Goal: Information Seeking & Learning: Find specific fact

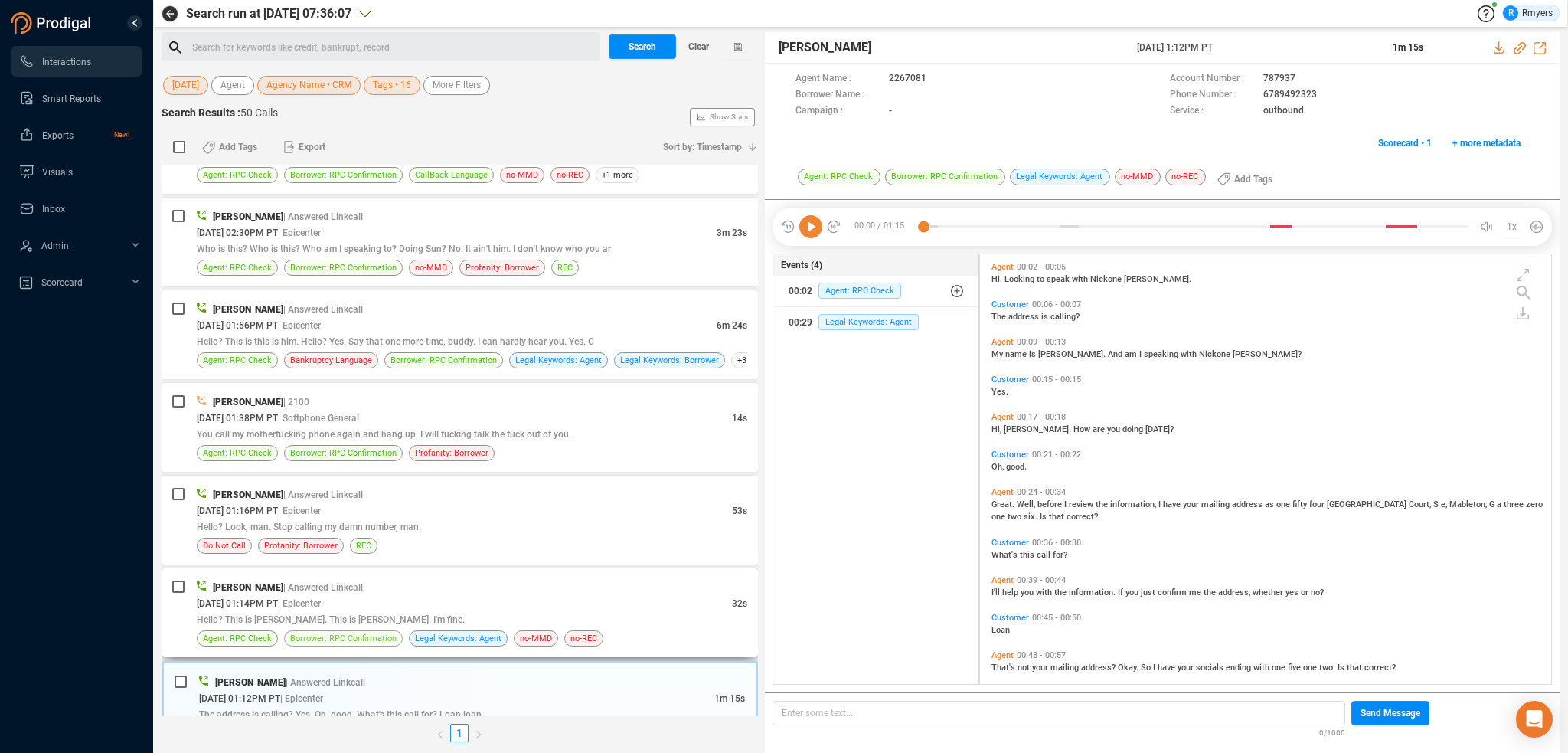
scroll to position [1155, 0]
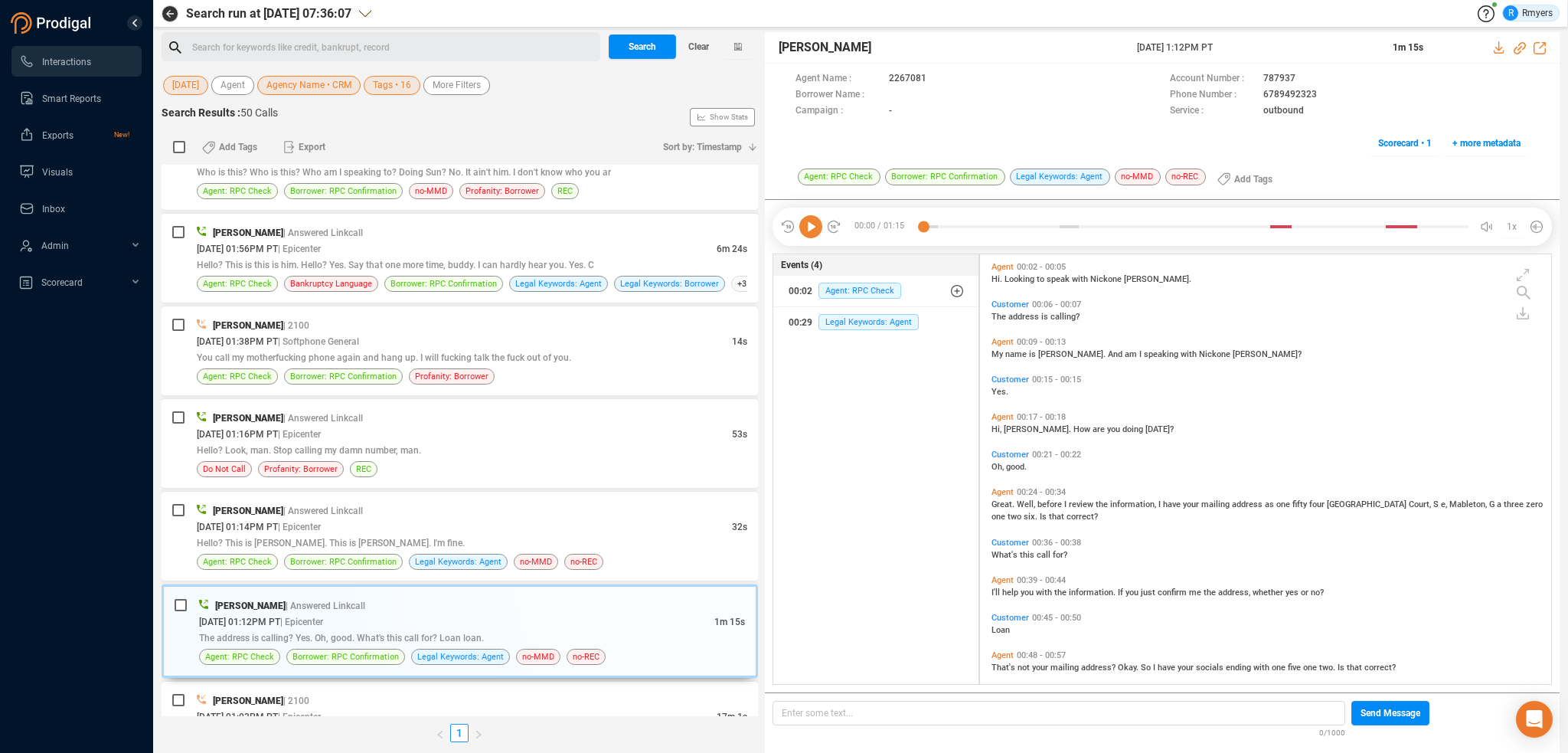
click at [812, 232] on icon at bounding box center [810, 226] width 23 height 23
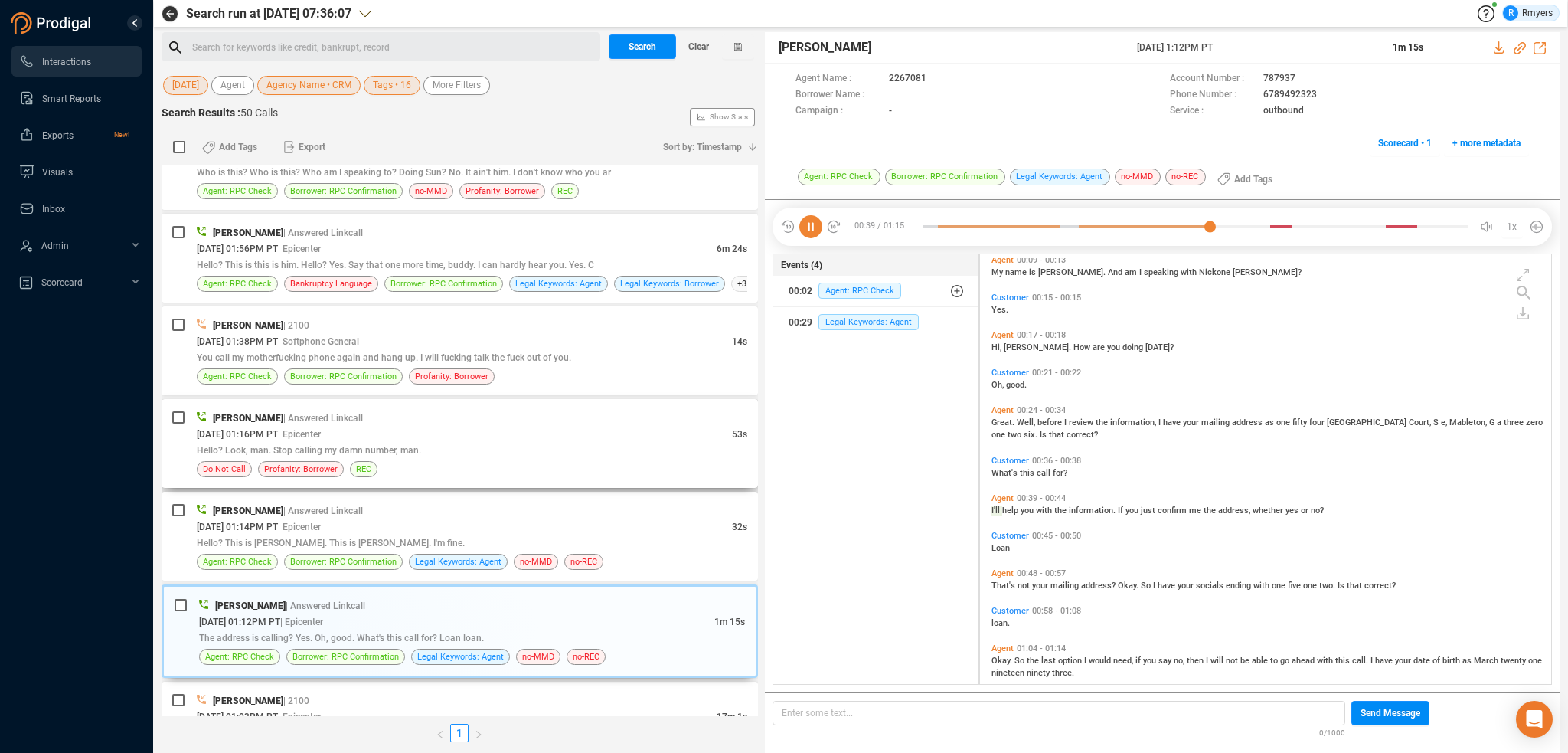
scroll to position [100, 0]
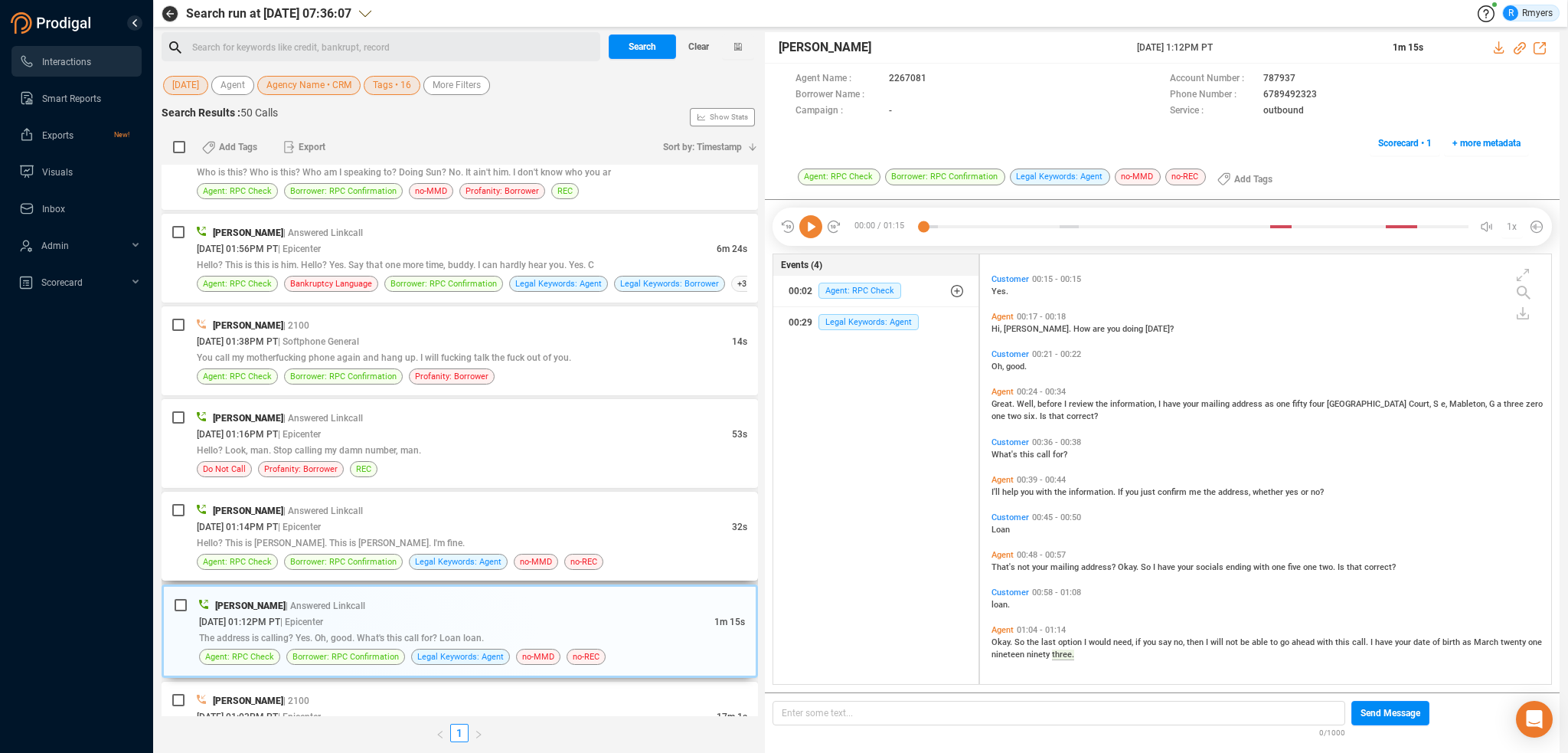
click at [416, 518] on div "[DATE] 01:14PM PT | Epicenter" at bounding box center [465, 526] width 535 height 16
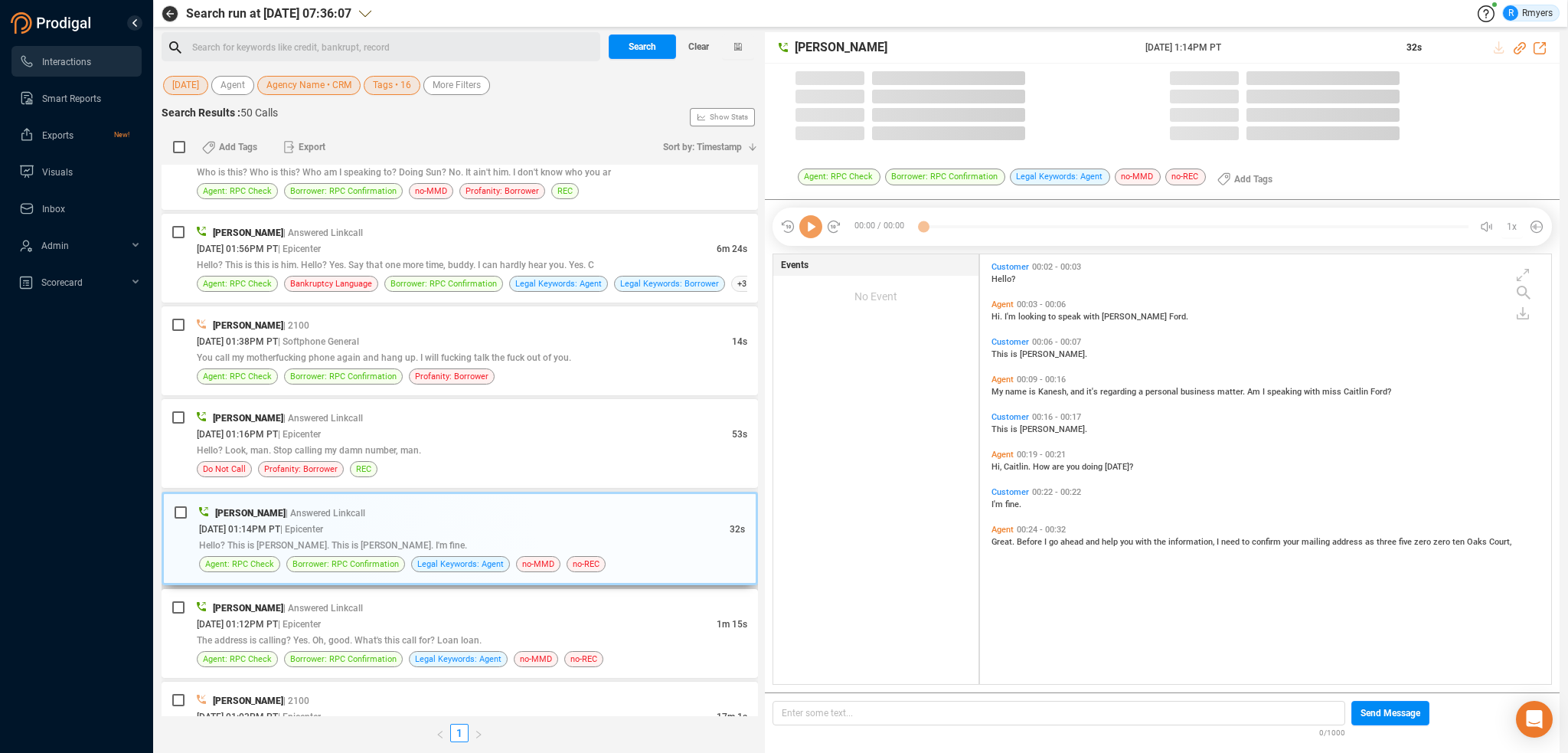
scroll to position [427, 564]
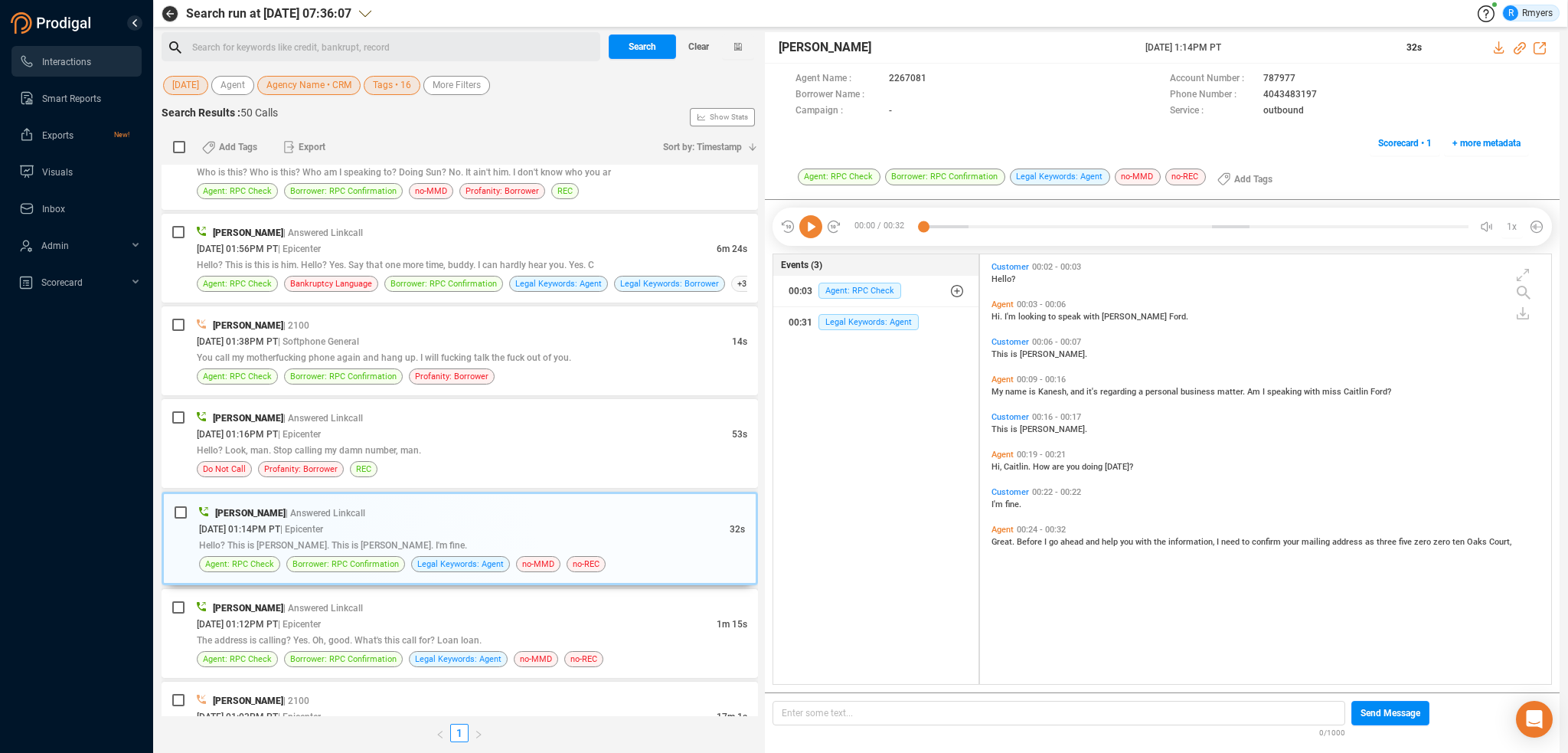
click at [808, 227] on icon at bounding box center [810, 226] width 23 height 23
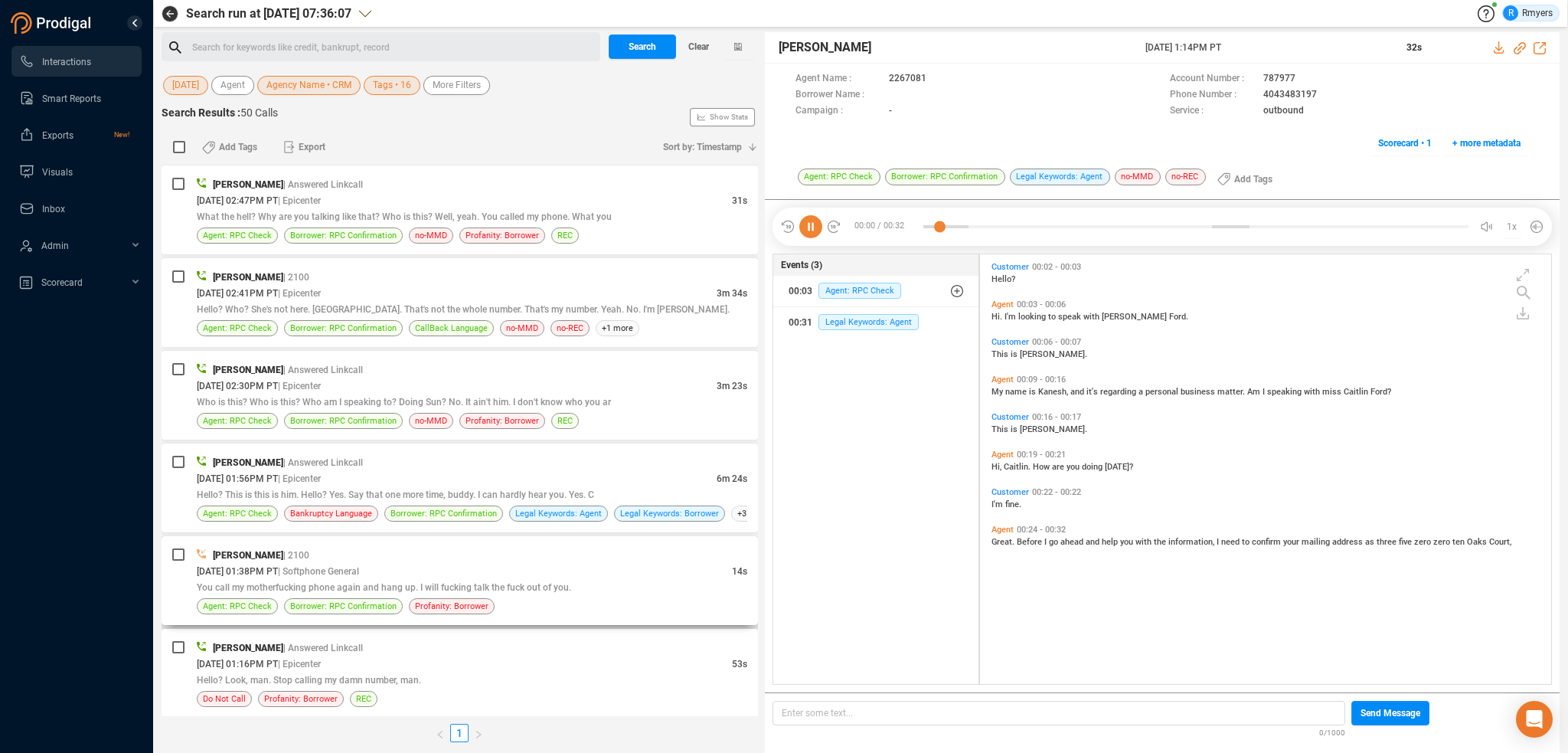
scroll to position [1003, 0]
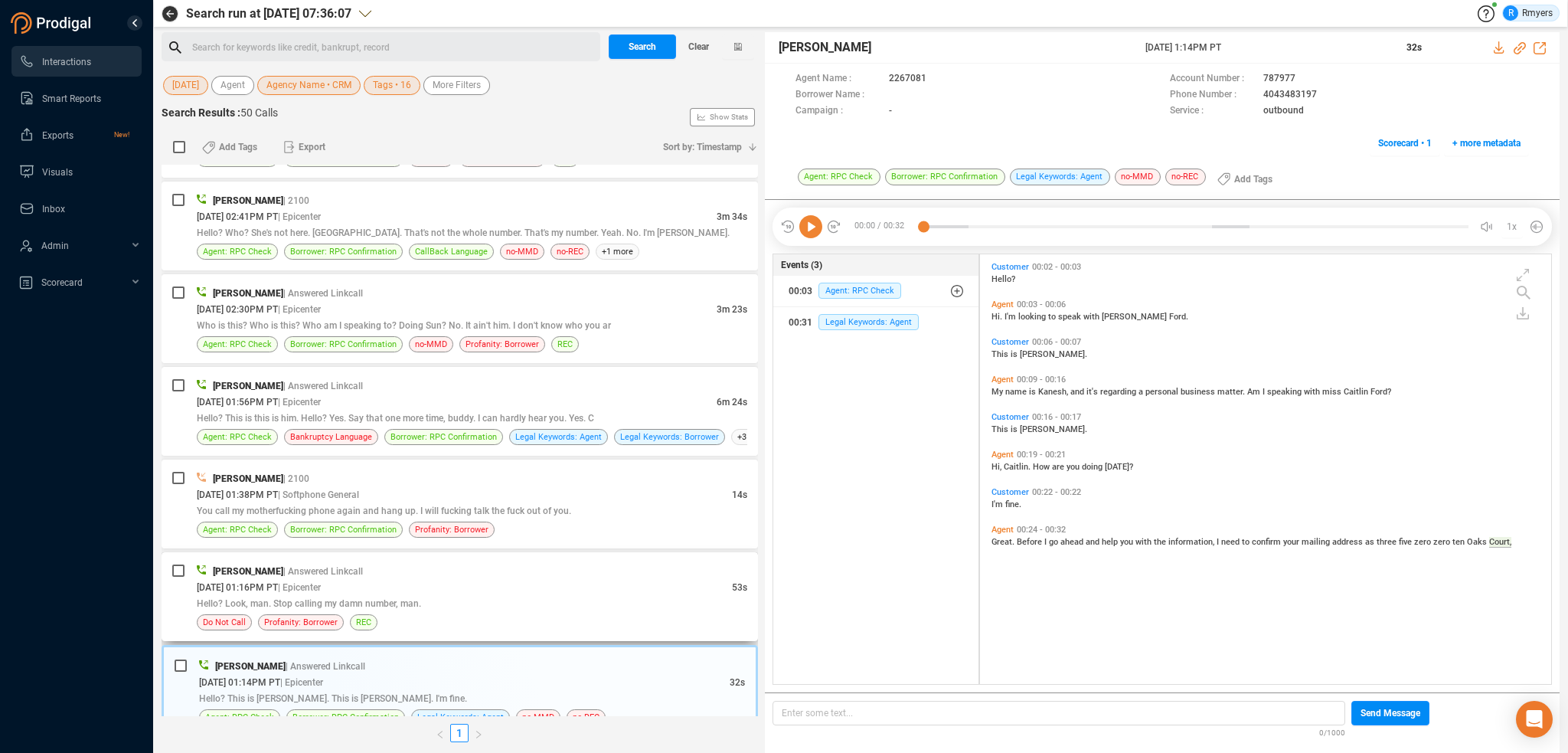
drag, startPoint x: 362, startPoint y: 597, endPoint x: 380, endPoint y: 599, distance: 18.1
click at [362, 598] on span "Hello? Look, man. Stop calling my damn number, man." at bounding box center [309, 603] width 224 height 10
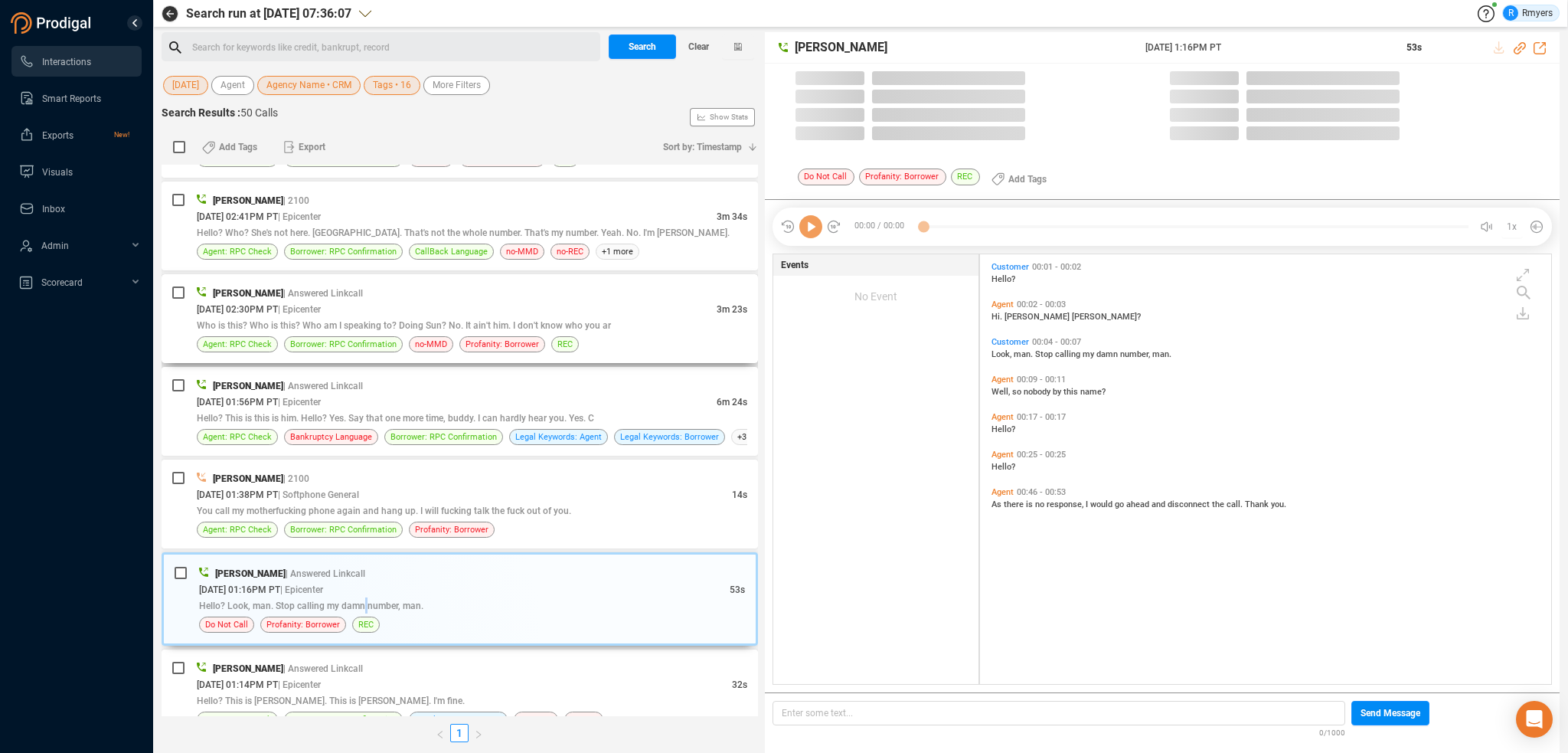
scroll to position [427, 564]
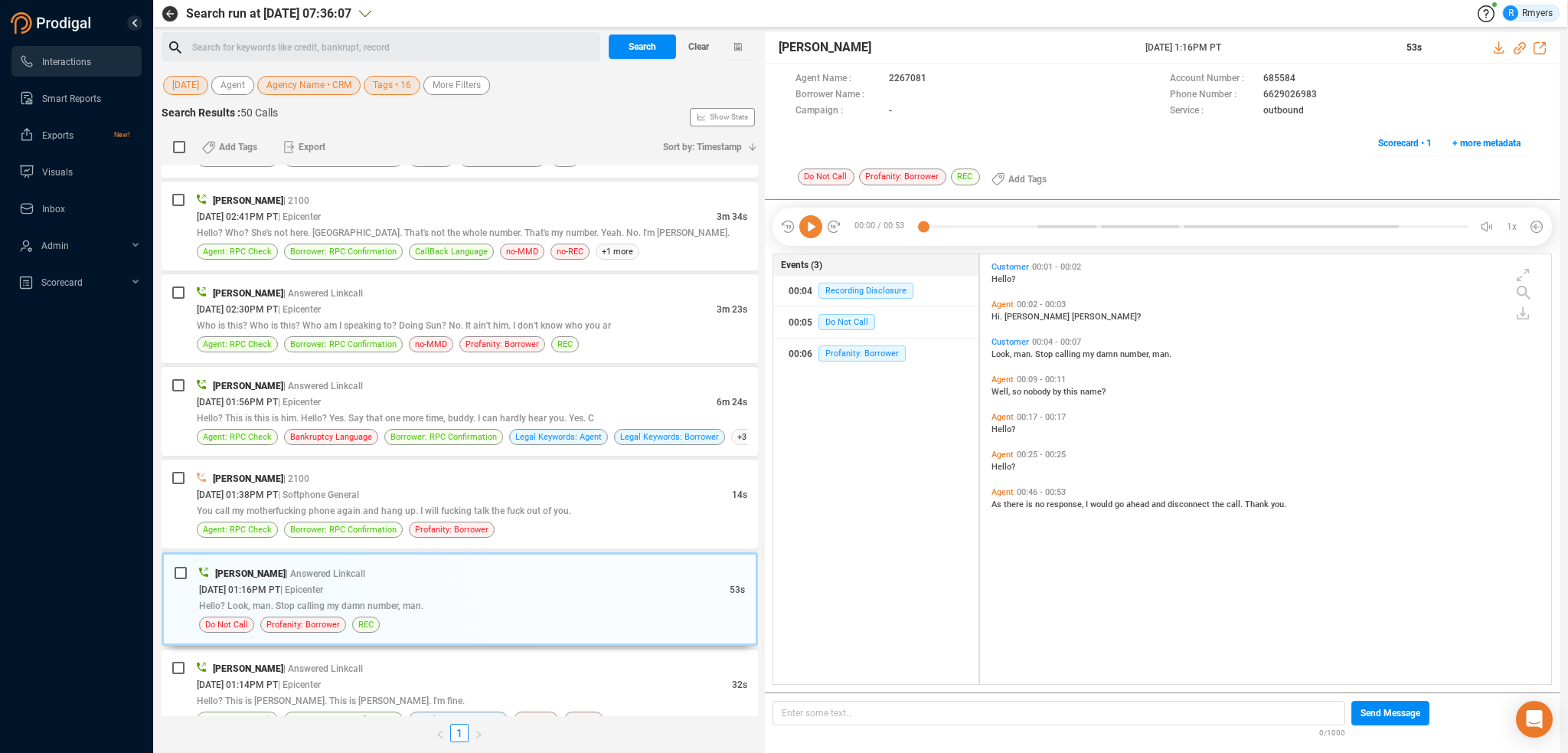
click at [809, 233] on icon at bounding box center [810, 226] width 23 height 23
drag, startPoint x: 400, startPoint y: 511, endPoint x: 453, endPoint y: 515, distance: 53.2
click at [400, 511] on span "You call my motherfucking phone again and hang up. I will fucking talk the fuck…" at bounding box center [384, 510] width 374 height 10
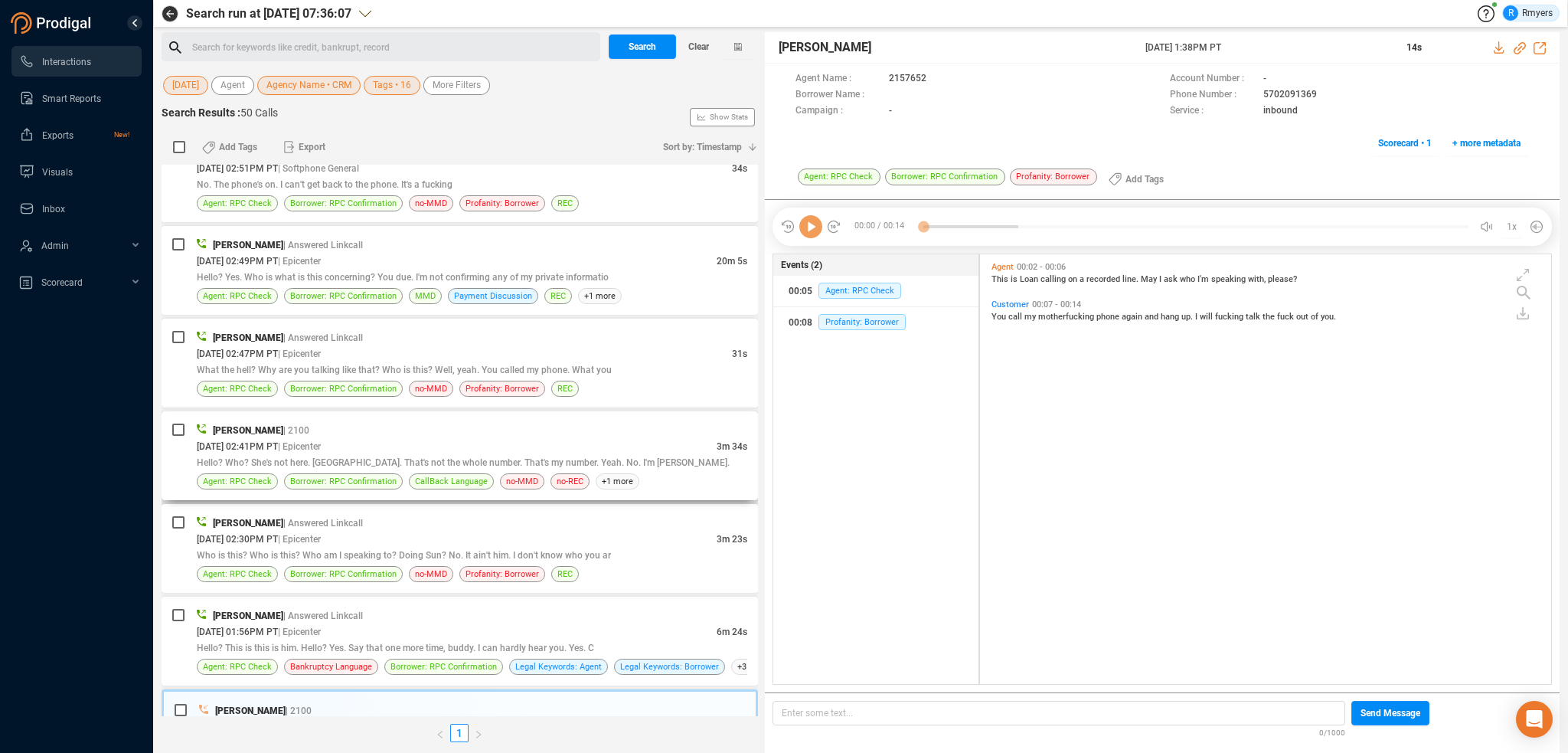
scroll to position [849, 0]
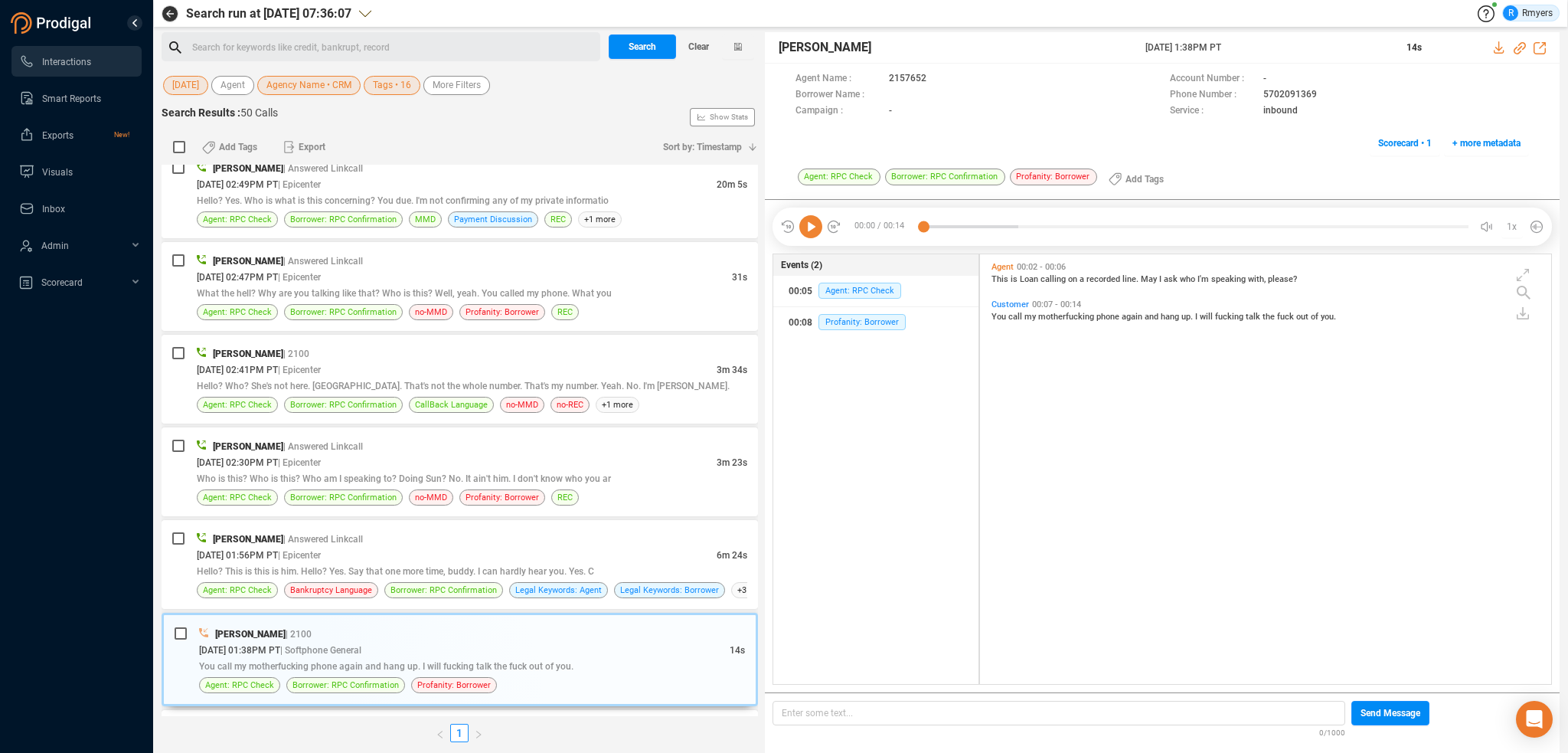
click at [811, 222] on icon at bounding box center [810, 226] width 23 height 23
click at [368, 547] on div "[DATE] 01:56PM PT | Epicenter" at bounding box center [457, 554] width 520 height 16
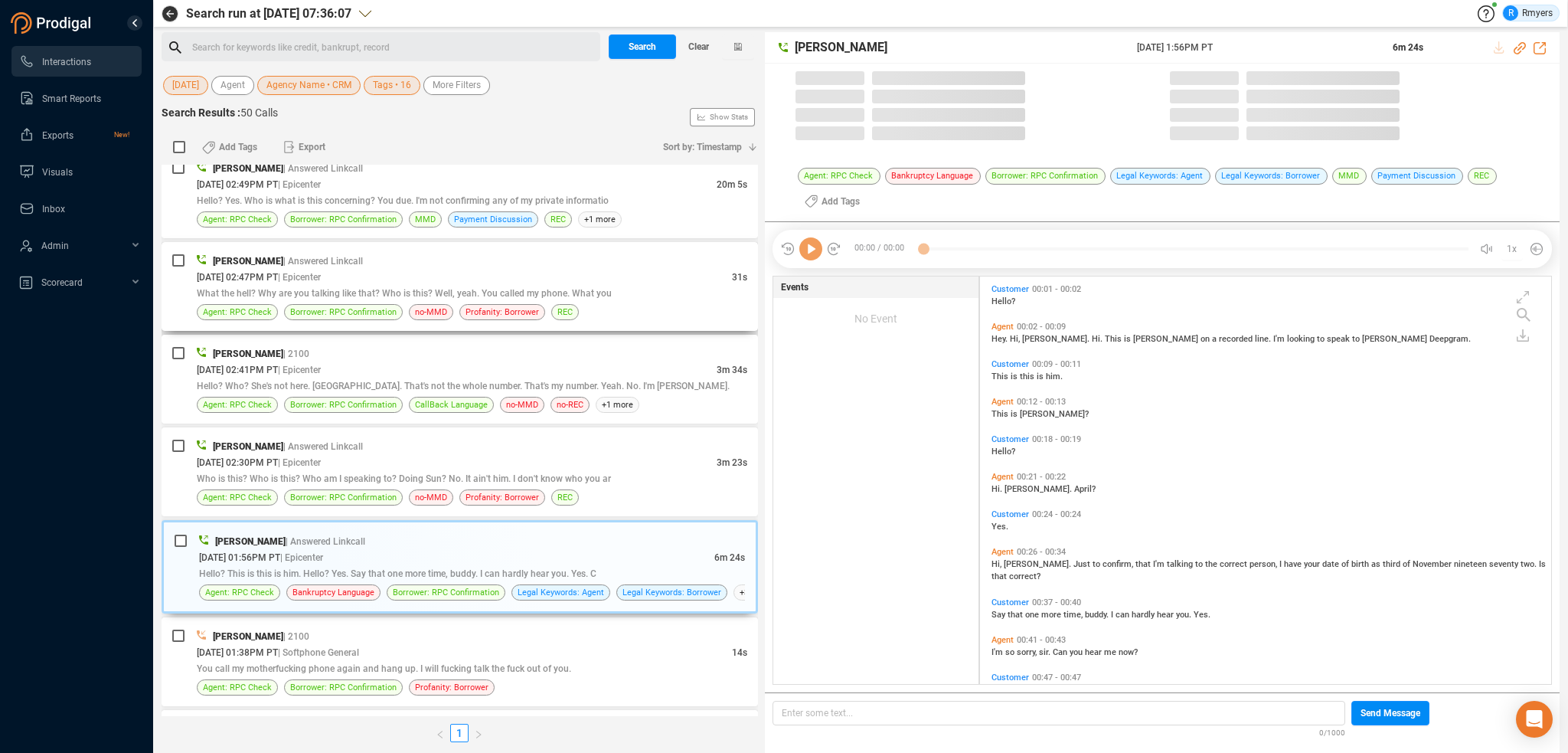
scroll to position [405, 564]
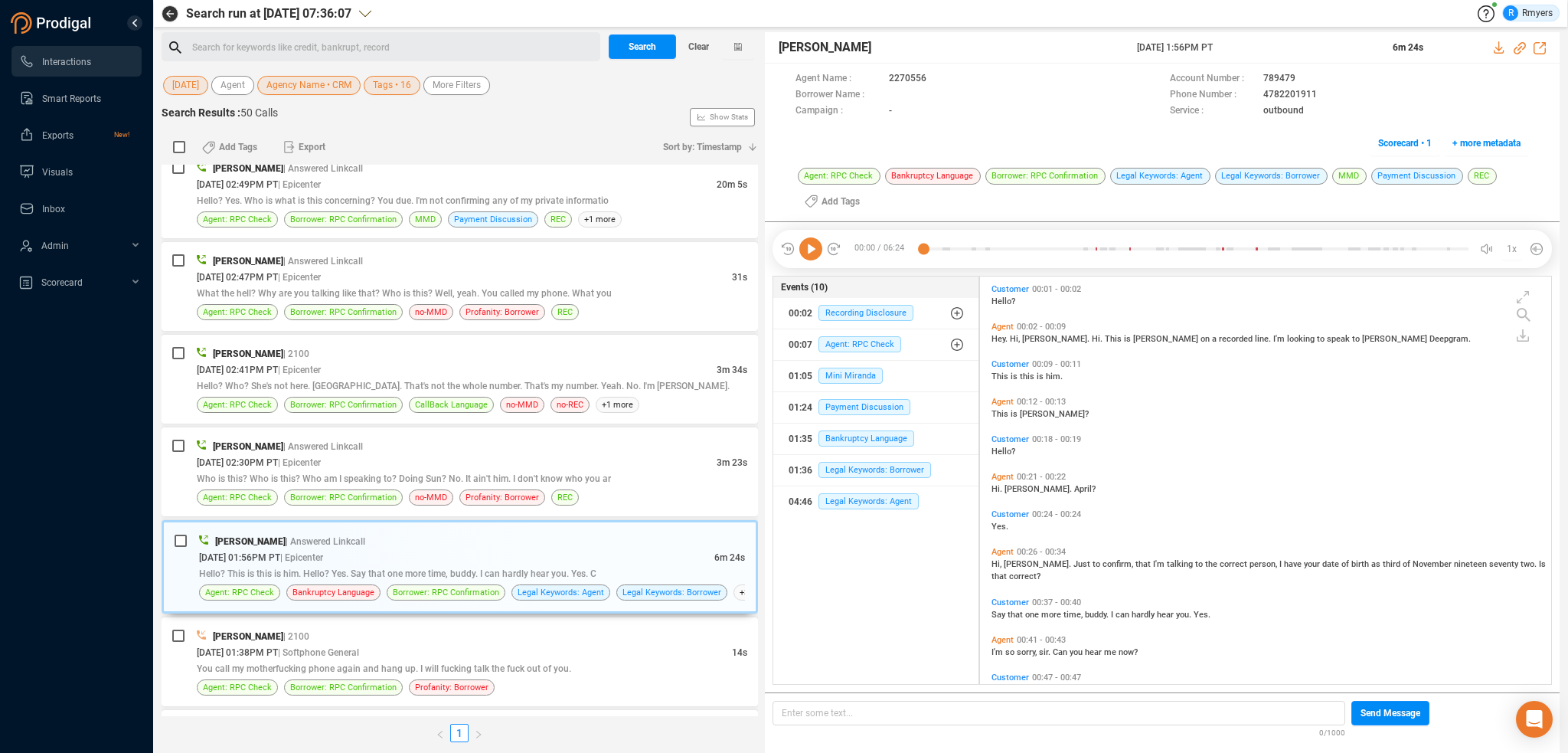
click at [808, 246] on icon at bounding box center [810, 249] width 23 height 23
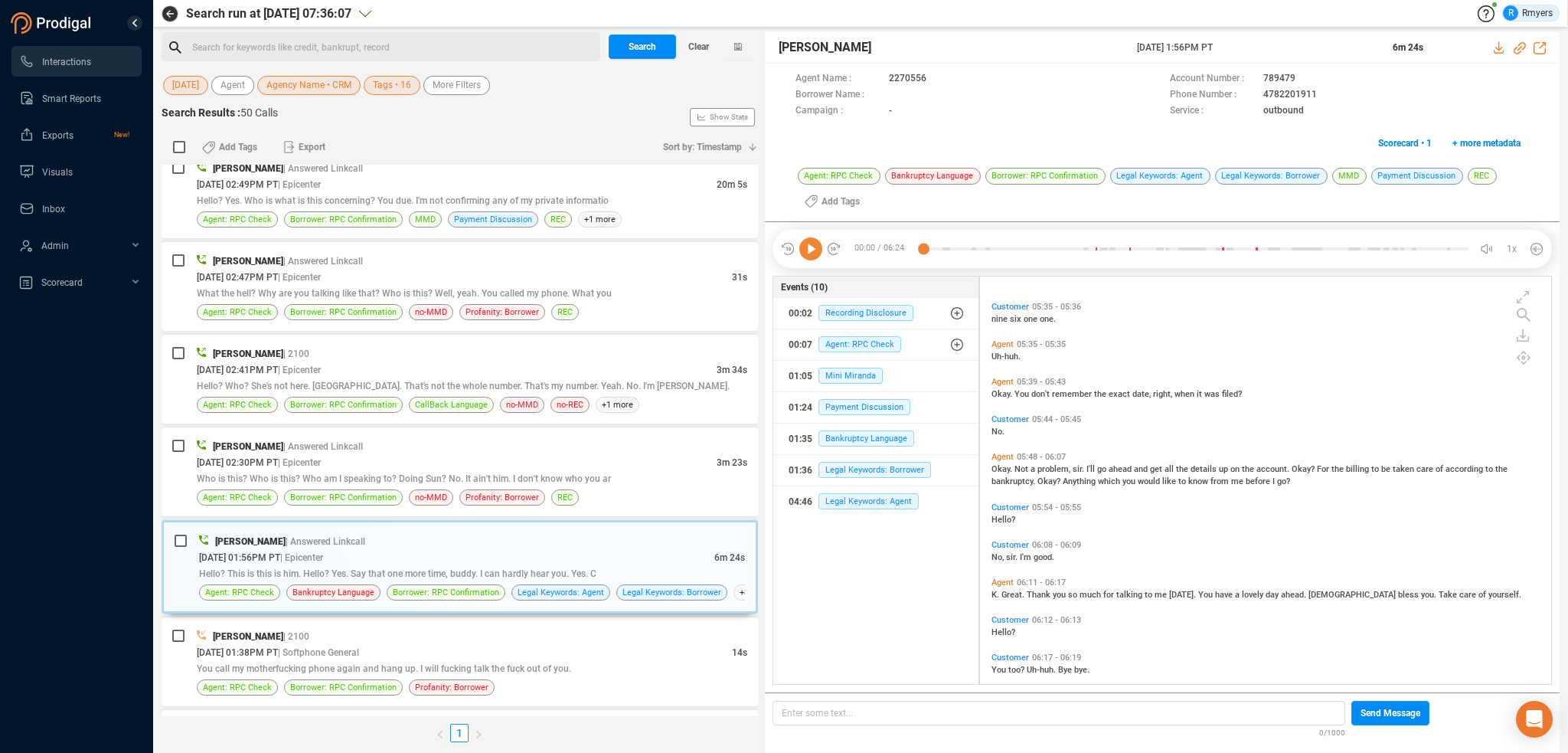
scroll to position [2138, 0]
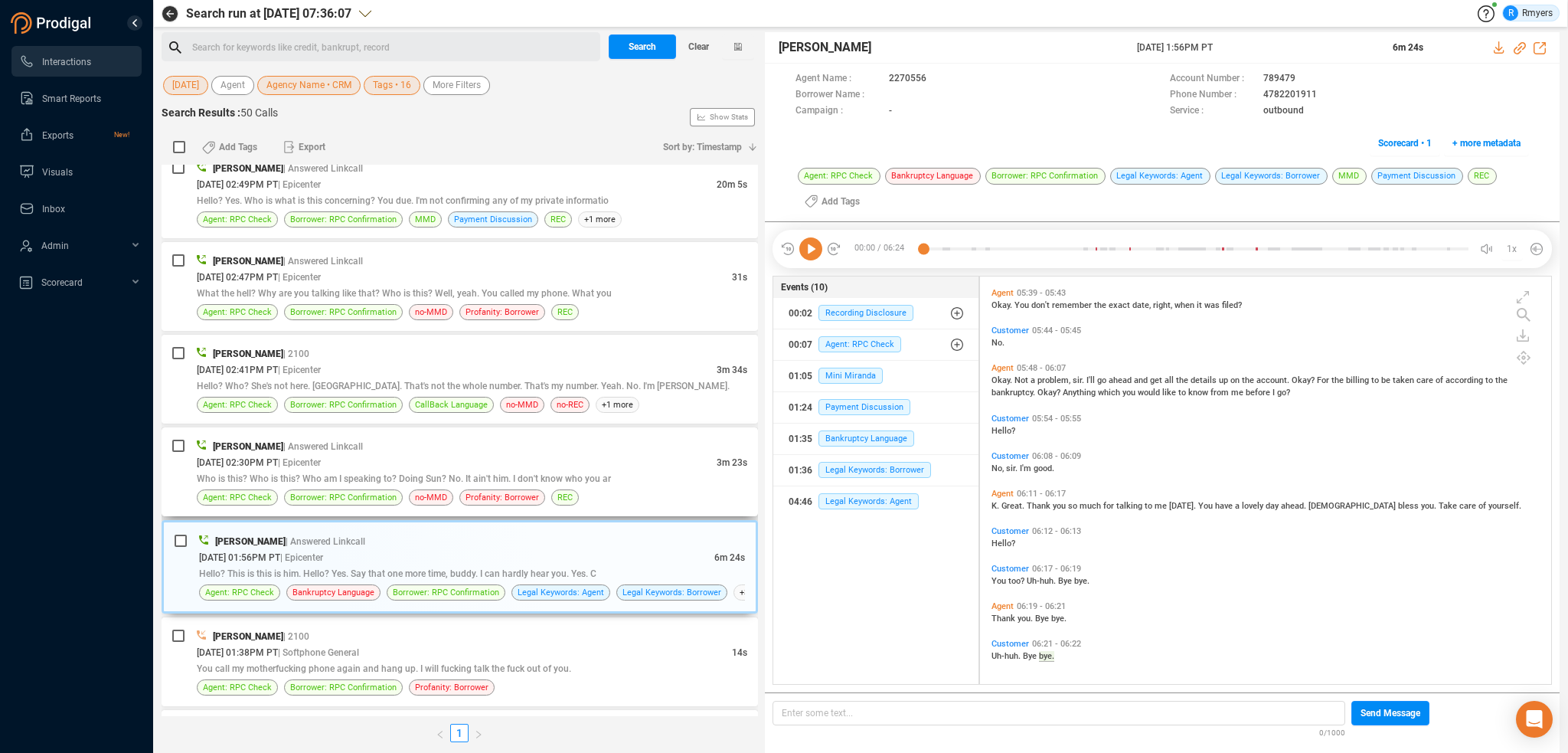
drag, startPoint x: 370, startPoint y: 463, endPoint x: 378, endPoint y: 476, distance: 15.3
click at [370, 463] on div "[DATE] 02:30PM PT | Epicenter" at bounding box center [457, 462] width 520 height 16
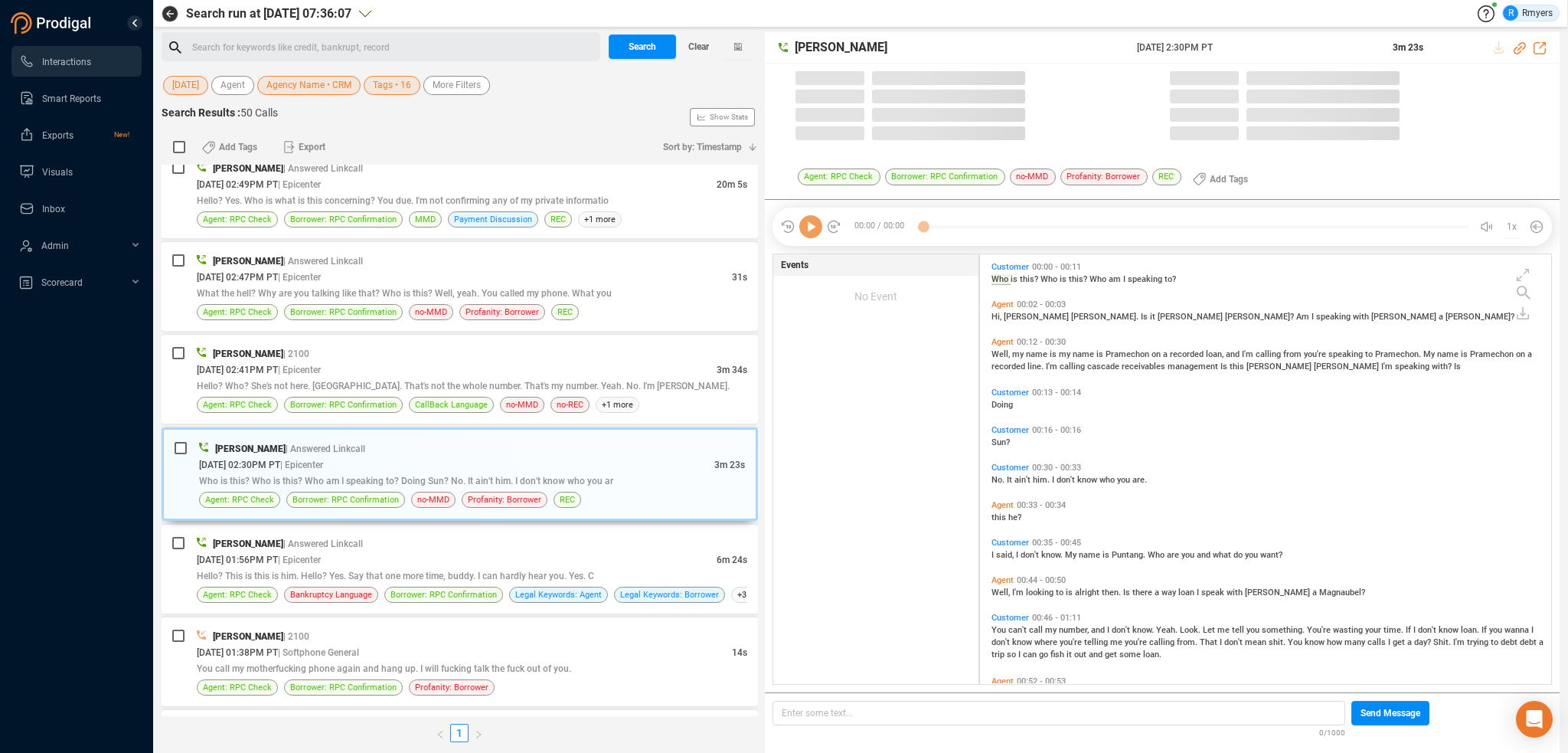
scroll to position [427, 564]
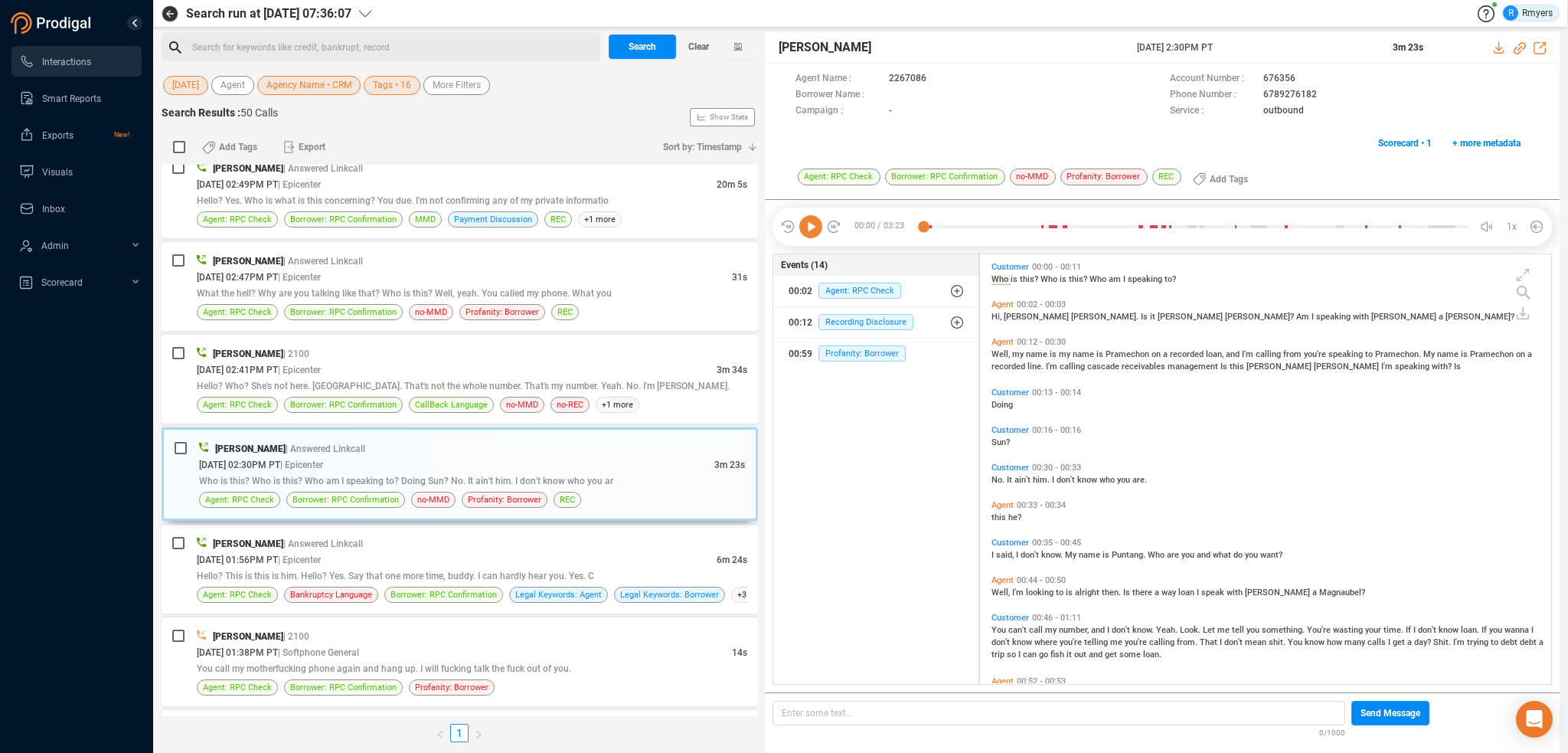
click at [811, 226] on icon at bounding box center [810, 226] width 23 height 23
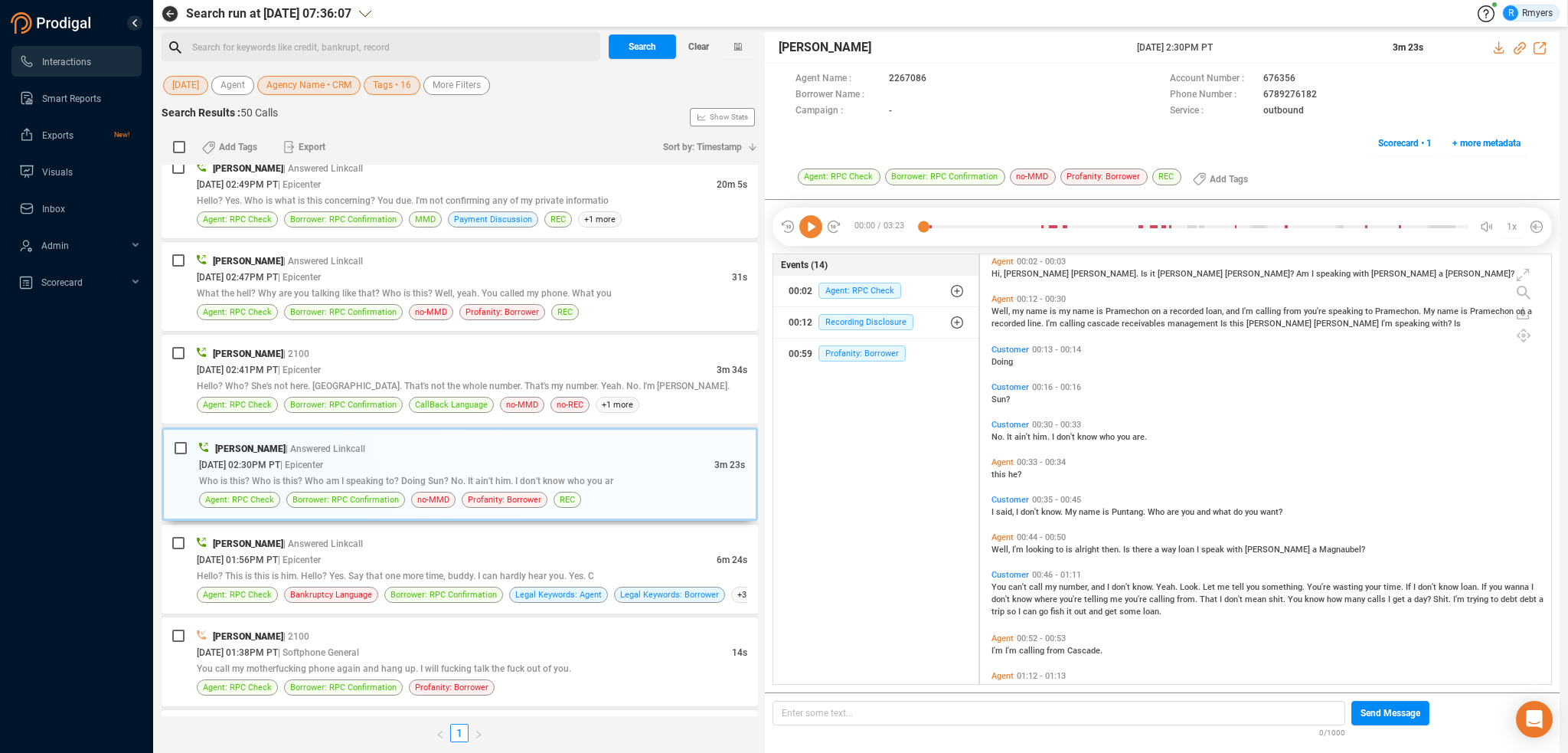
scroll to position [76, 0]
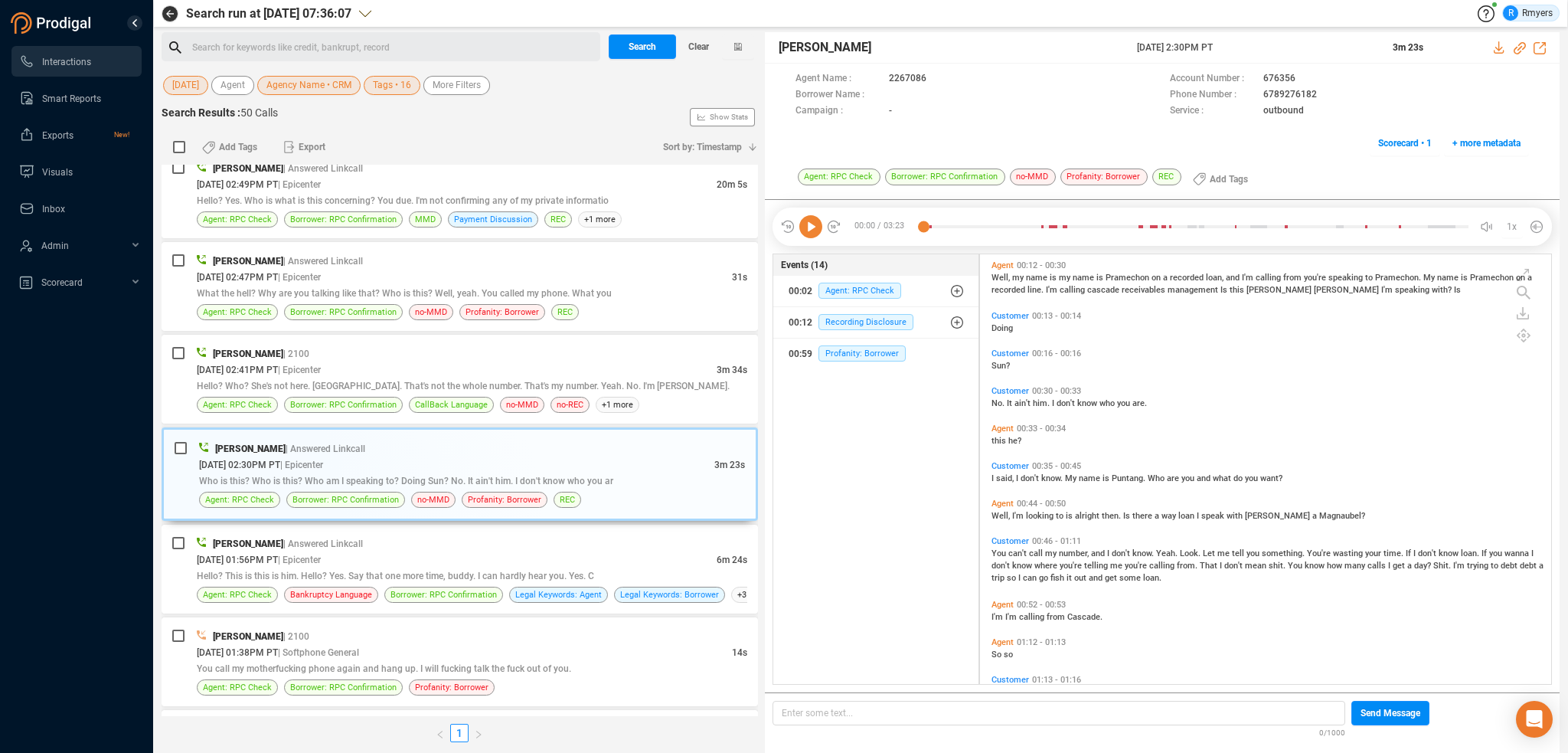
click at [998, 402] on span "No." at bounding box center [999, 403] width 15 height 10
click at [818, 222] on icon at bounding box center [810, 226] width 23 height 23
click at [1003, 323] on span "Doing" at bounding box center [1002, 328] width 22 height 10
click at [1520, 44] on icon at bounding box center [1520, 48] width 12 height 12
drag, startPoint x: 1132, startPoint y: 46, endPoint x: 1310, endPoint y: 54, distance: 178.2
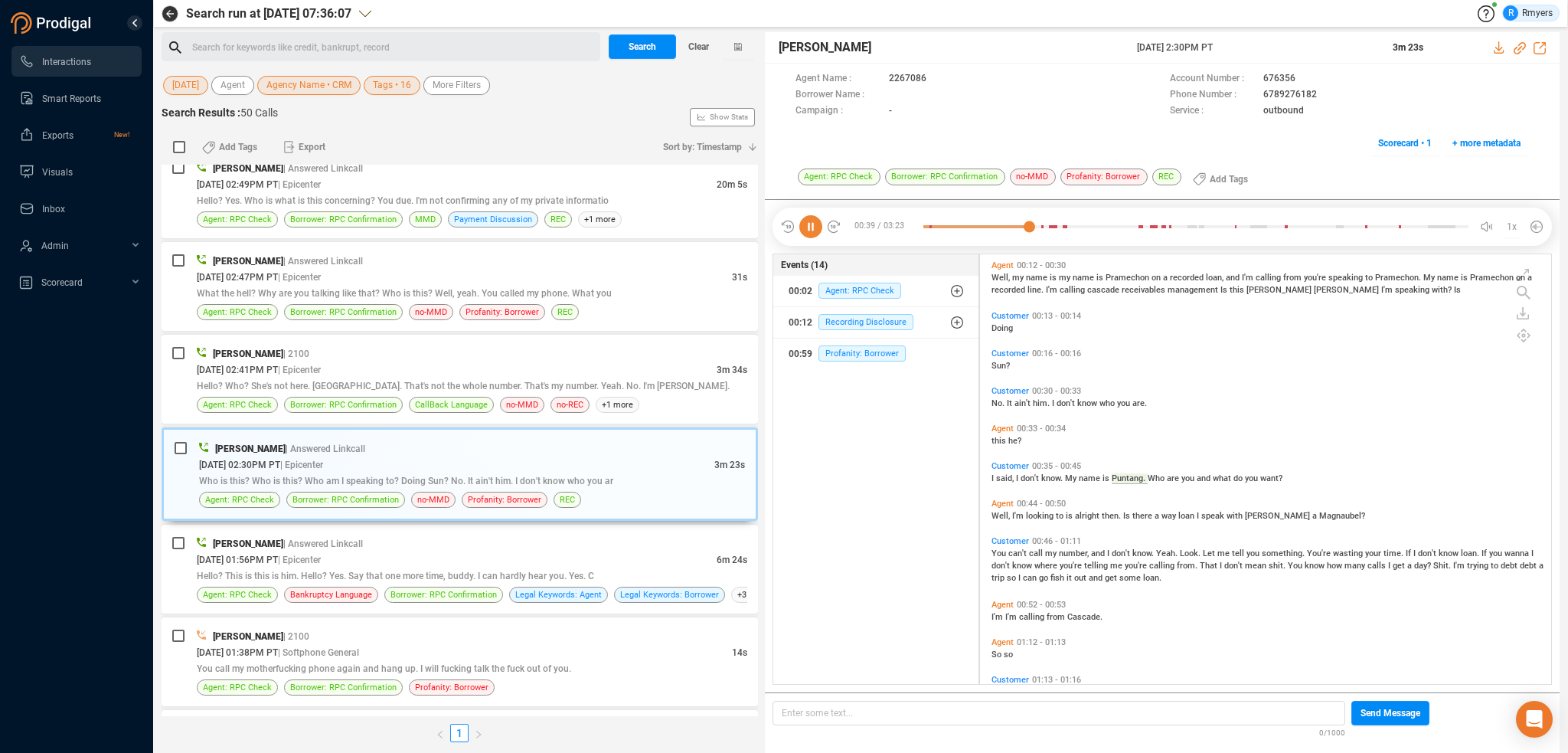
click at [1310, 54] on div "[PERSON_NAME] [DATE] 2:30PM PT 3m 23s" at bounding box center [1163, 47] width 795 height 31
copy div "[DATE] 2:30PM PT"
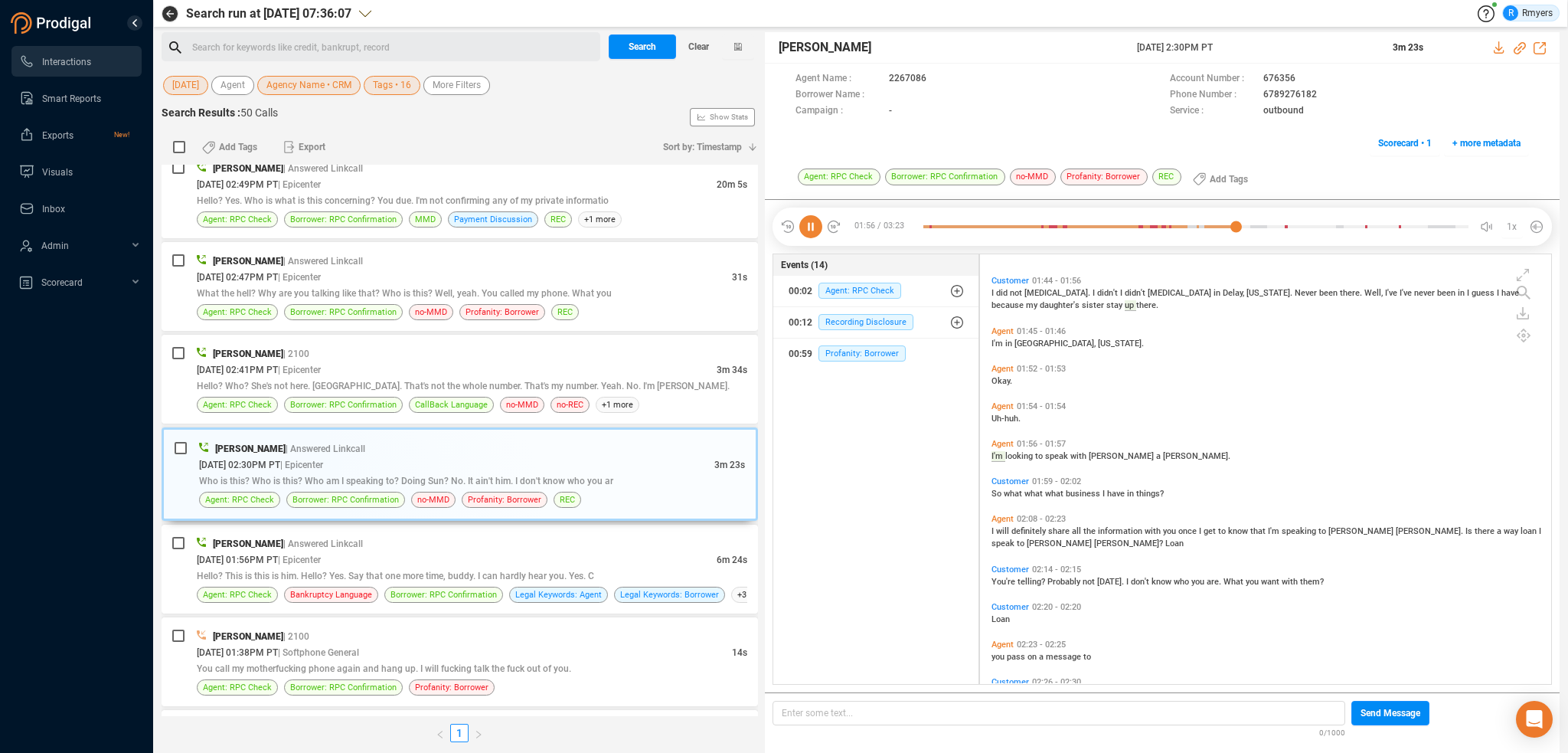
scroll to position [766, 0]
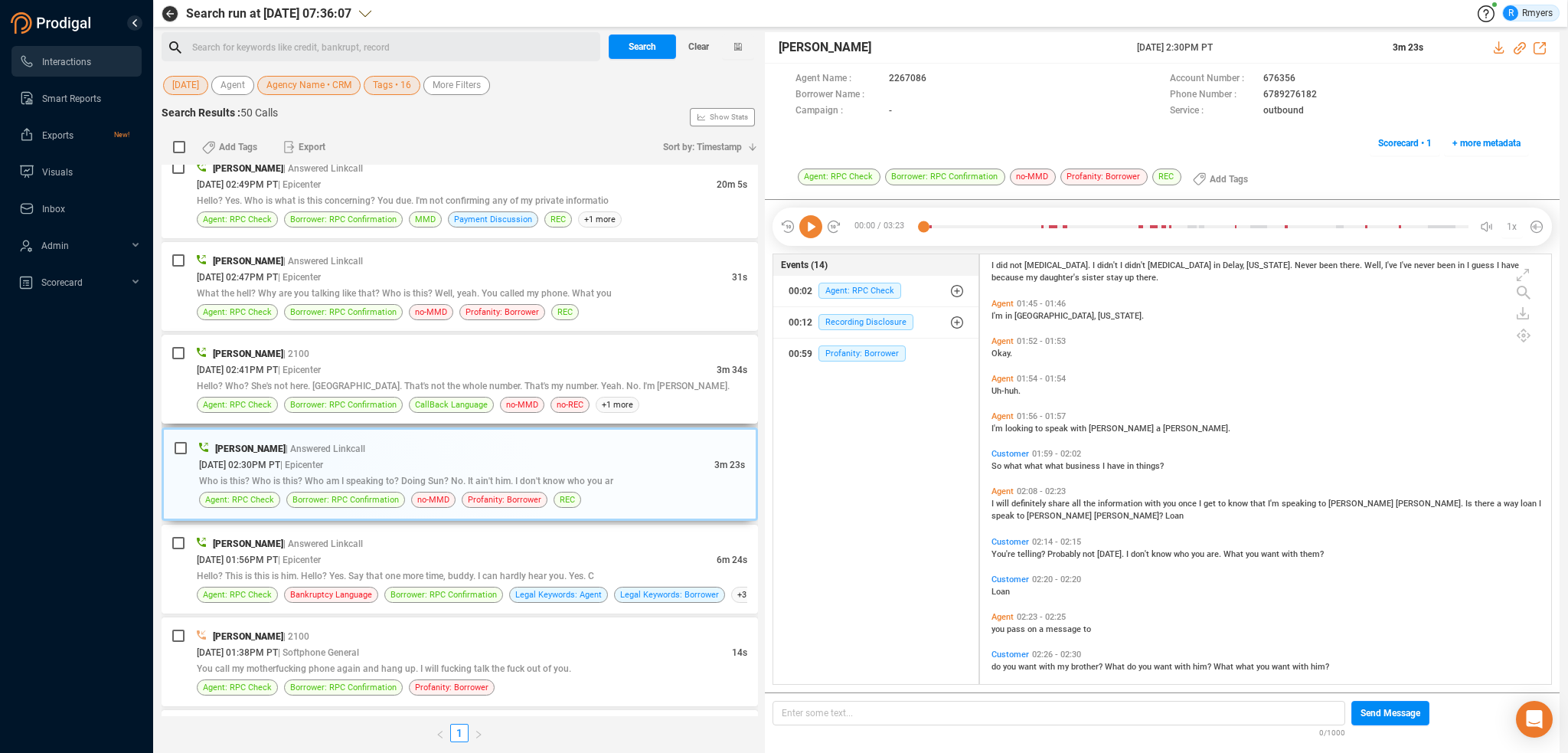
click at [309, 385] on span "Hello? Who? She's not here. [GEOGRAPHIC_DATA]. That's not the whole number. Tha…" at bounding box center [464, 385] width 533 height 10
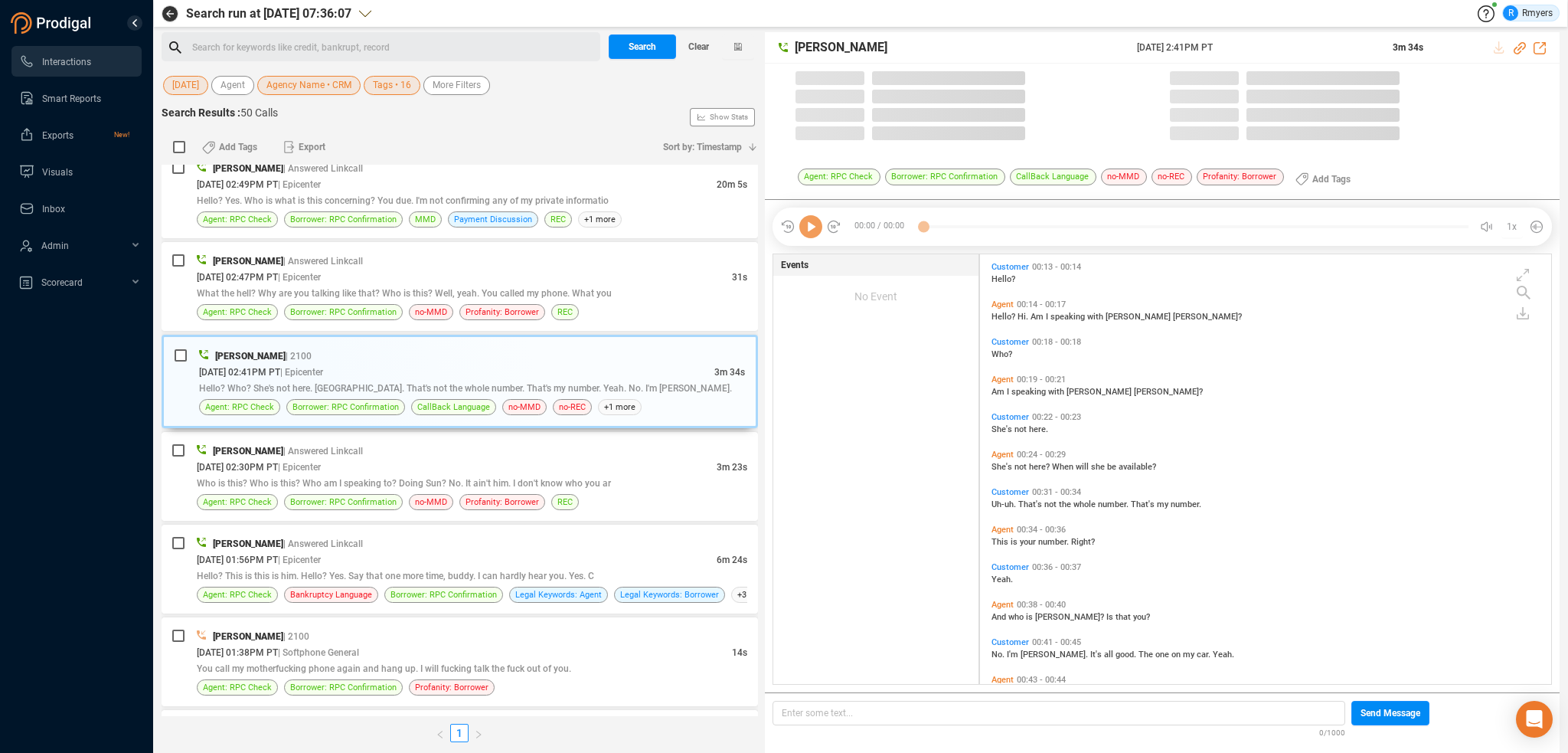
scroll to position [427, 564]
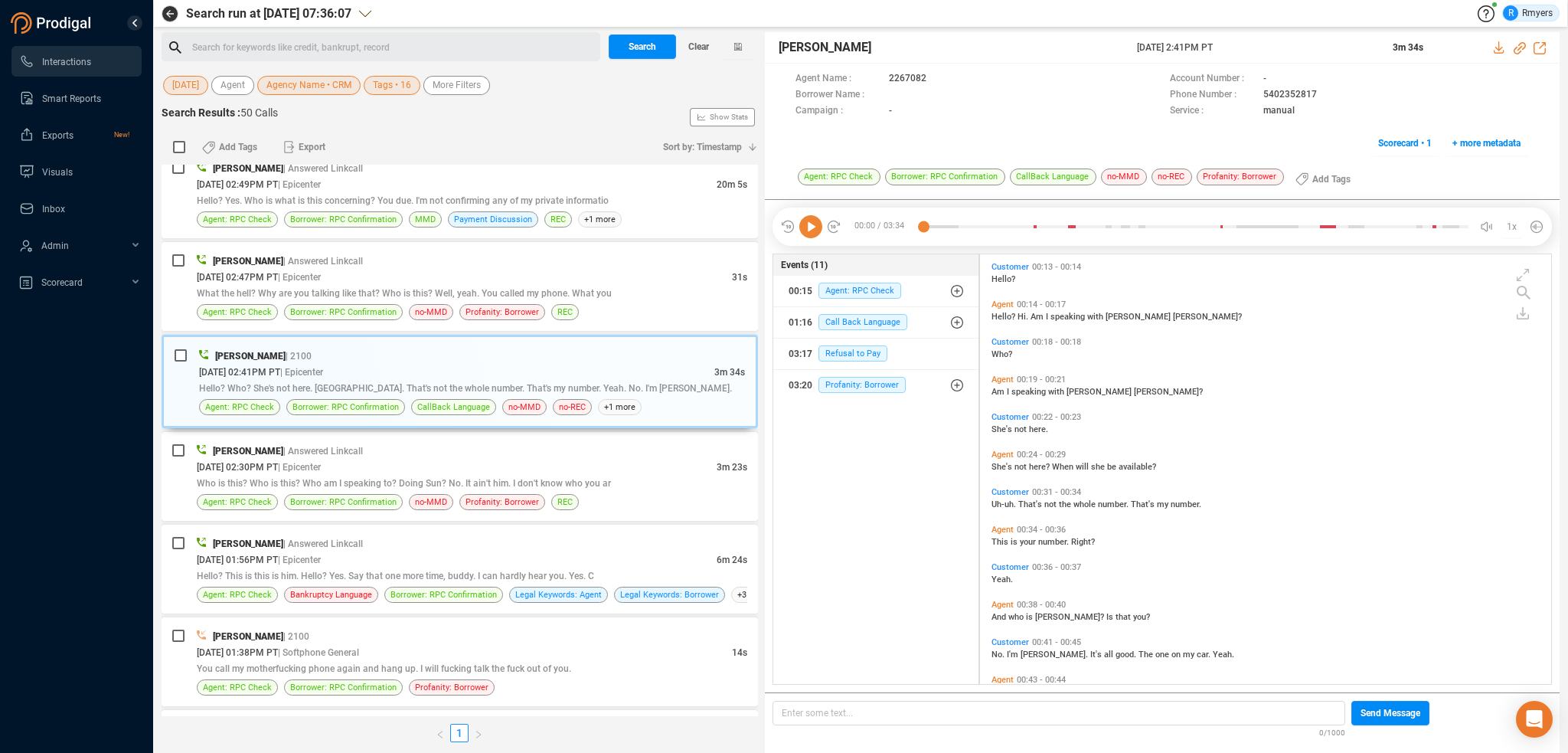
click at [811, 229] on icon at bounding box center [810, 226] width 23 height 23
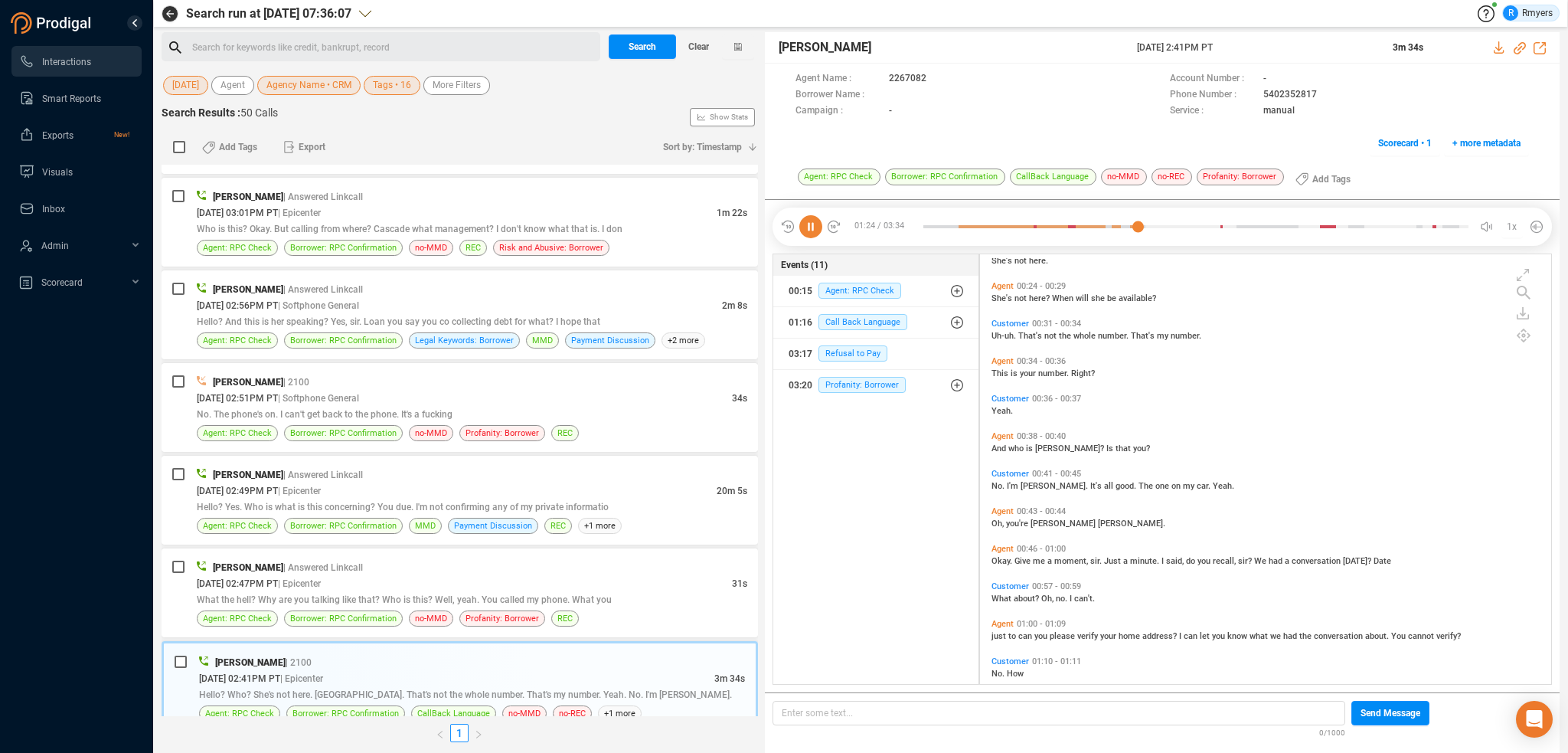
scroll to position [0, 0]
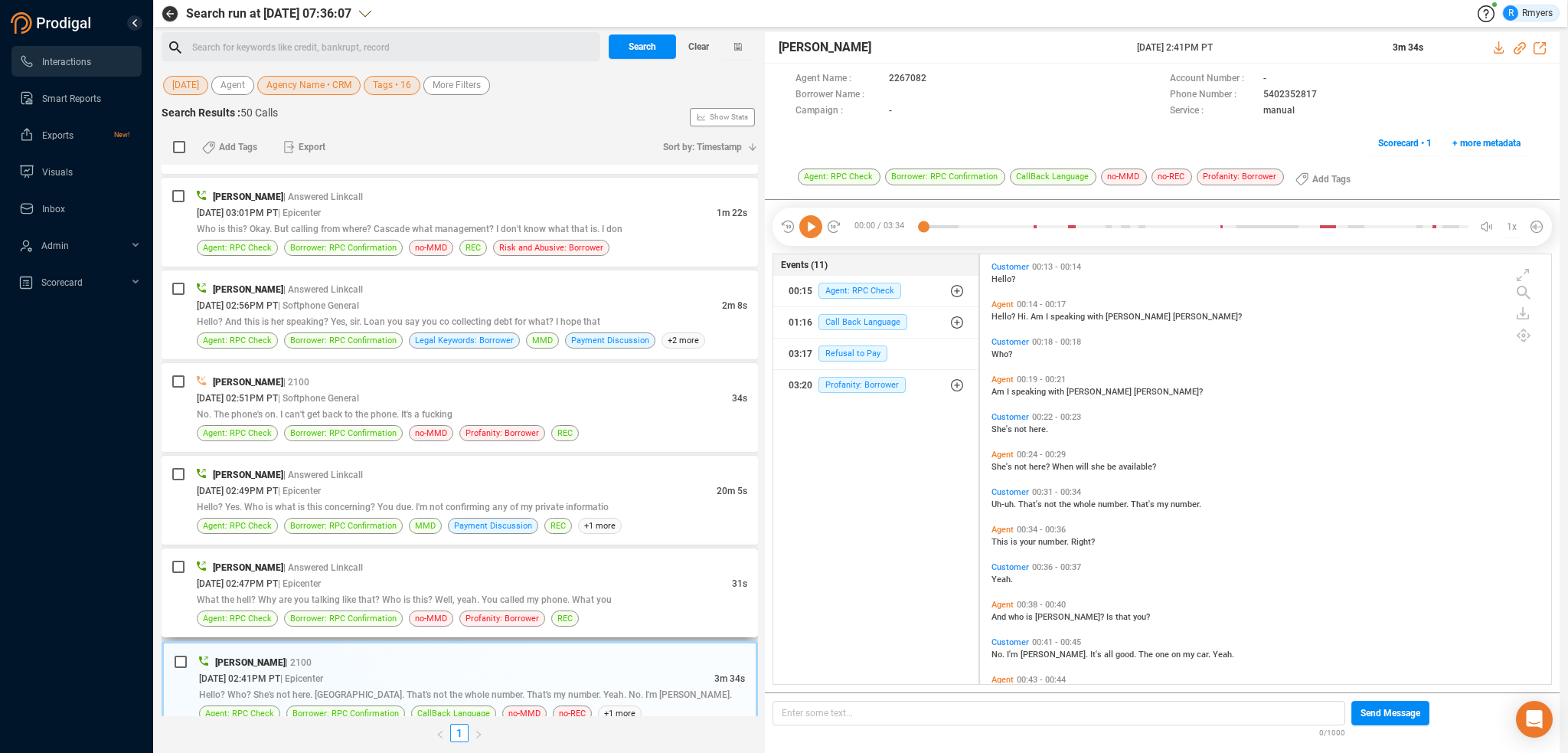
click at [387, 575] on div "[DATE] 02:47PM PT | Epicenter" at bounding box center [465, 582] width 535 height 16
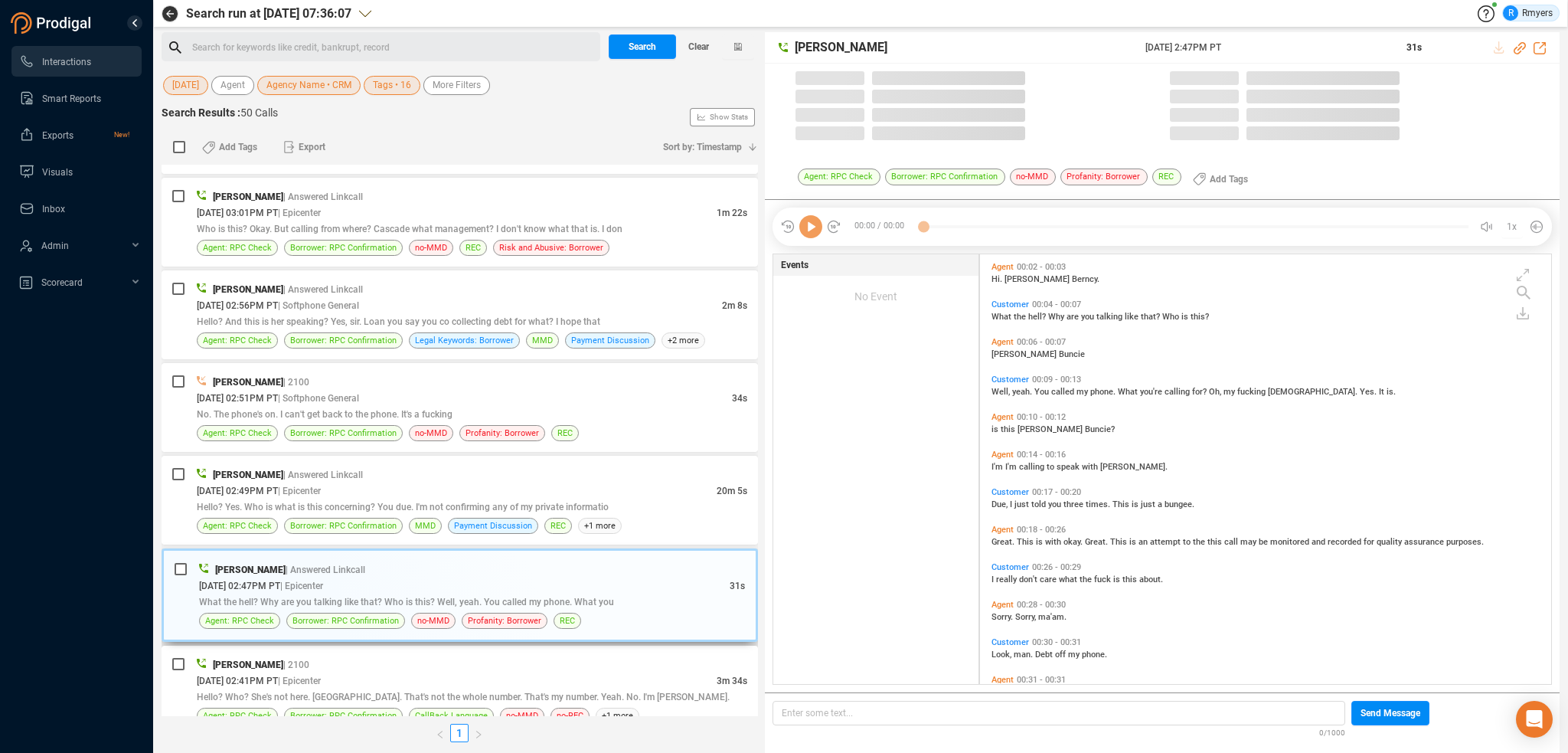
scroll to position [427, 564]
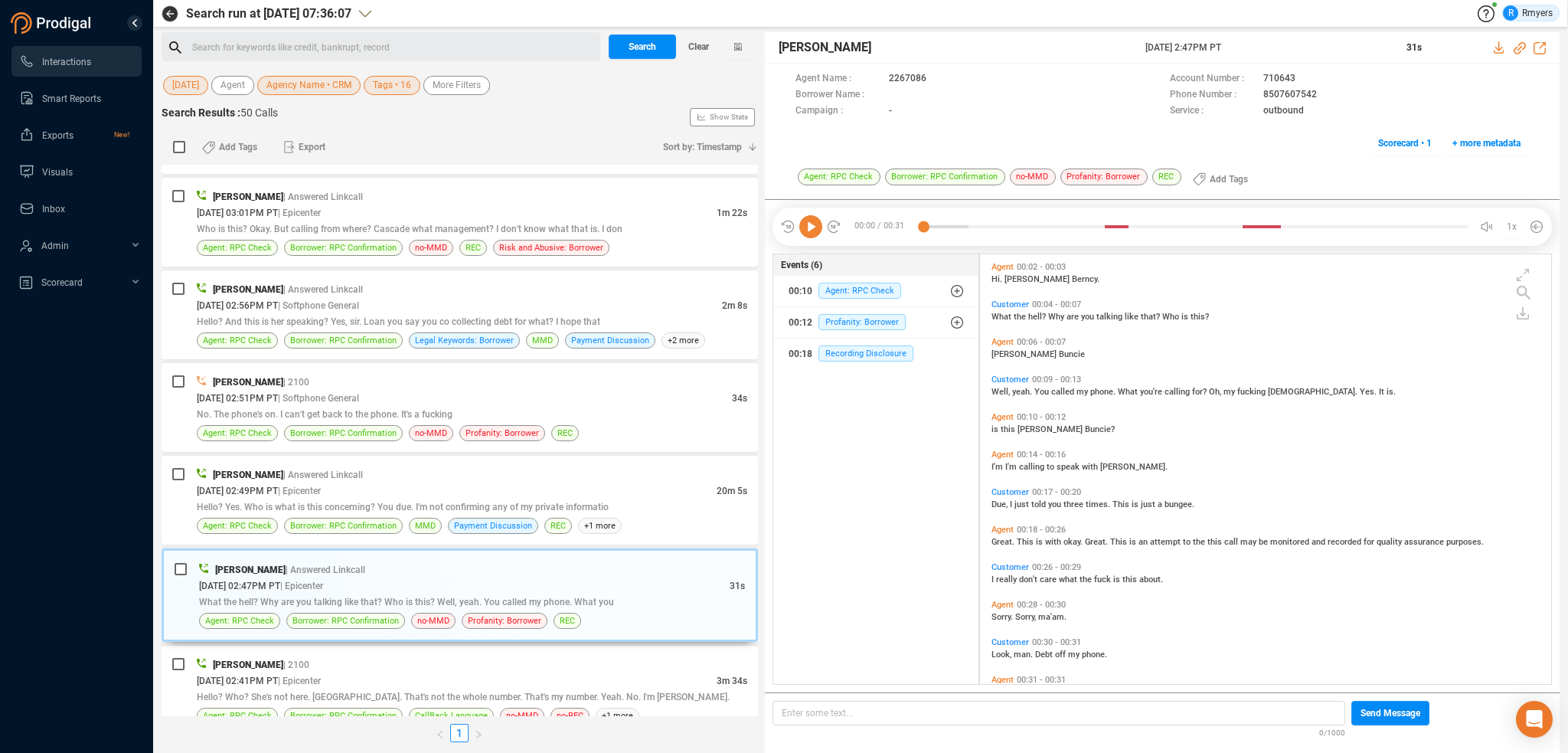
click at [816, 227] on icon at bounding box center [810, 226] width 23 height 23
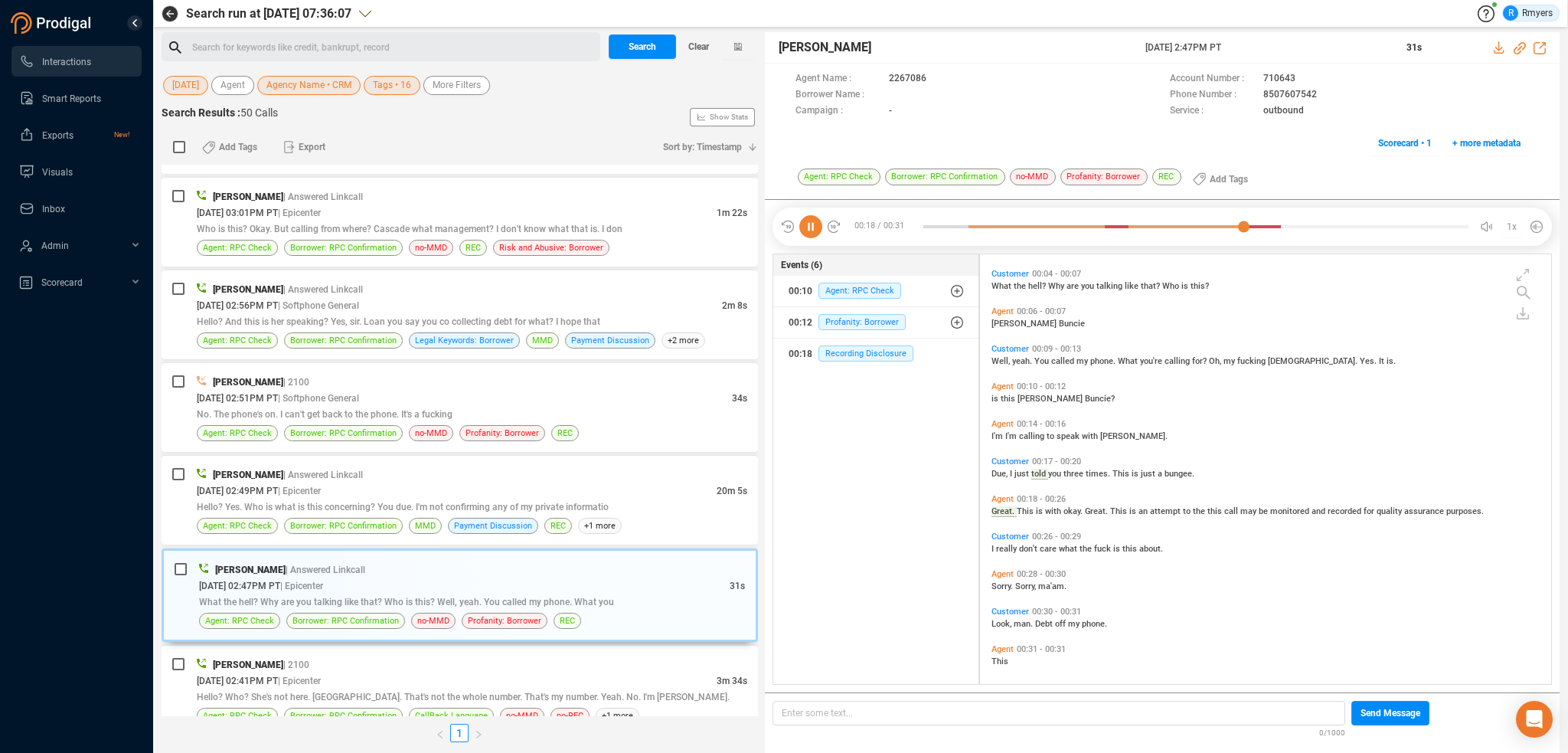
scroll to position [37, 0]
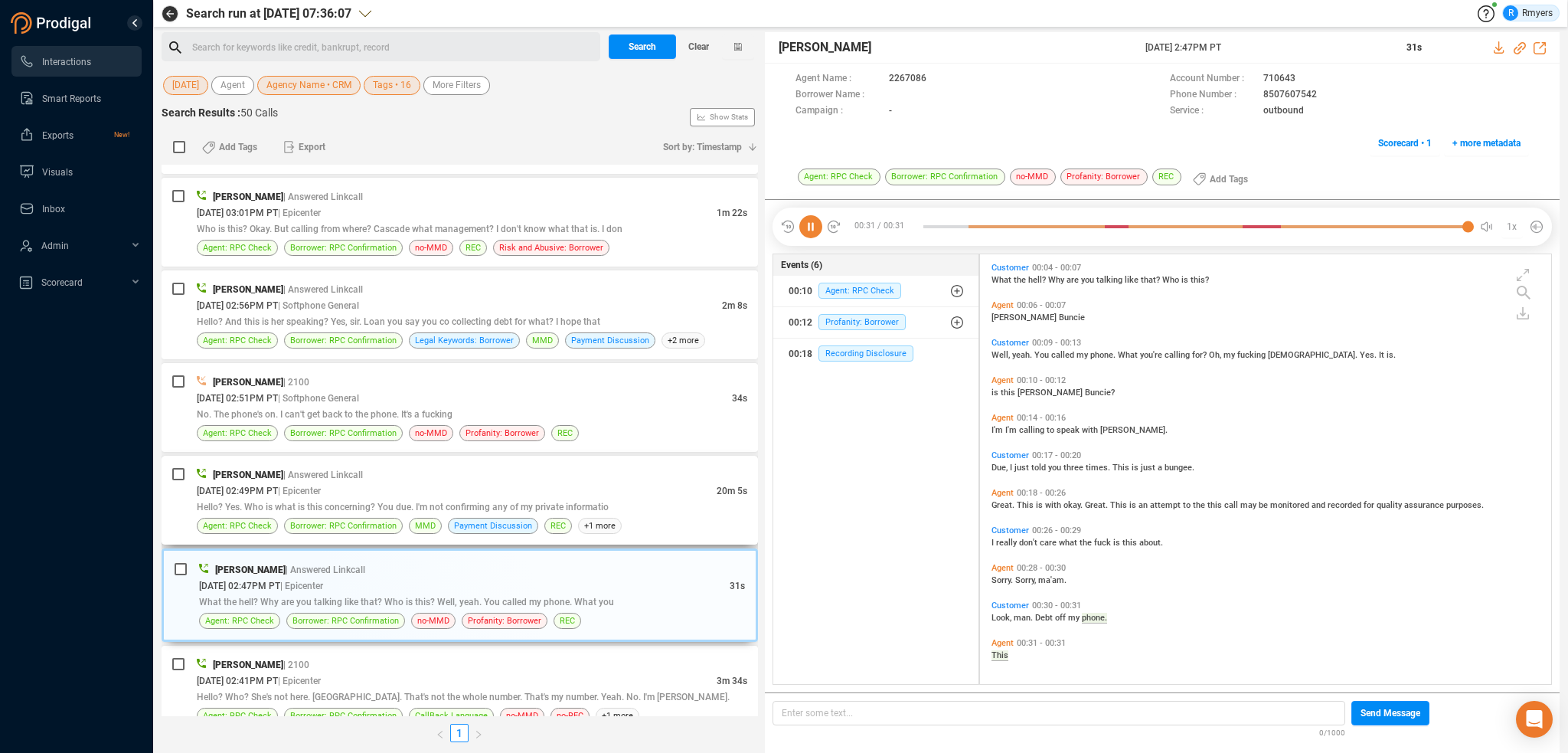
click at [438, 486] on div "[DATE] 02:49PM PT | Epicenter" at bounding box center [457, 490] width 520 height 16
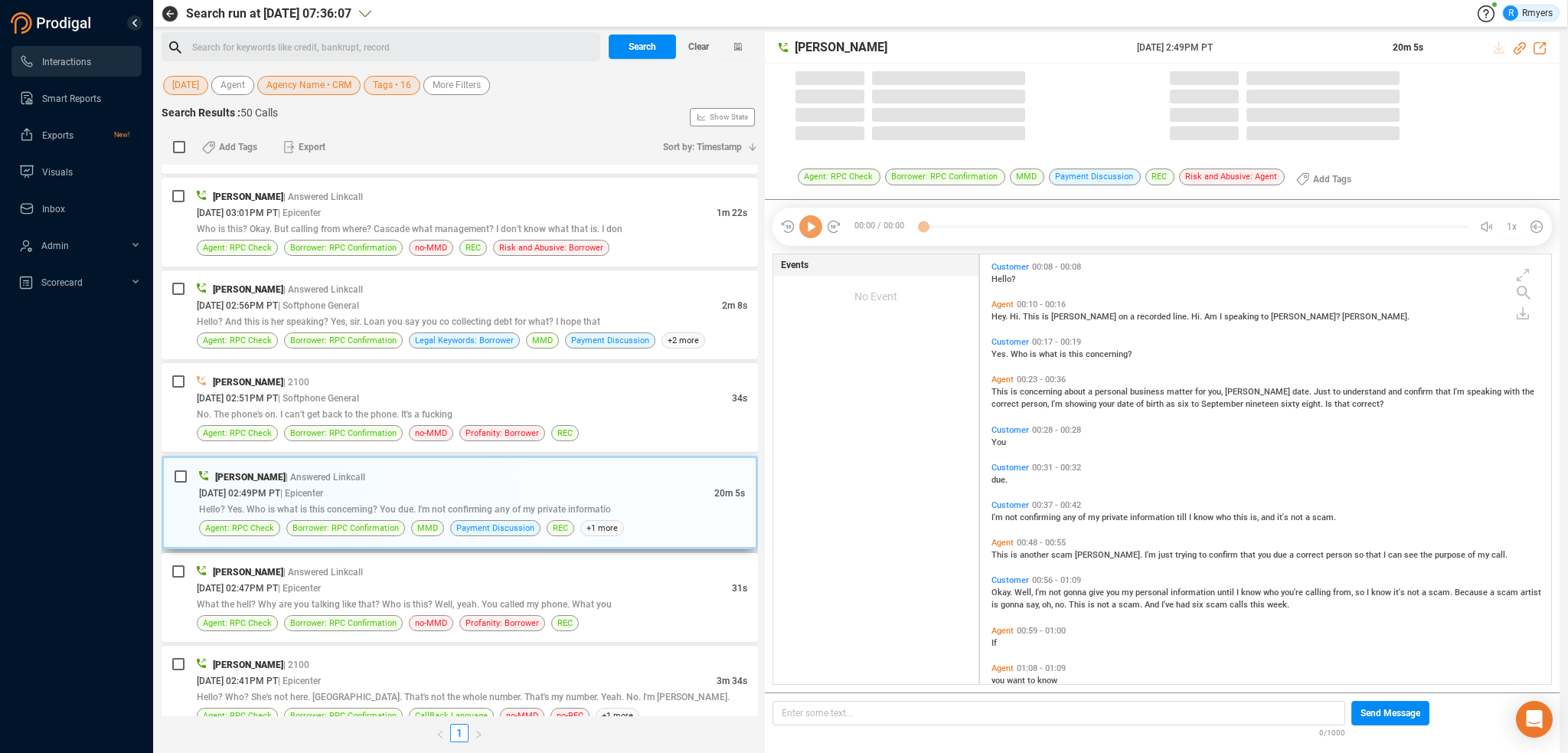
scroll to position [427, 564]
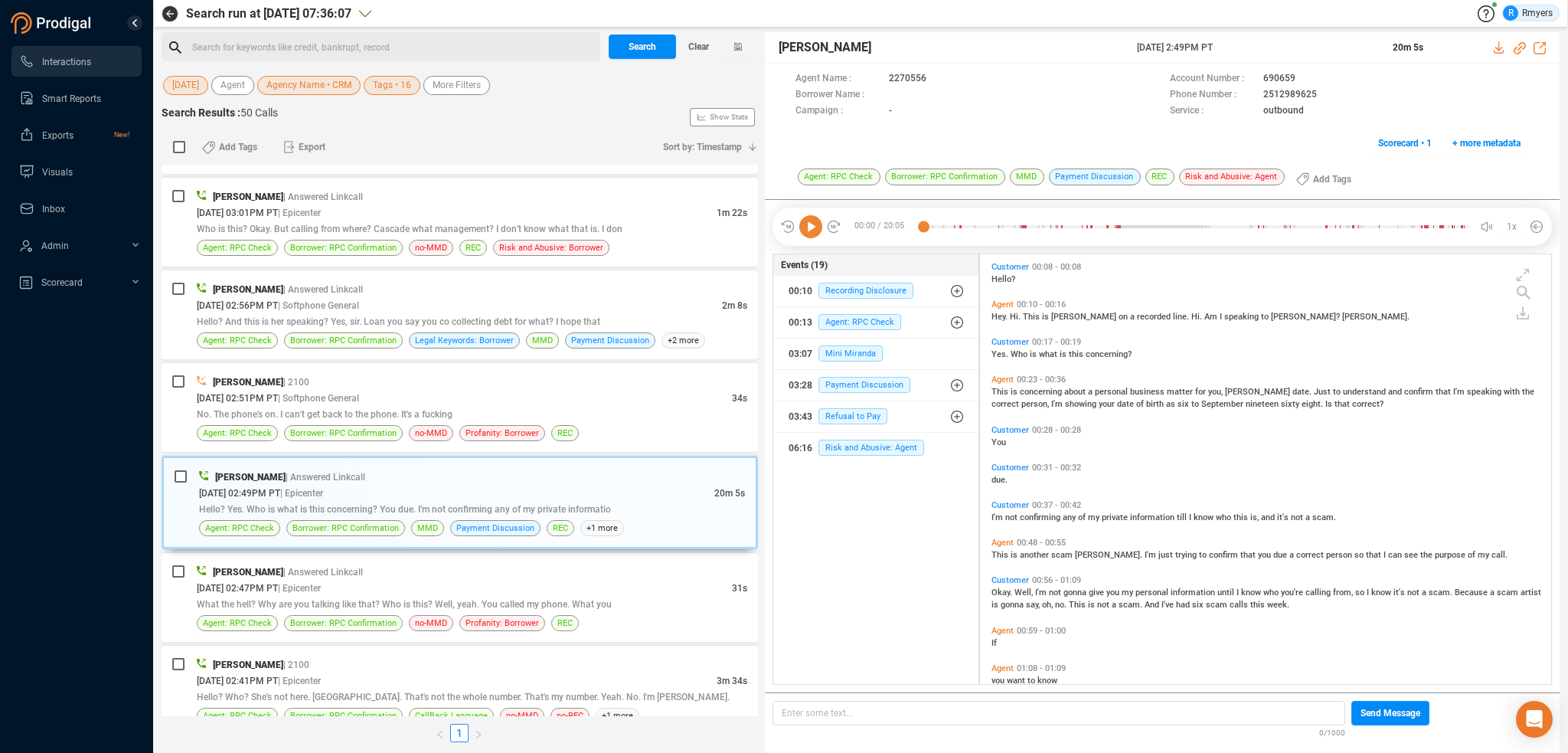
drag, startPoint x: 811, startPoint y: 222, endPoint x: 799, endPoint y: 241, distance: 22.5
click at [811, 222] on icon at bounding box center [810, 226] width 23 height 23
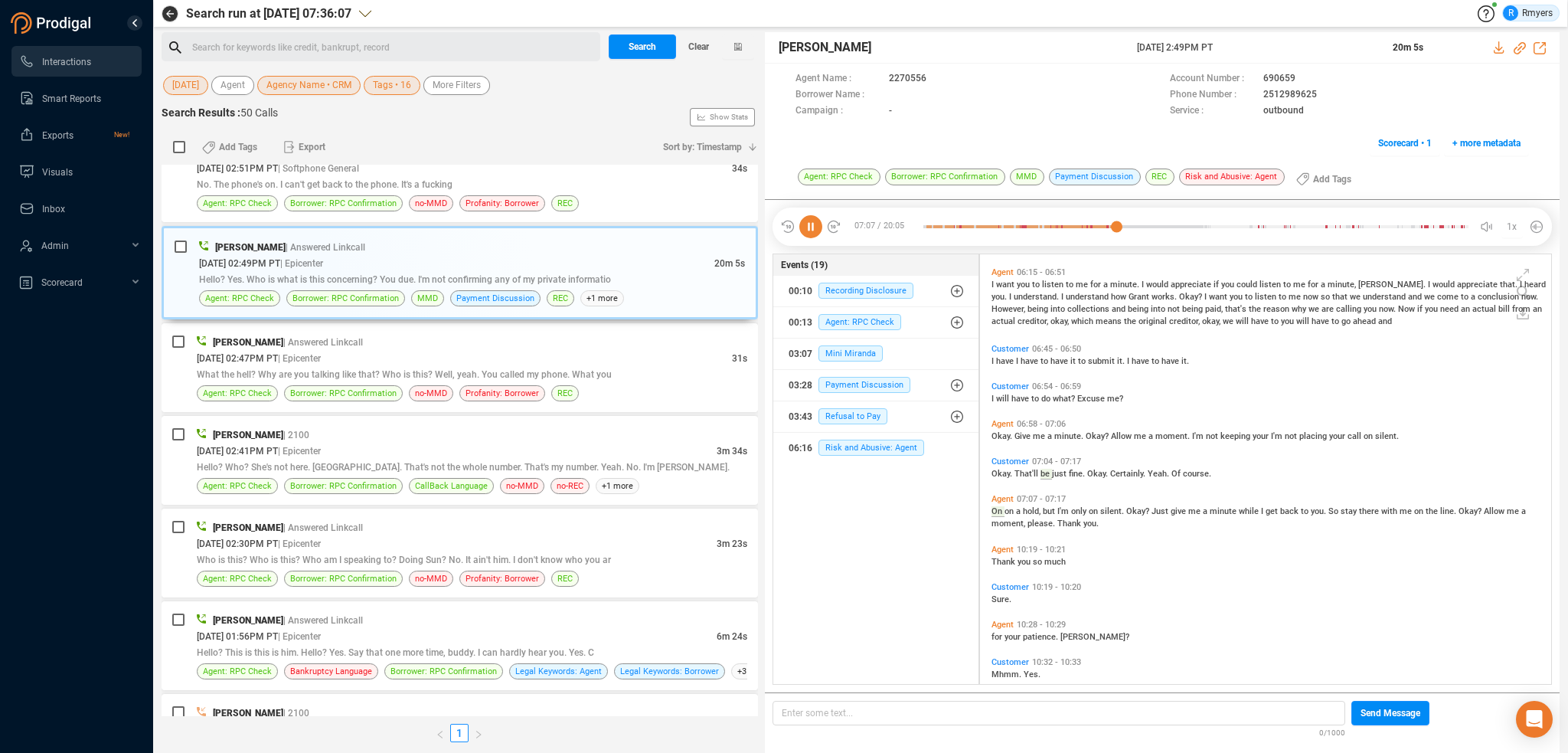
scroll to position [2091, 0]
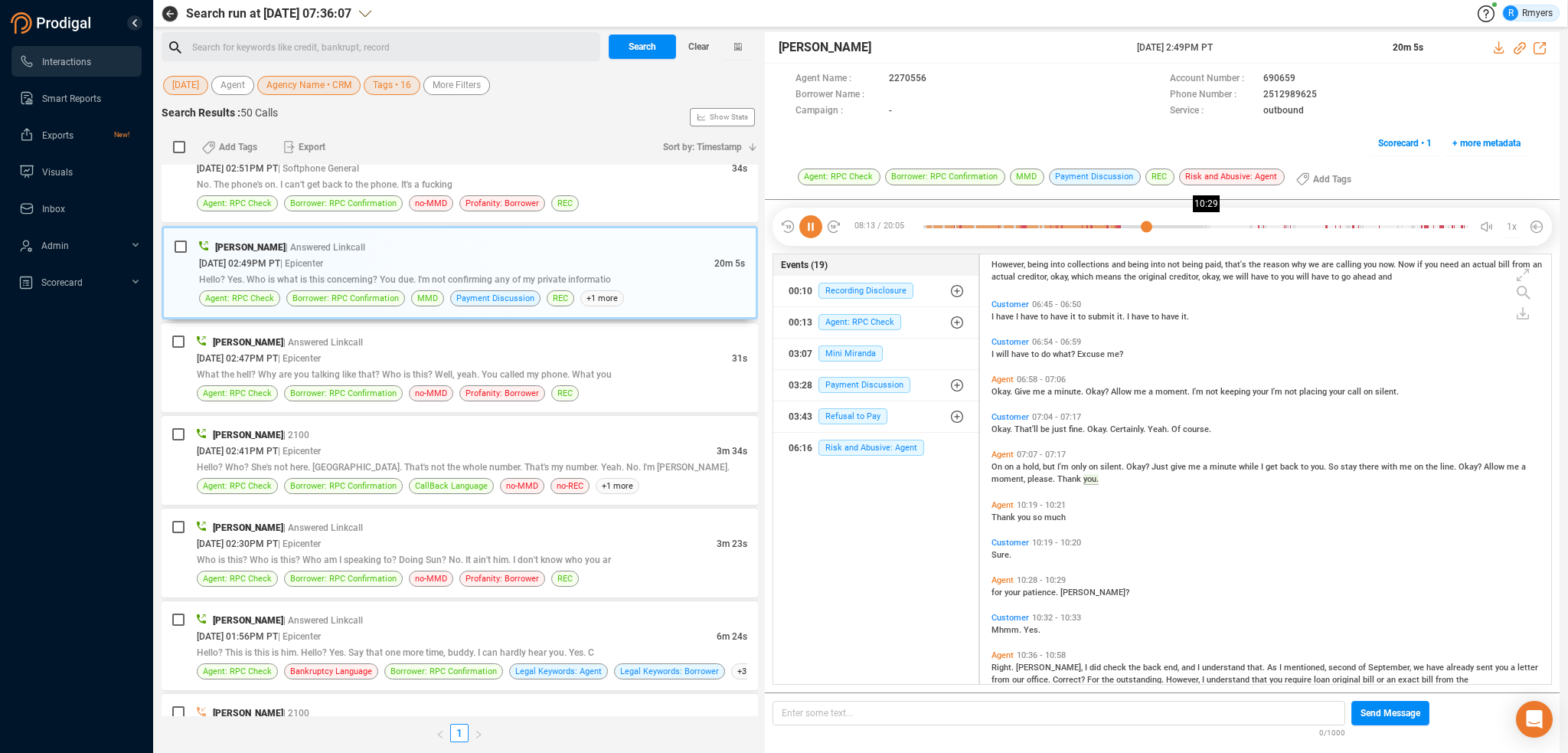
click at [1208, 226] on div at bounding box center [1196, 226] width 546 height 23
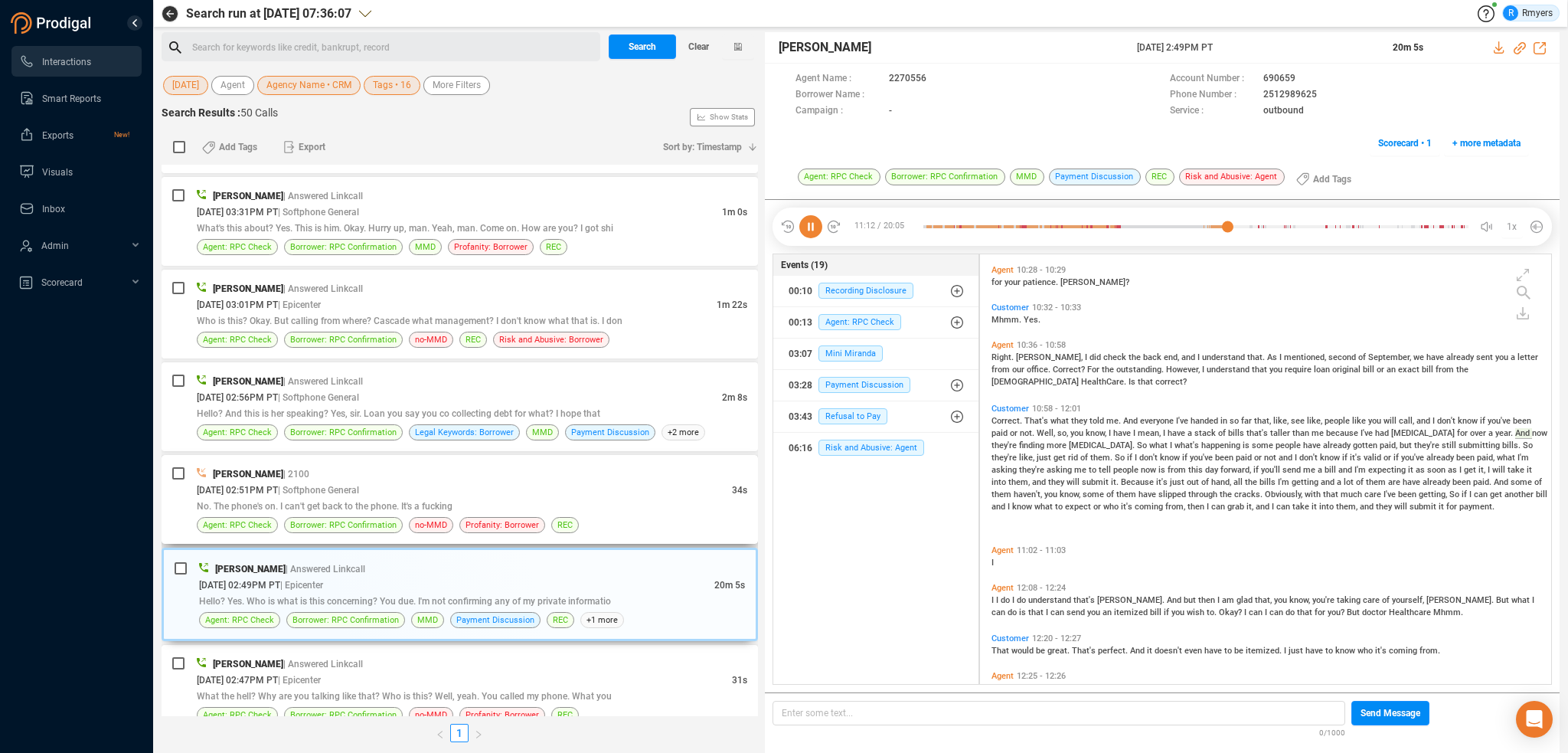
scroll to position [390, 0]
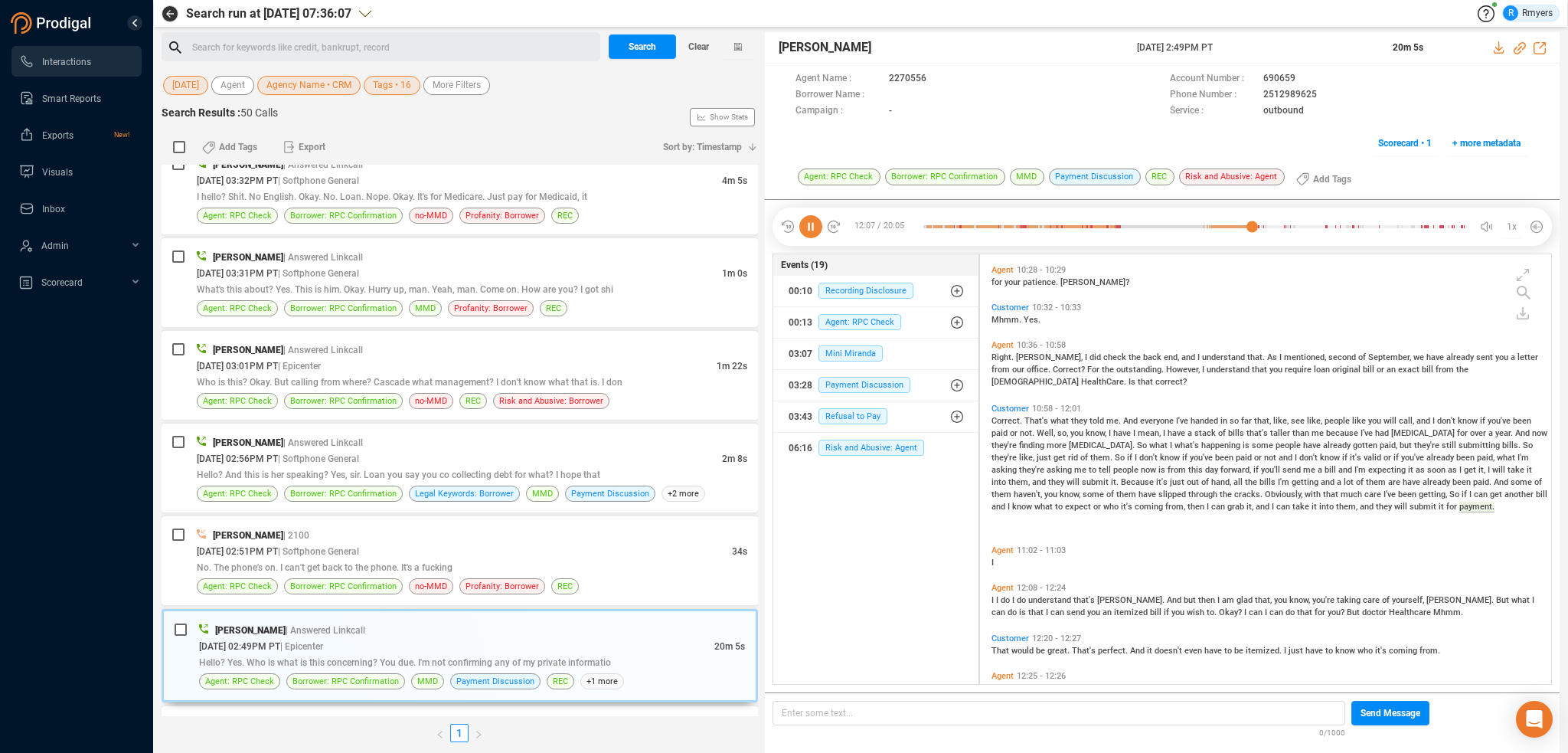
click at [809, 227] on icon at bounding box center [810, 226] width 23 height 23
click at [816, 228] on icon at bounding box center [810, 226] width 23 height 23
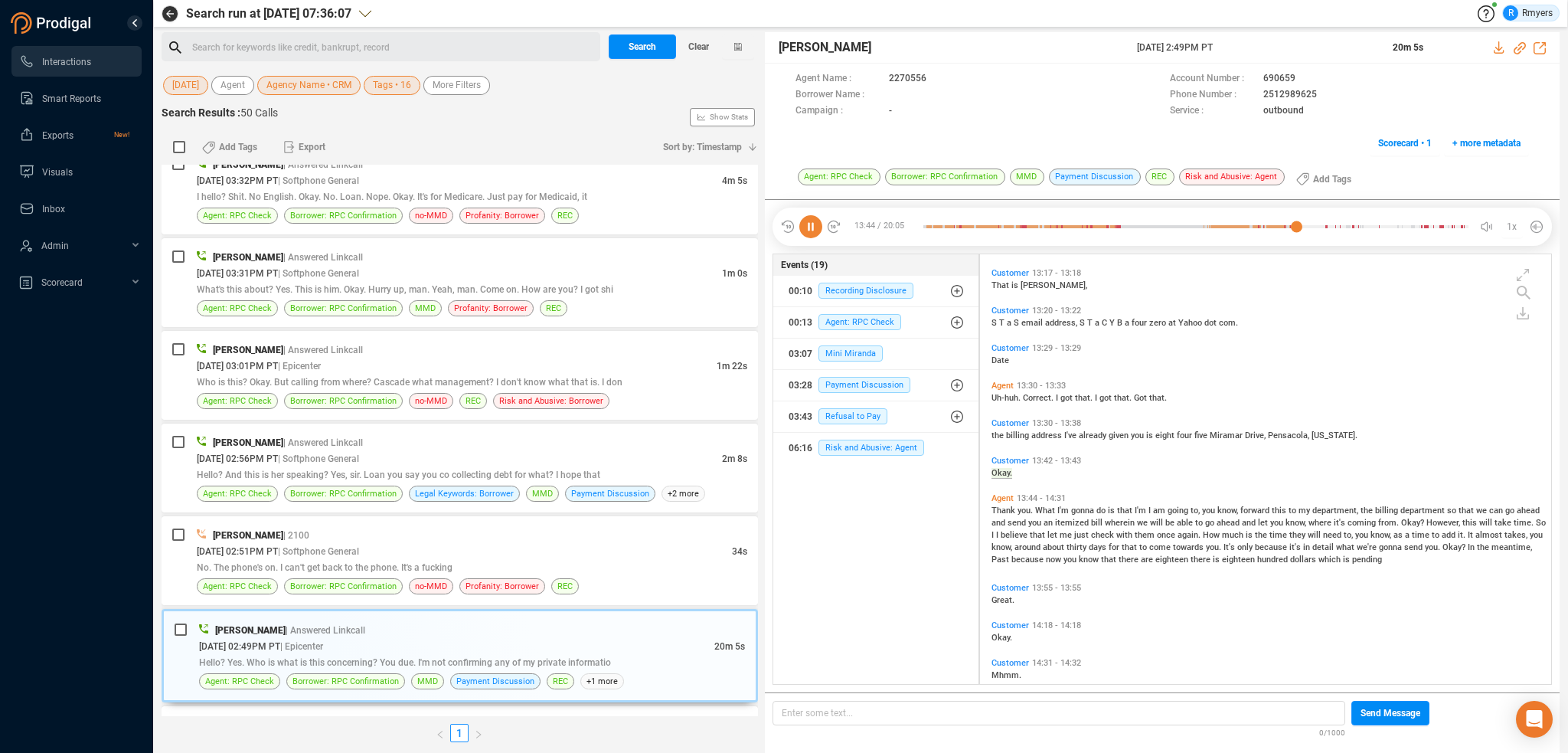
scroll to position [3145, 0]
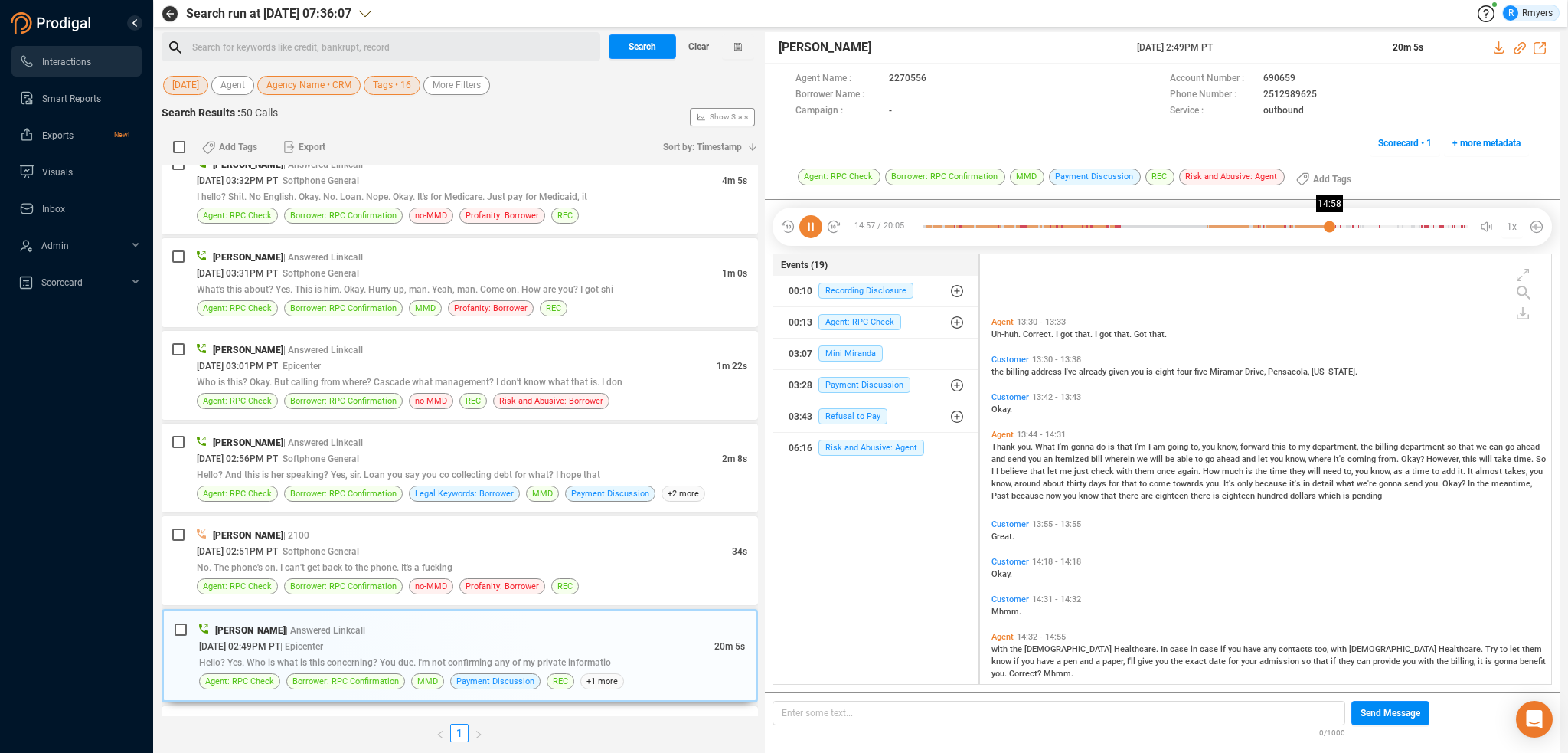
click at [1330, 224] on div at bounding box center [1196, 226] width 546 height 23
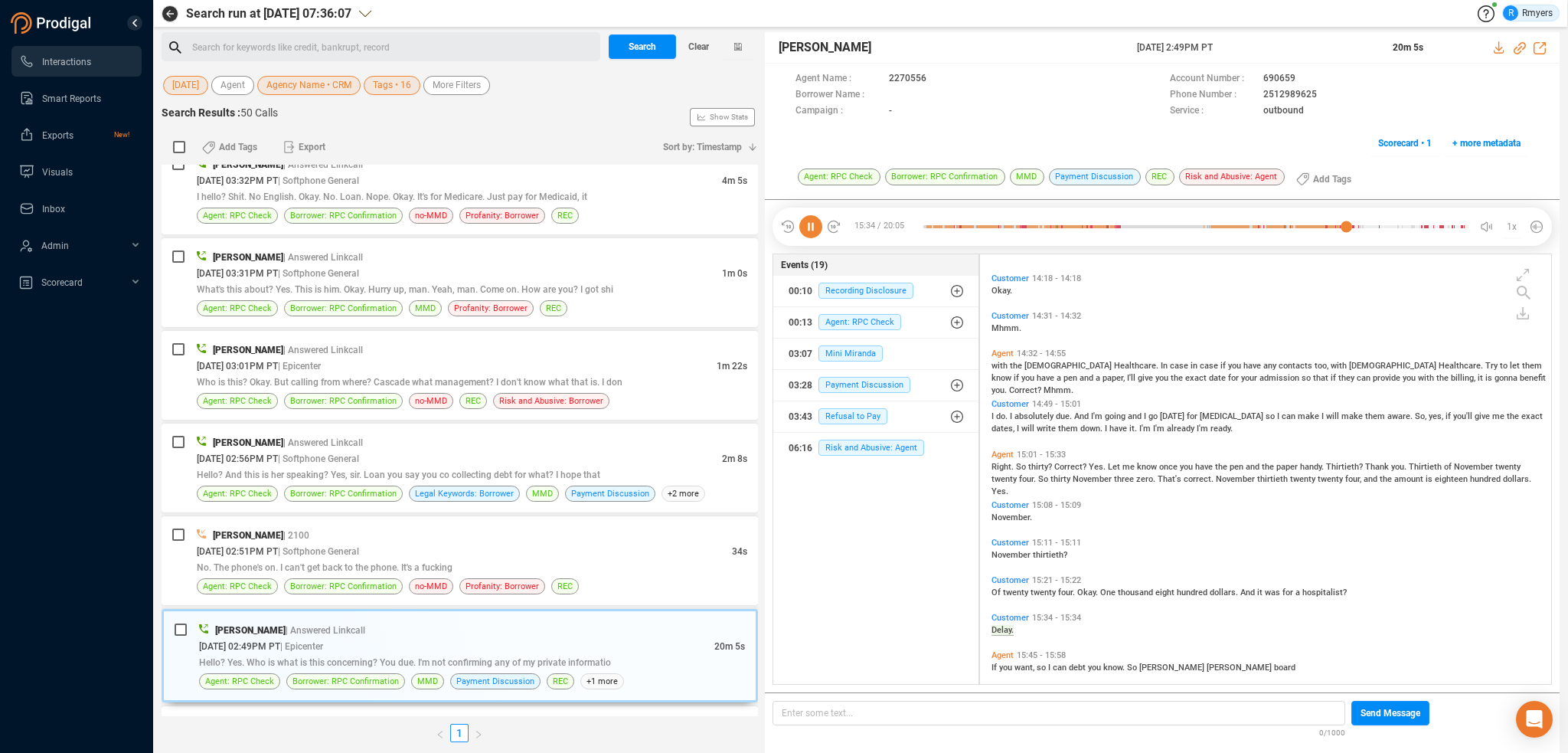
scroll to position [3584, 0]
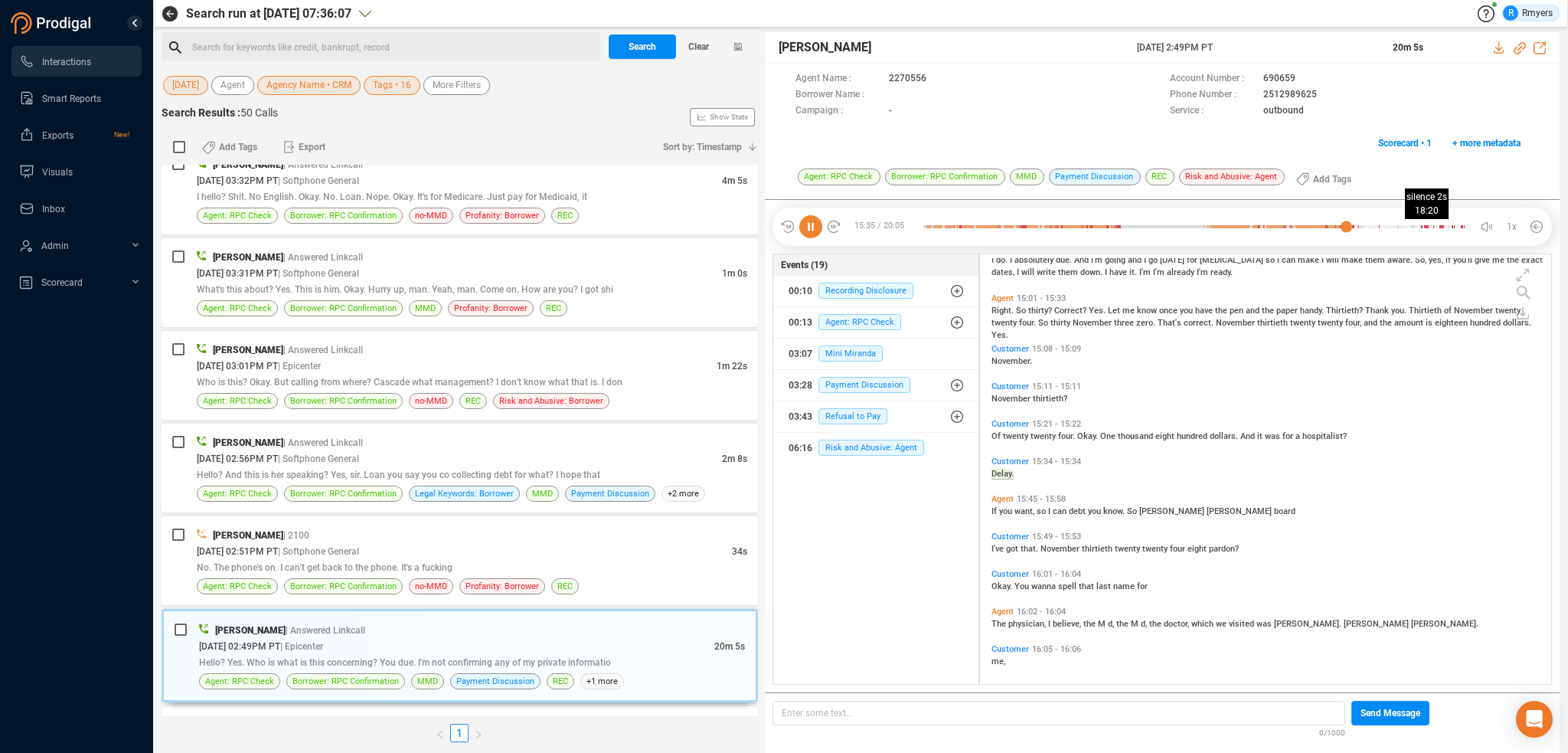
click at [1420, 222] on div at bounding box center [1196, 226] width 546 height 23
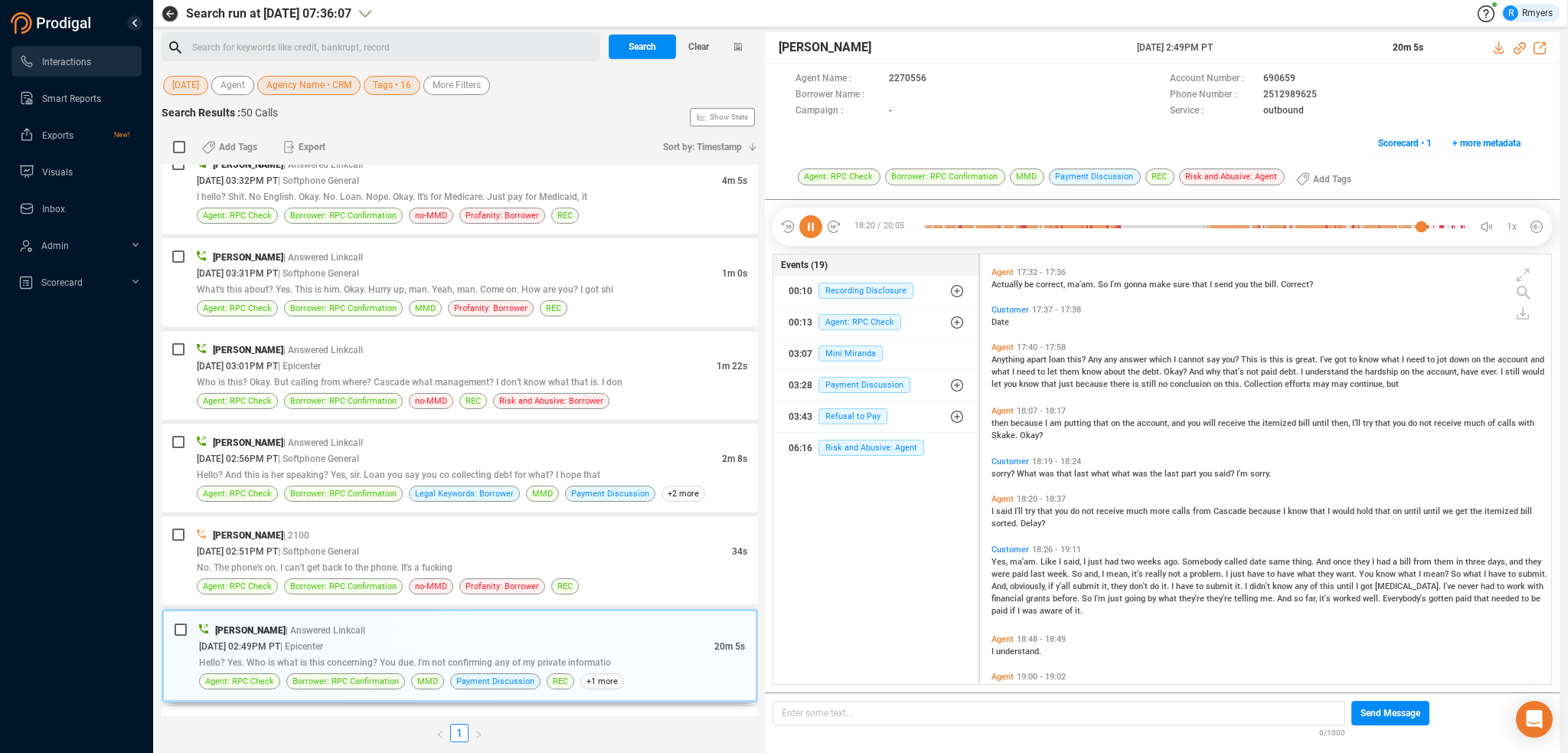
scroll to position [4483, 0]
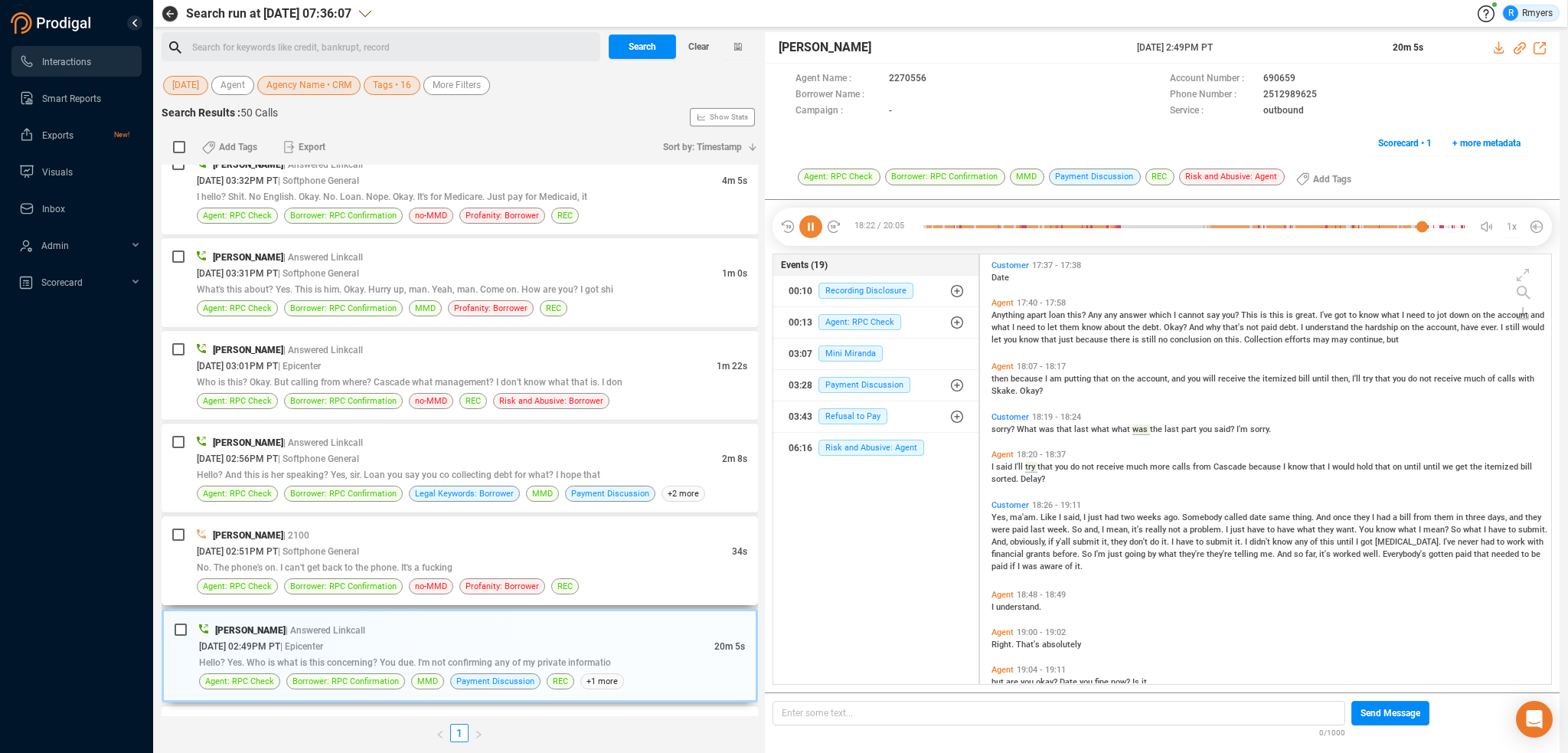
click at [265, 543] on div "[DATE] 02:51PM PT | Softphone General" at bounding box center [465, 550] width 535 height 16
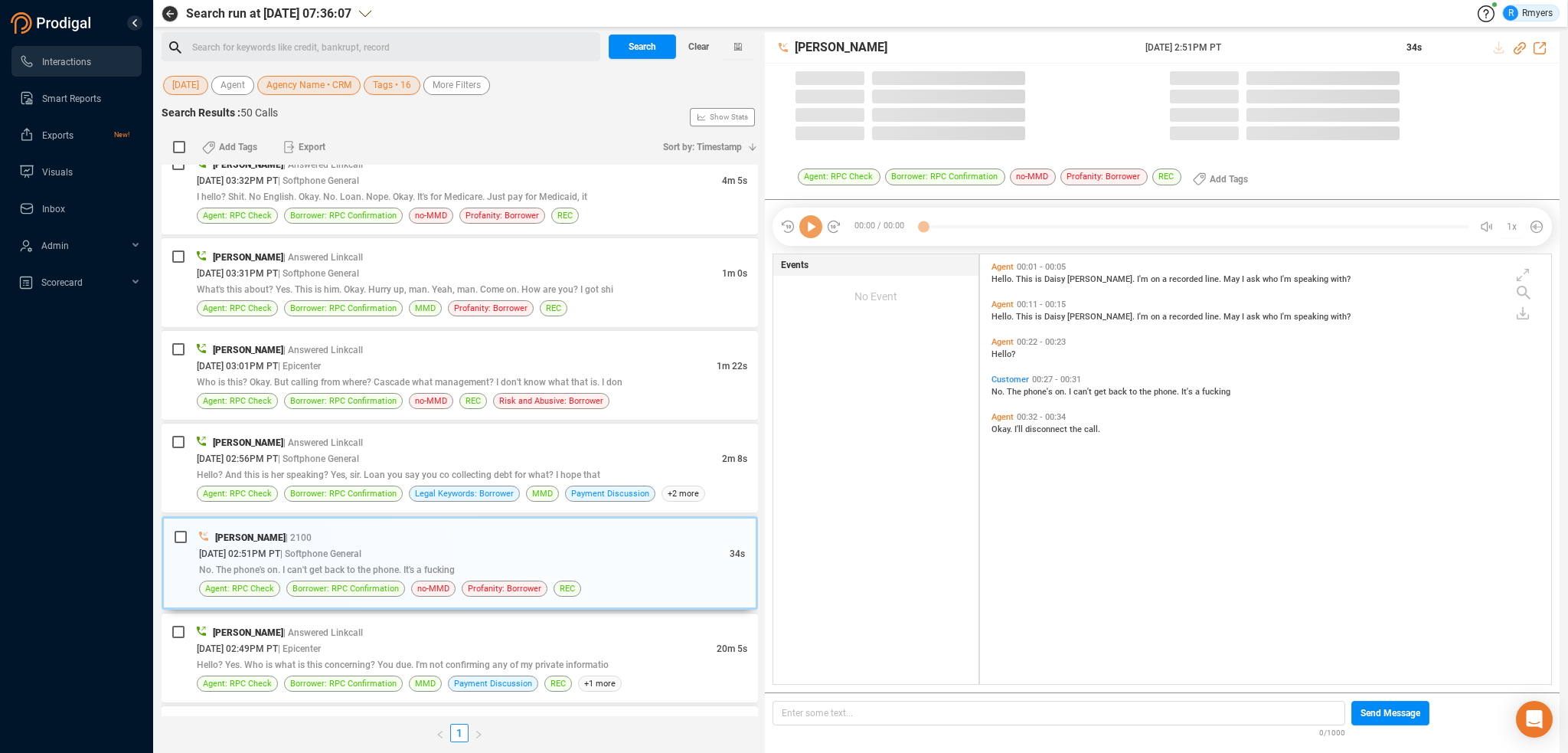
scroll to position [427, 564]
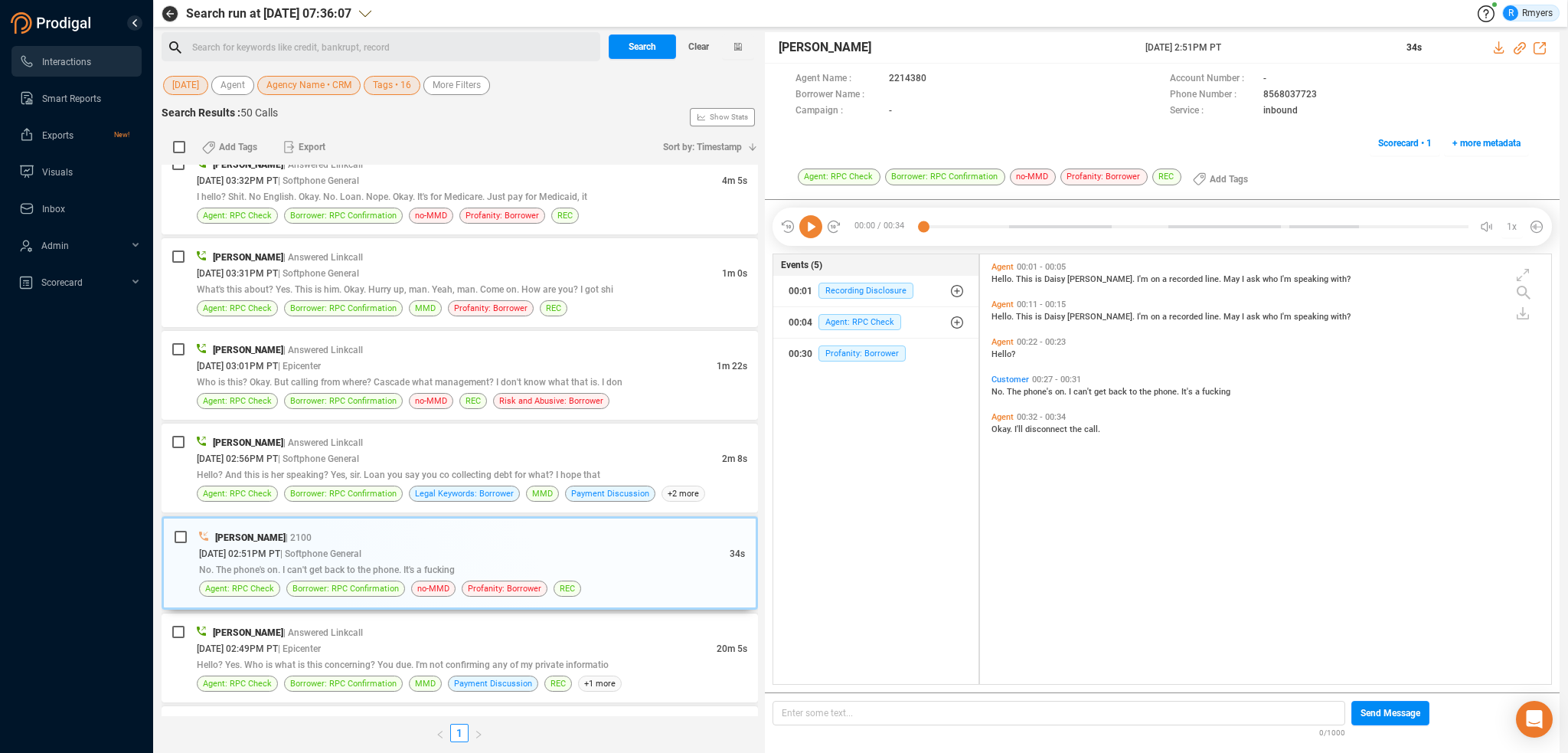
click at [803, 222] on icon at bounding box center [810, 226] width 23 height 23
click at [1000, 387] on span "No." at bounding box center [999, 391] width 15 height 10
click at [485, 455] on div "[DATE] 02:56PM PT | Softphone General" at bounding box center [459, 458] width 525 height 16
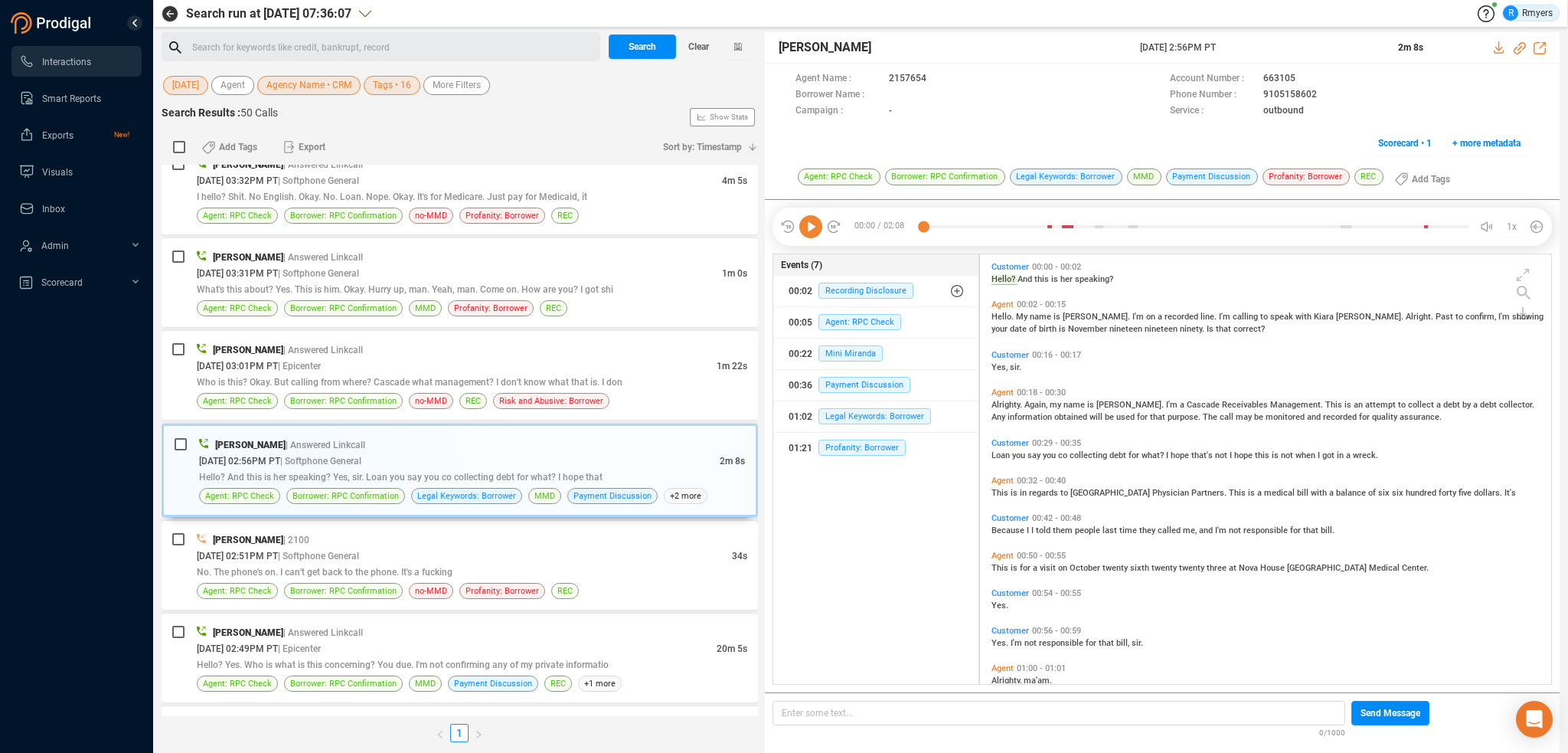
click at [808, 226] on icon at bounding box center [810, 226] width 23 height 23
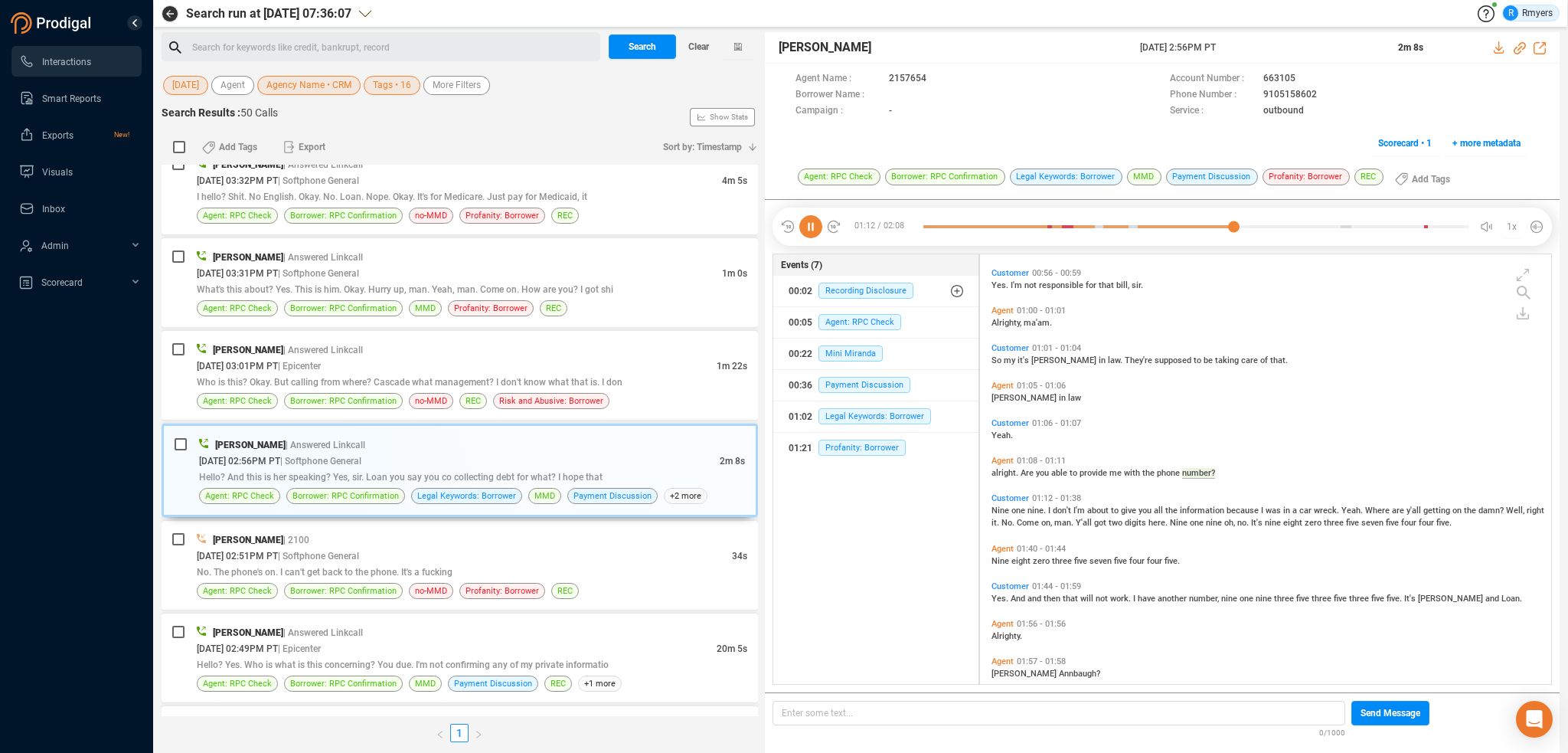
scroll to position [401, 0]
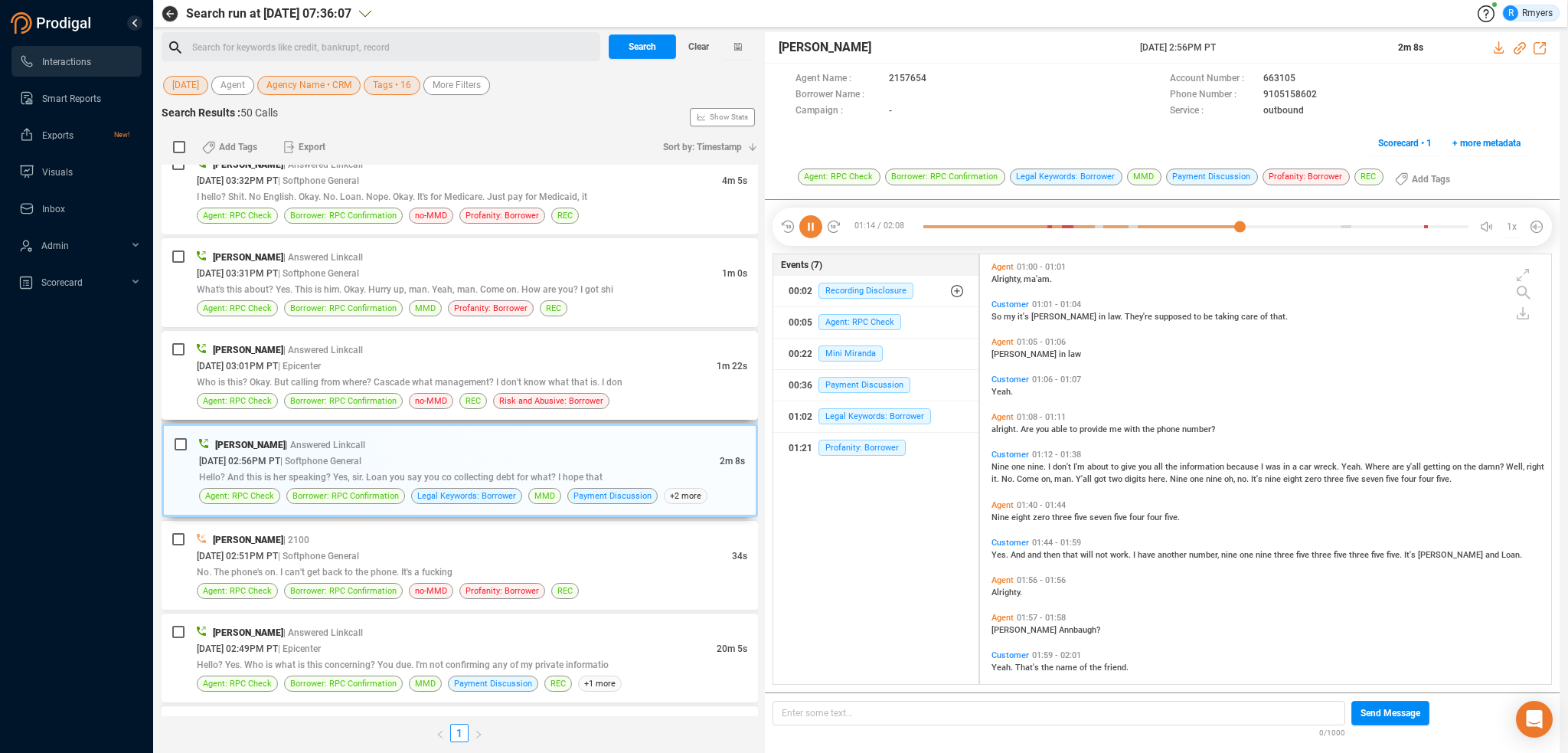
click at [444, 358] on div "[DATE] 03:01PM PT | Epicenter" at bounding box center [457, 366] width 520 height 16
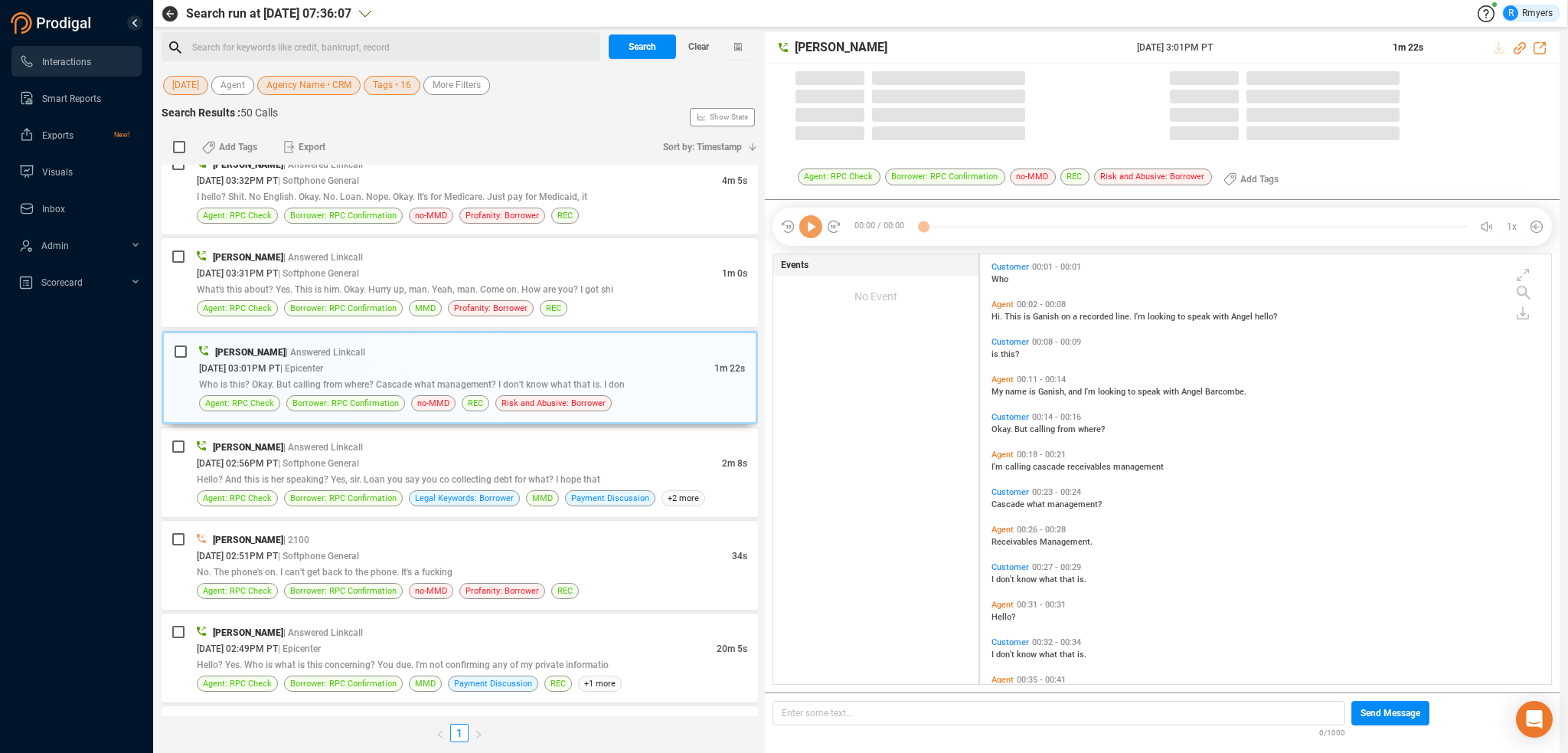
scroll to position [427, 564]
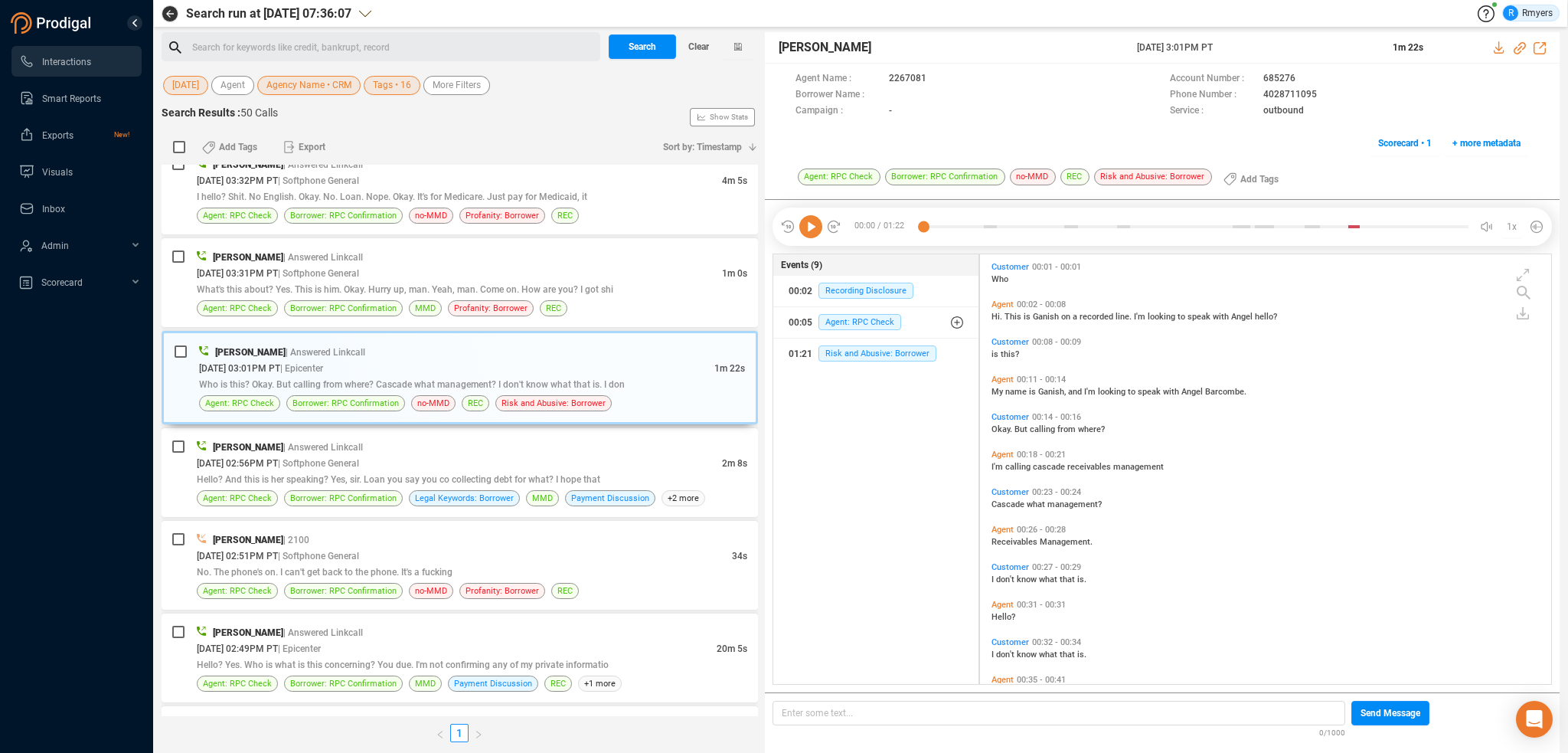
click at [808, 232] on icon at bounding box center [810, 226] width 23 height 23
click at [814, 226] on icon at bounding box center [810, 226] width 23 height 23
click at [807, 225] on icon at bounding box center [810, 226] width 23 height 23
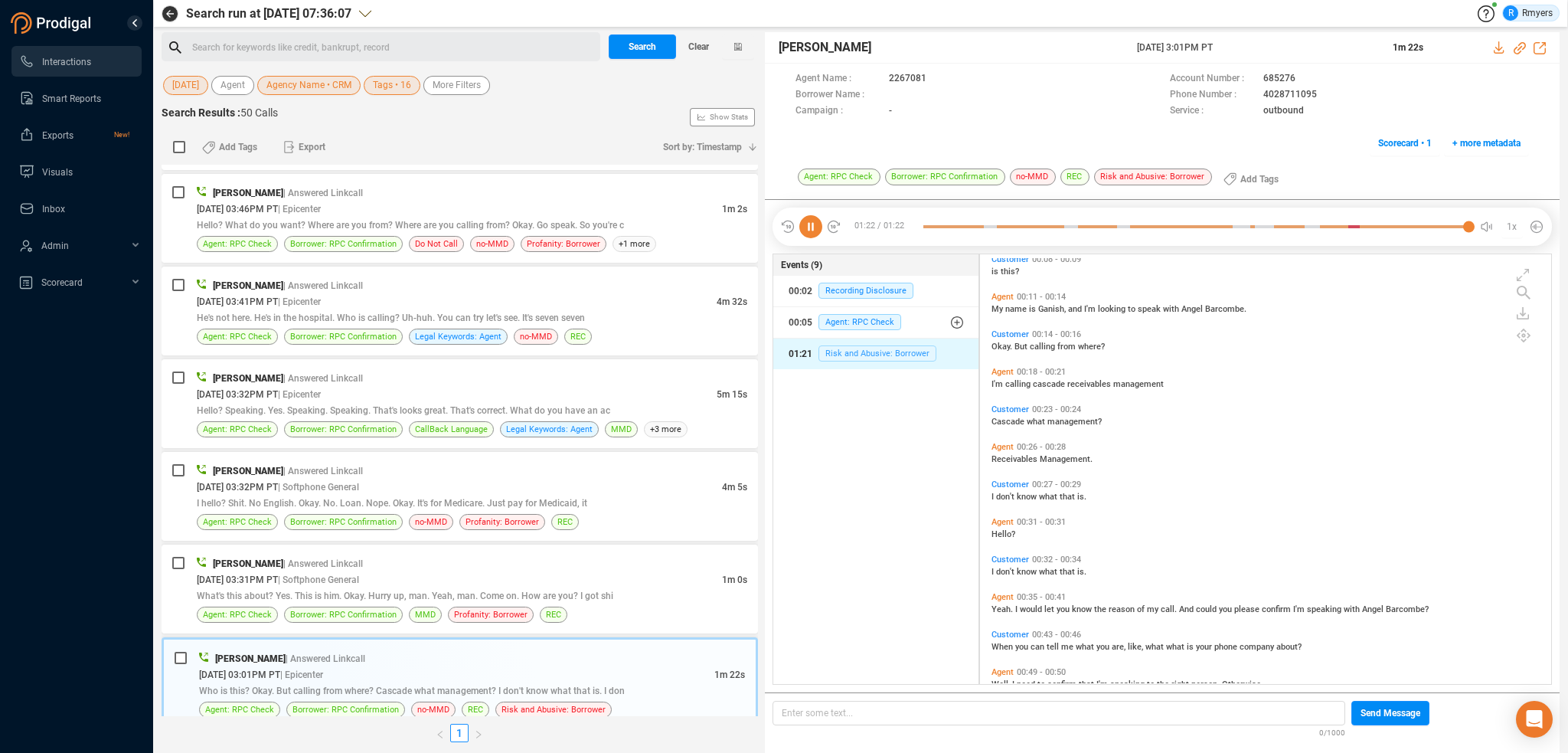
scroll to position [76, 0]
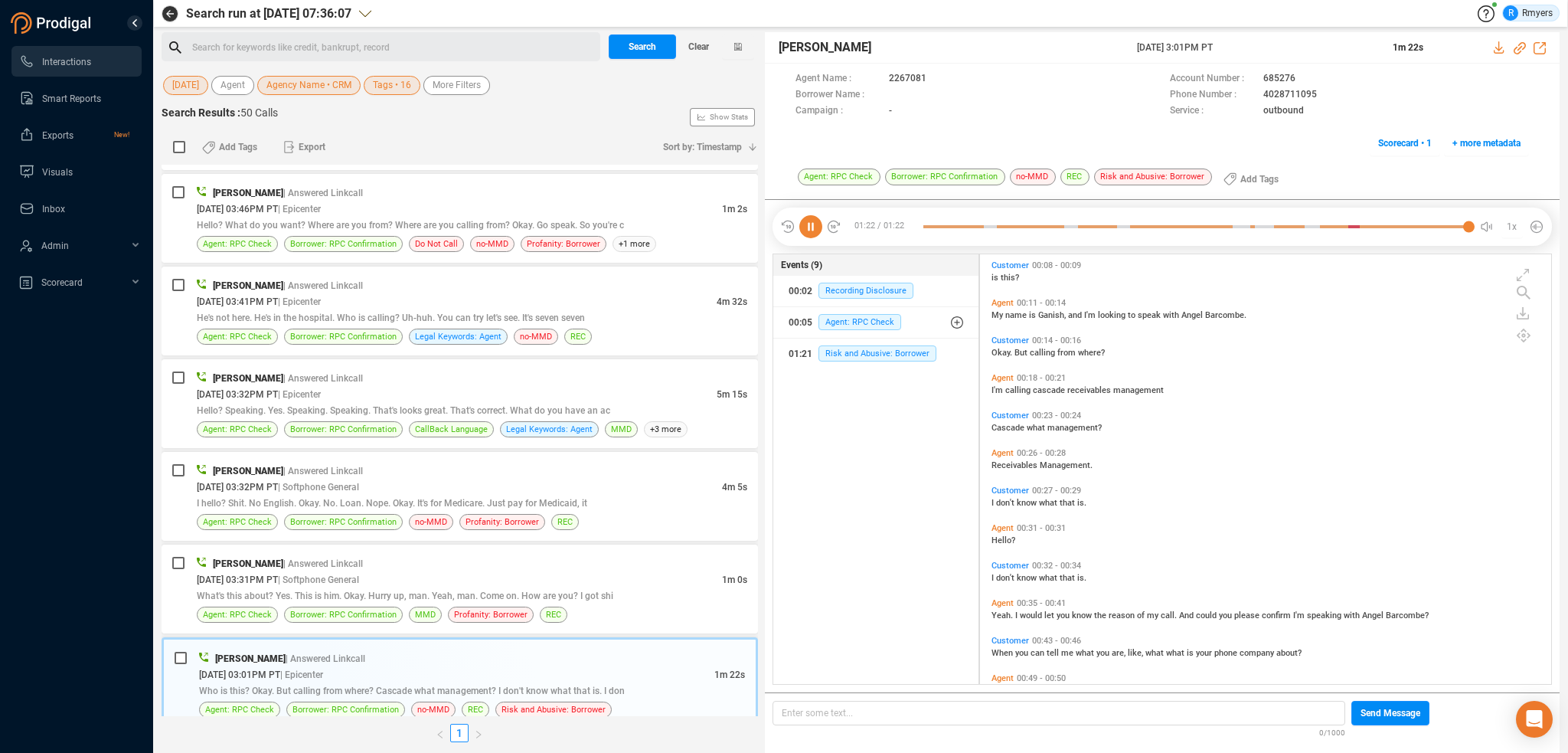
drag, startPoint x: 815, startPoint y: 210, endPoint x: 813, endPoint y: 231, distance: 21.1
click at [814, 219] on div "01:22 / 01:22 00:09 1x" at bounding box center [1162, 226] width 779 height 39
click at [813, 231] on icon at bounding box center [810, 226] width 23 height 23
drag, startPoint x: 267, startPoint y: 595, endPoint x: 238, endPoint y: 584, distance: 31.0
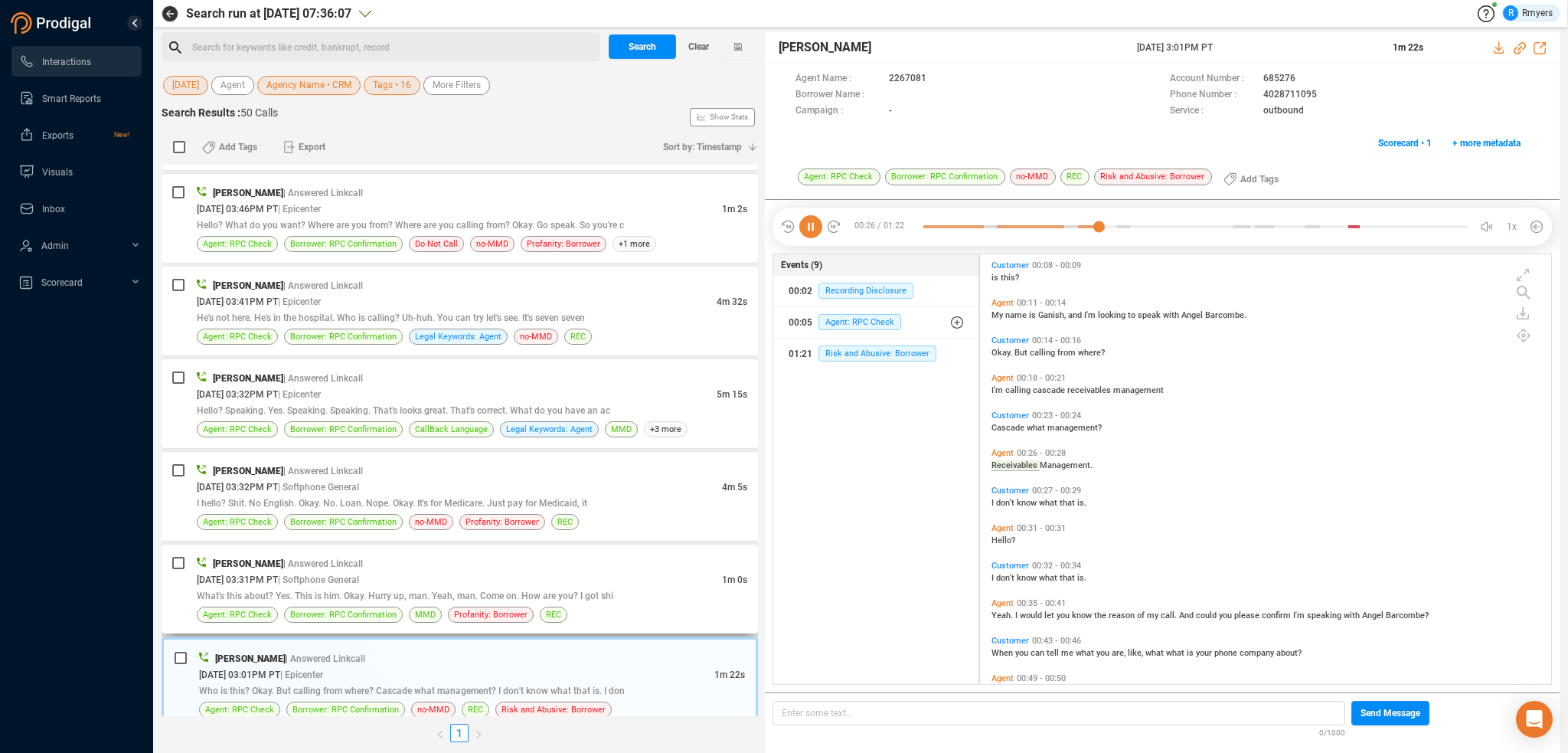
click at [268, 593] on span "What's this about? Yes. This is him. Okay. Hurry up, man. Yeah, man. Come on. H…" at bounding box center [405, 596] width 416 height 10
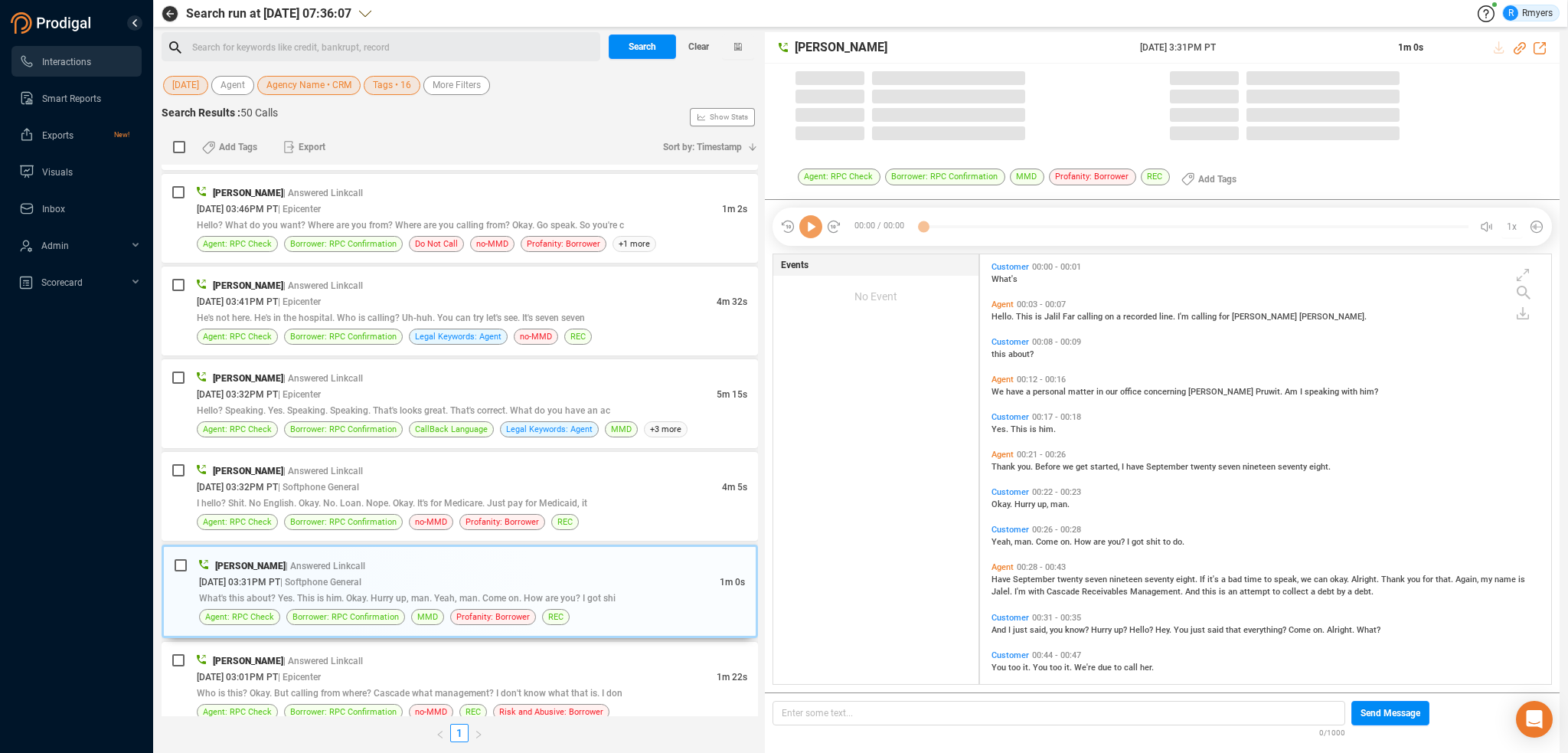
scroll to position [427, 564]
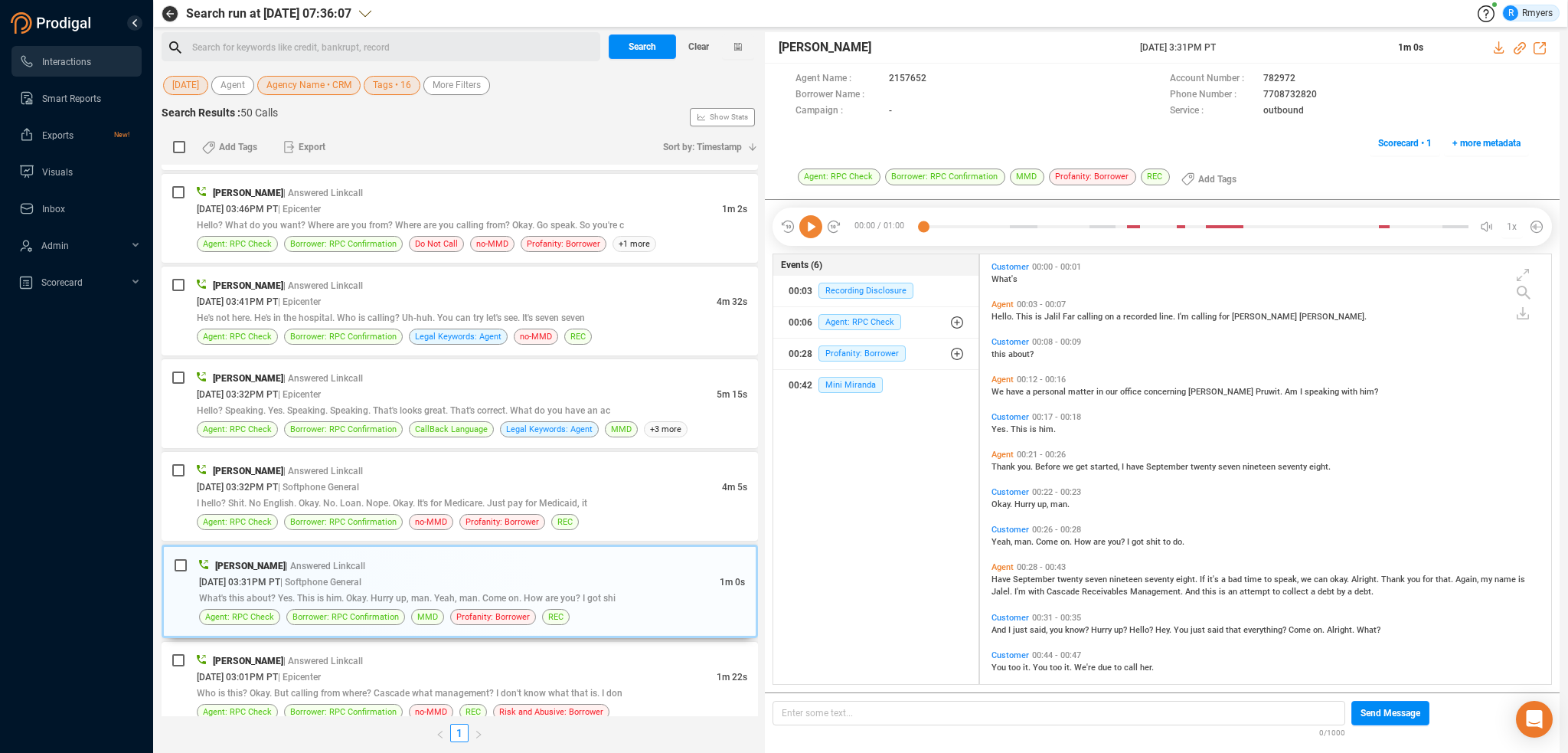
click at [808, 230] on icon at bounding box center [810, 226] width 23 height 23
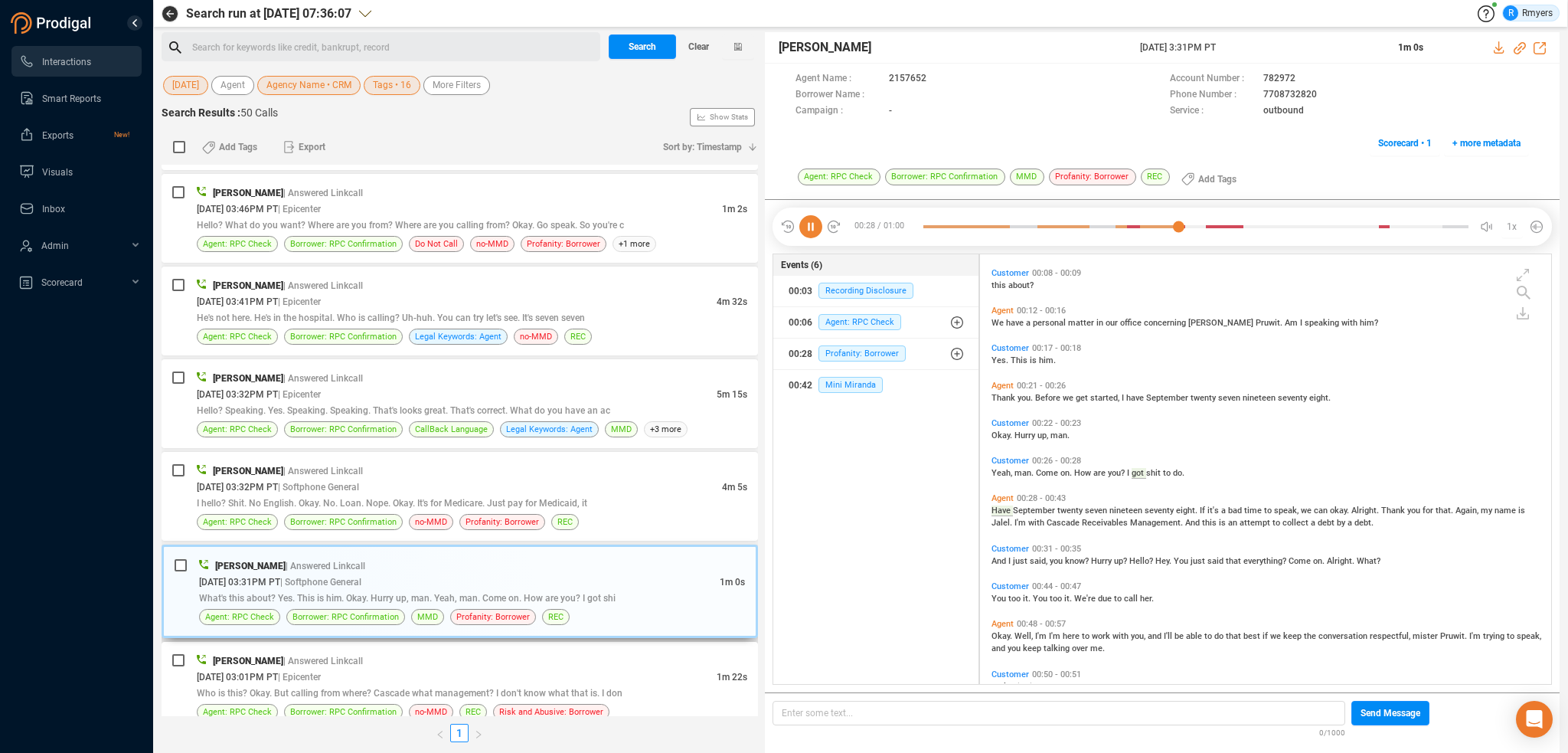
scroll to position [100, 0]
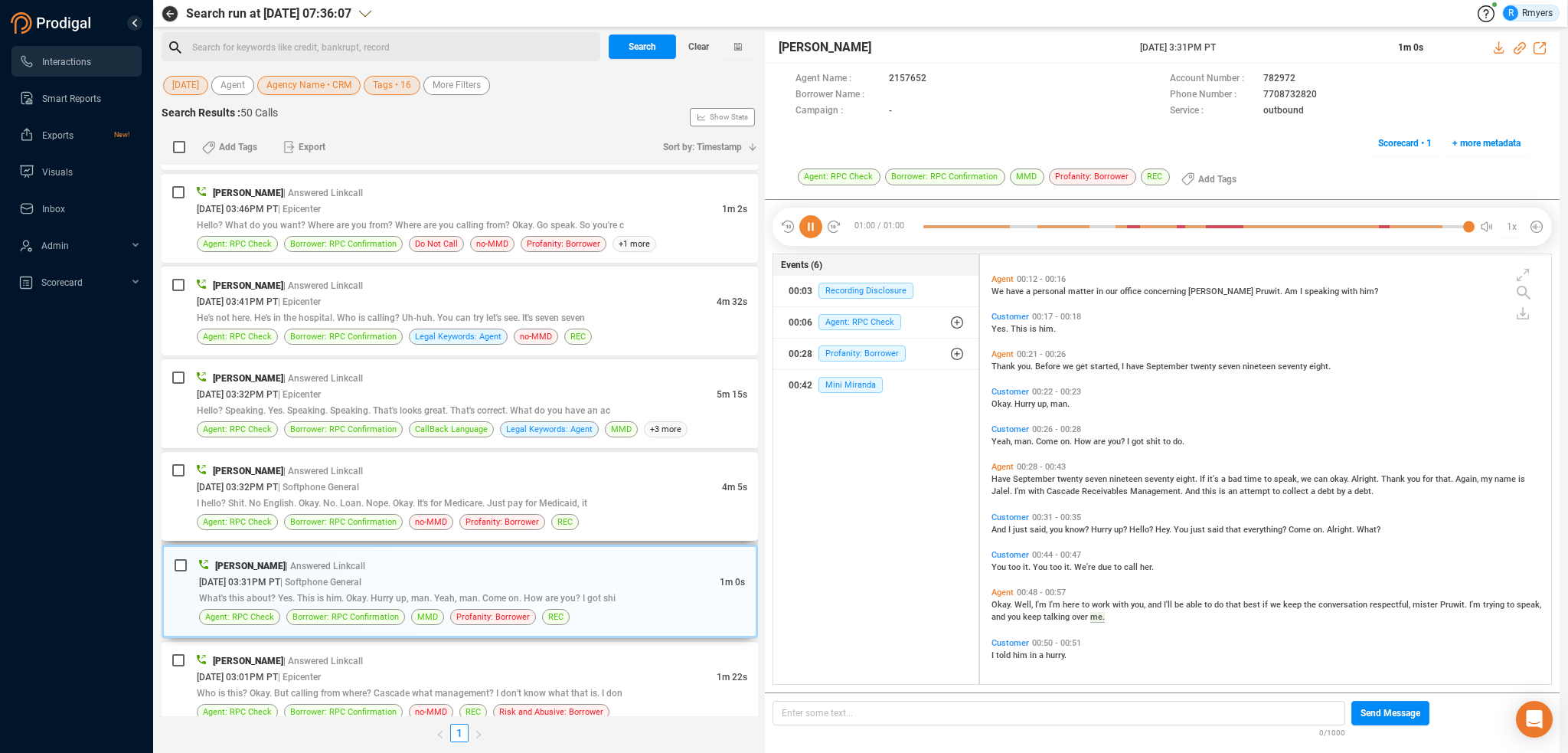
drag, startPoint x: 466, startPoint y: 463, endPoint x: 466, endPoint y: 474, distance: 11.0
click at [466, 468] on div "[PERSON_NAME] | Answered Linkcall" at bounding box center [472, 470] width 550 height 16
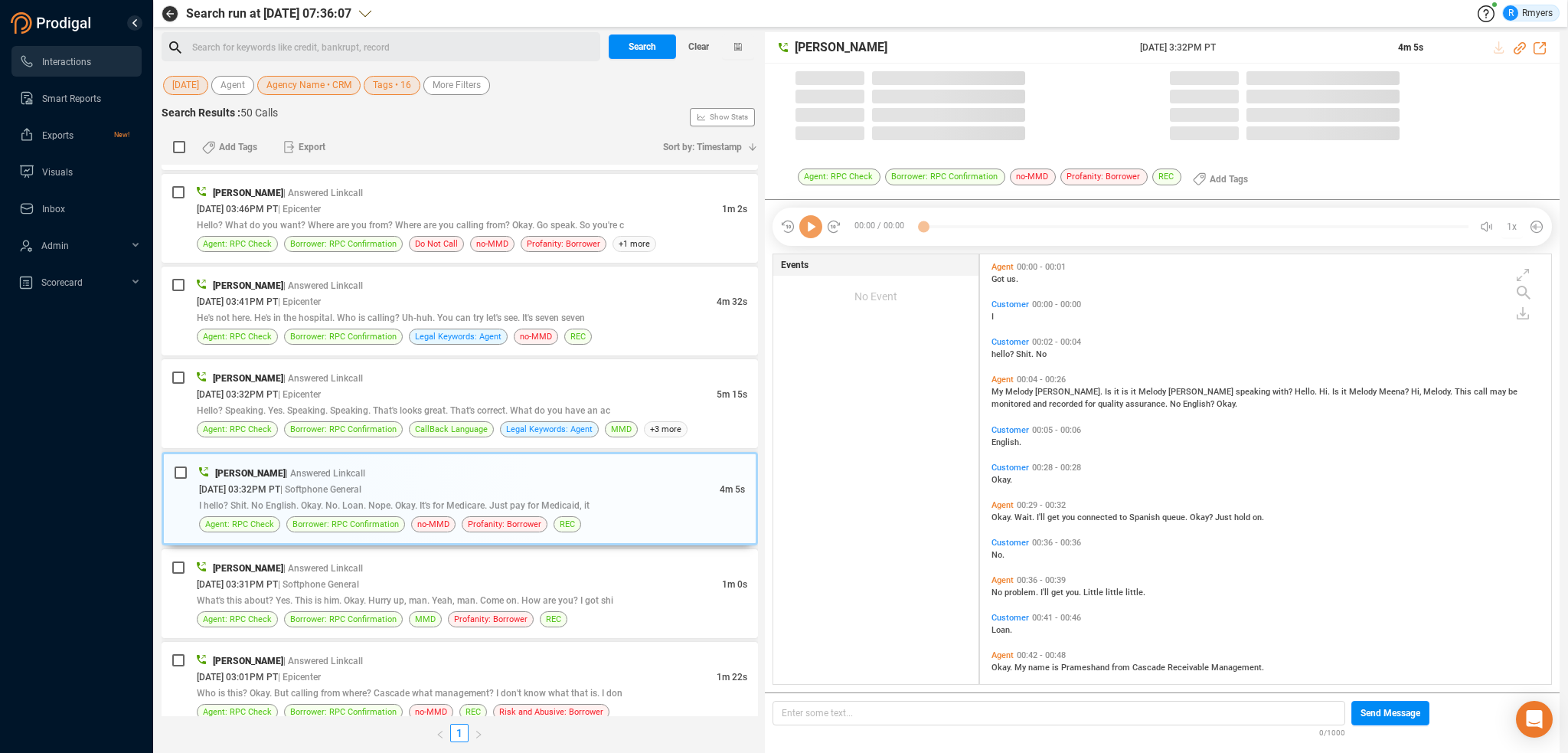
scroll to position [427, 564]
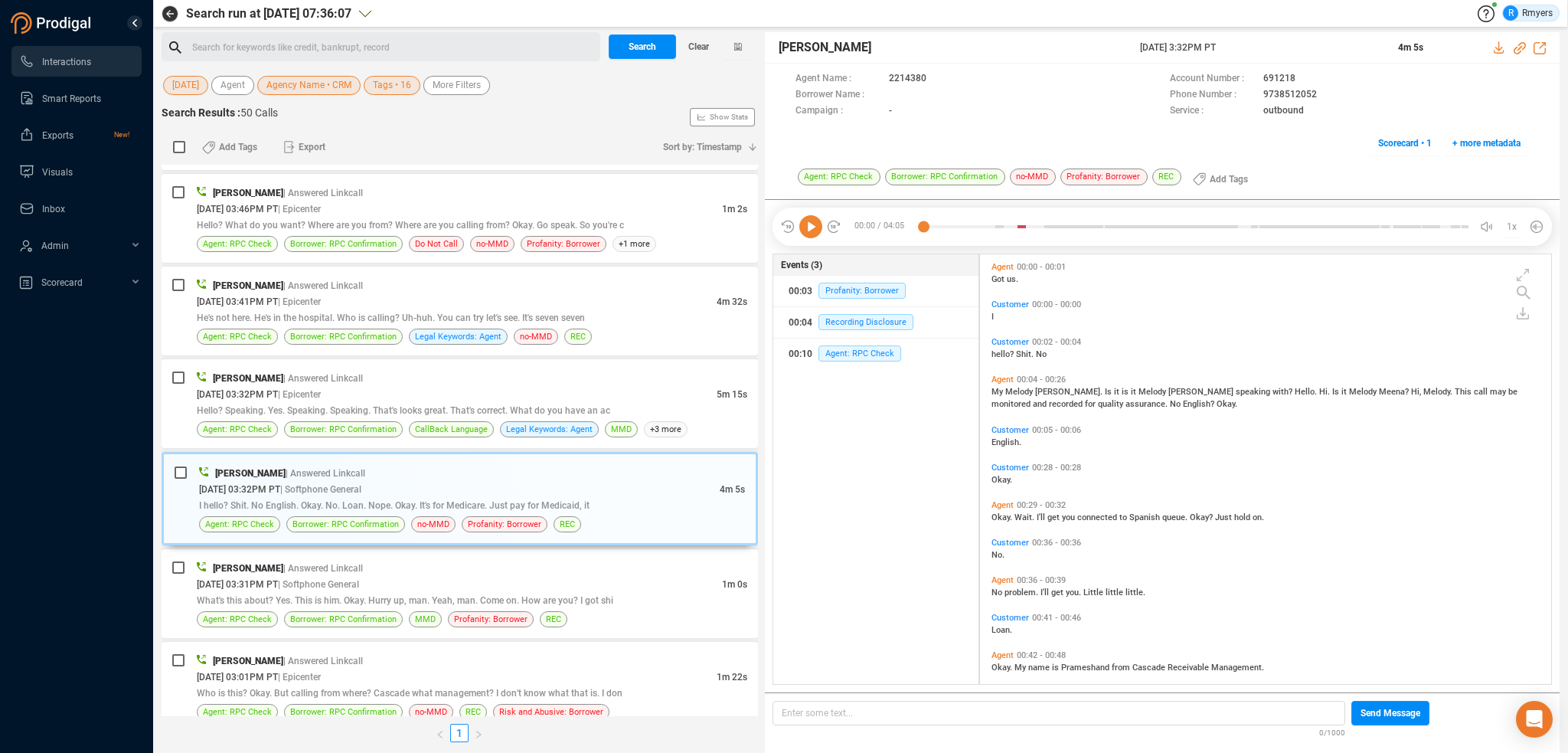
click at [808, 231] on icon at bounding box center [810, 226] width 23 height 23
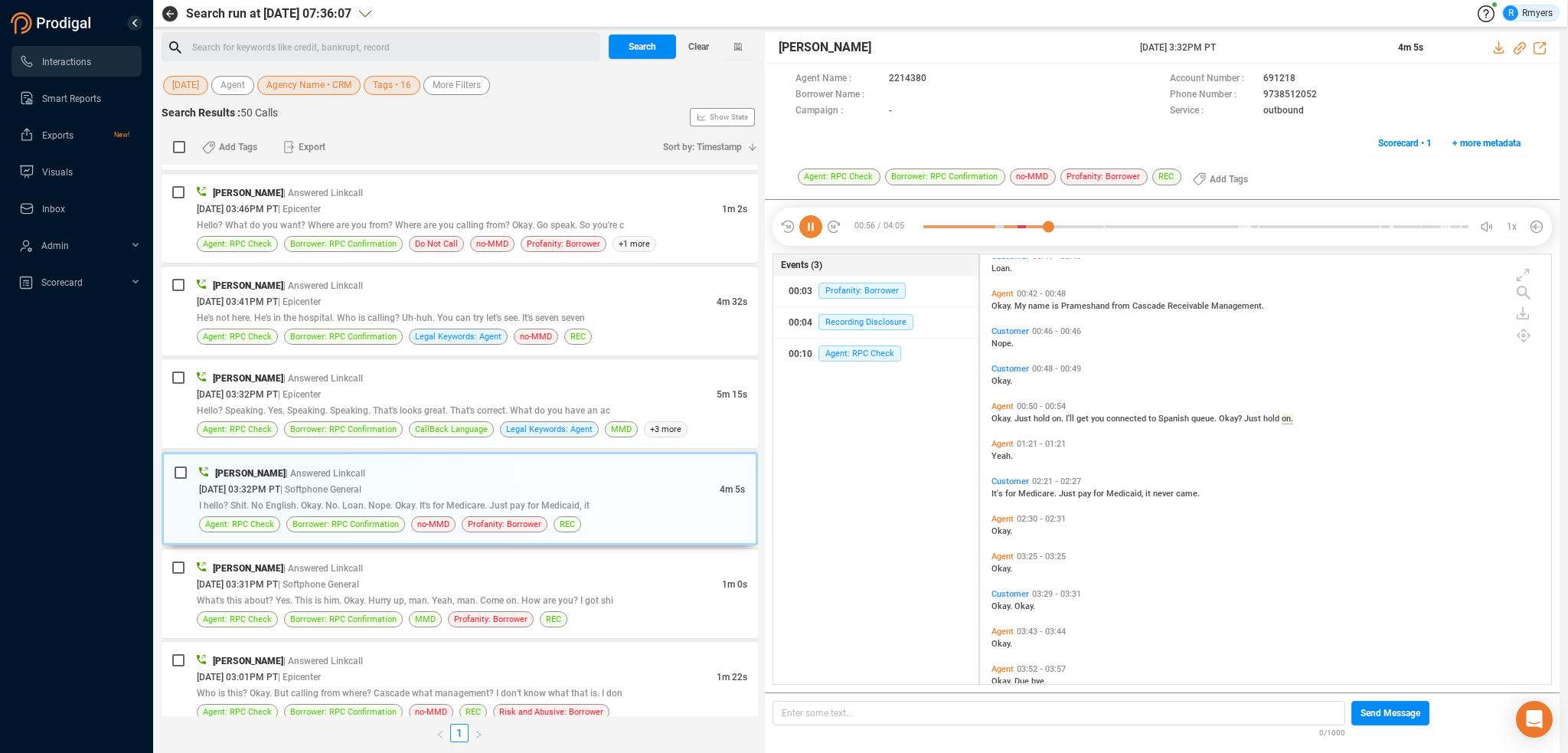
scroll to position [425, 0]
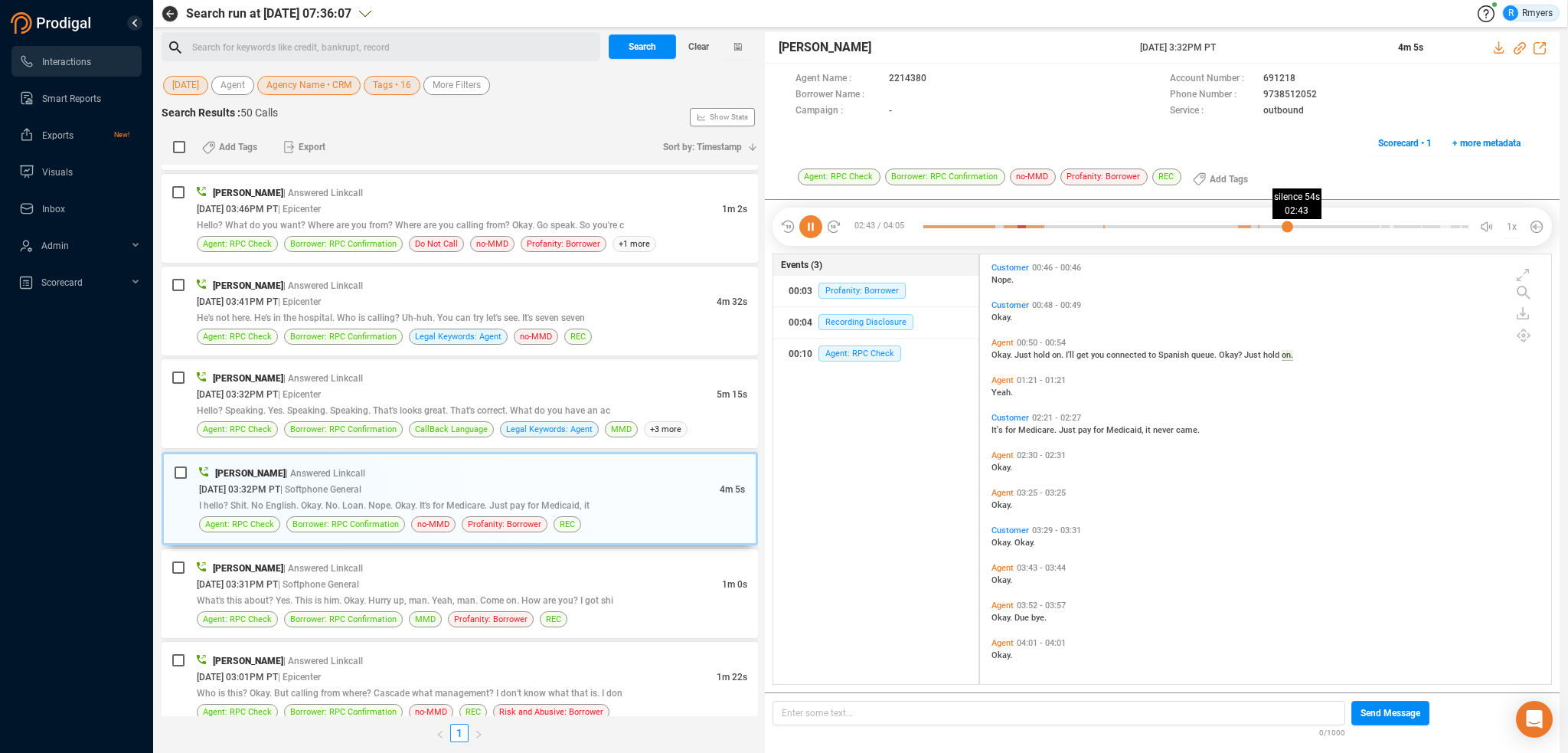
click at [1287, 222] on div at bounding box center [1196, 226] width 546 height 23
drag, startPoint x: 1372, startPoint y: 221, endPoint x: 1404, endPoint y: 222, distance: 32.0
click at [1379, 222] on div at bounding box center [1196, 226] width 546 height 23
click at [1298, 226] on div at bounding box center [1196, 226] width 546 height 23
click at [396, 386] on div "[DATE] 03:32PM PT | Epicenter" at bounding box center [457, 394] width 520 height 16
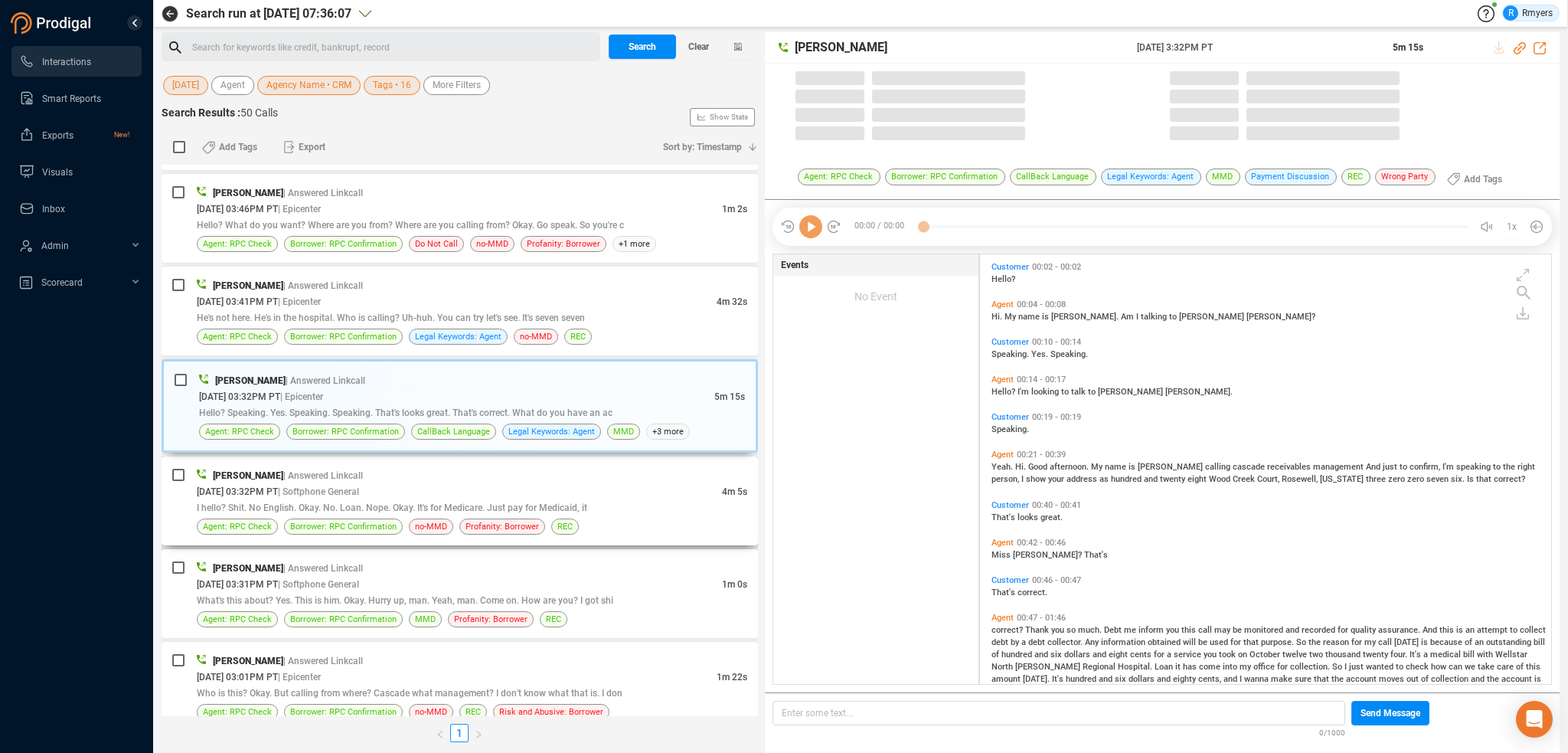
scroll to position [427, 564]
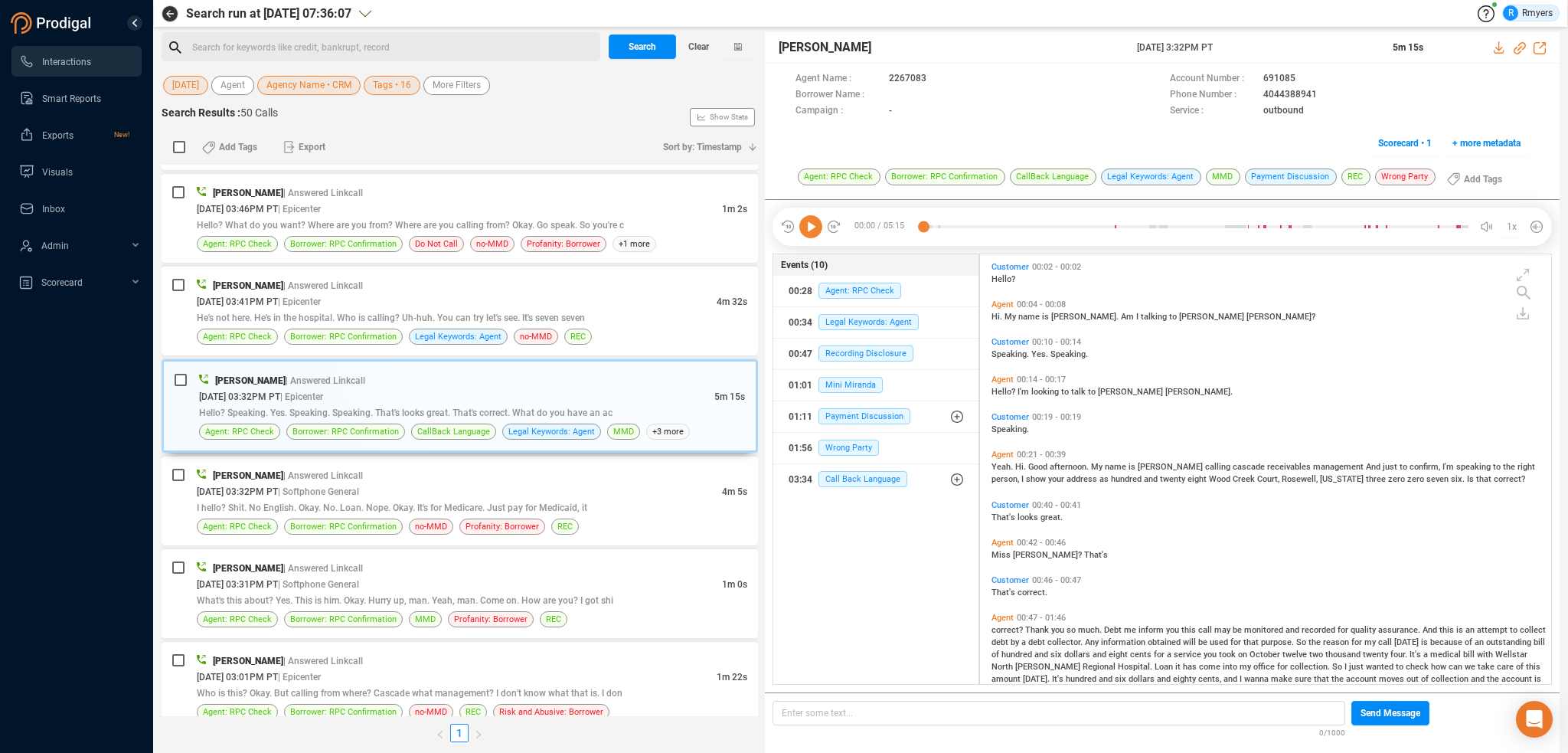
click at [803, 229] on icon at bounding box center [810, 226] width 23 height 23
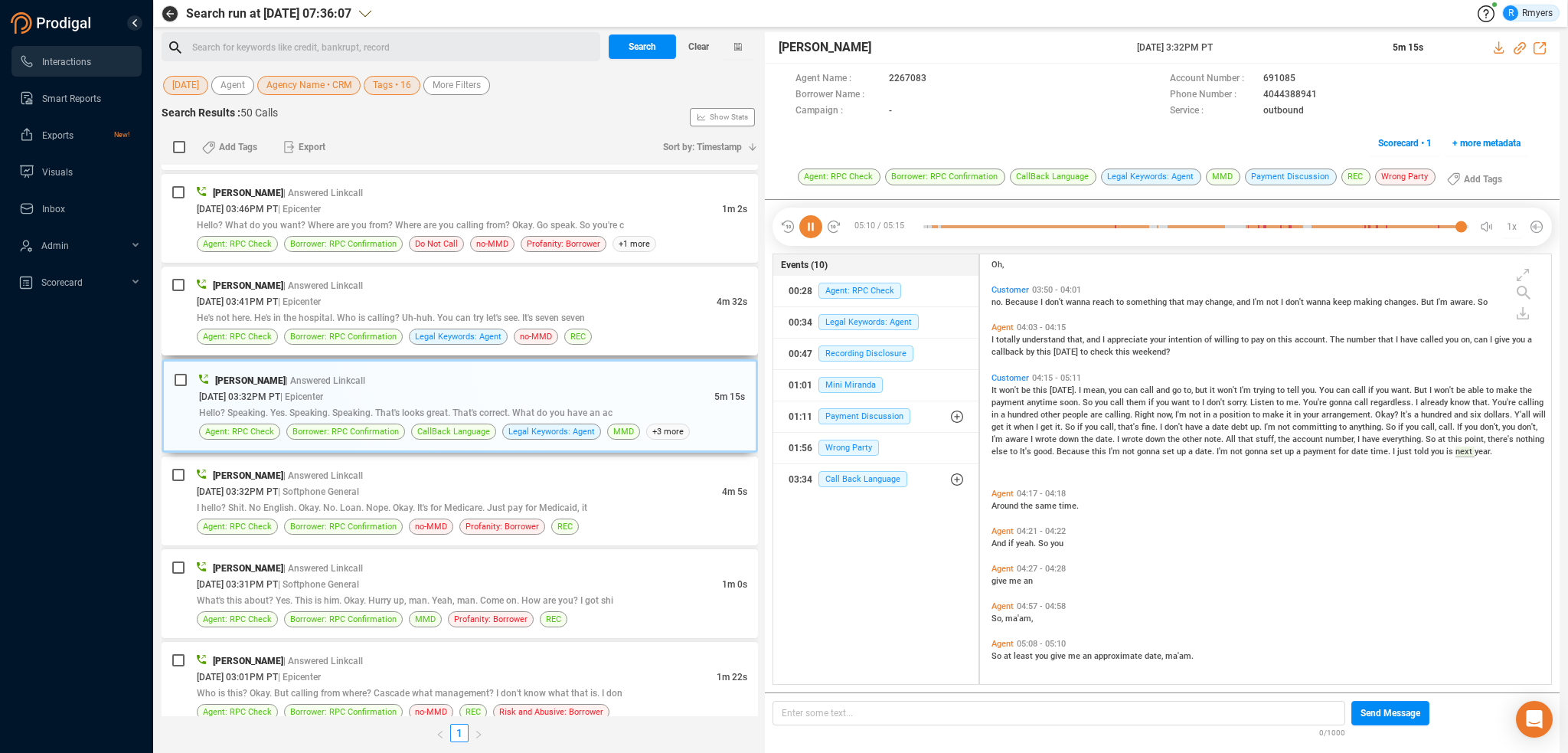
scroll to position [1225, 0]
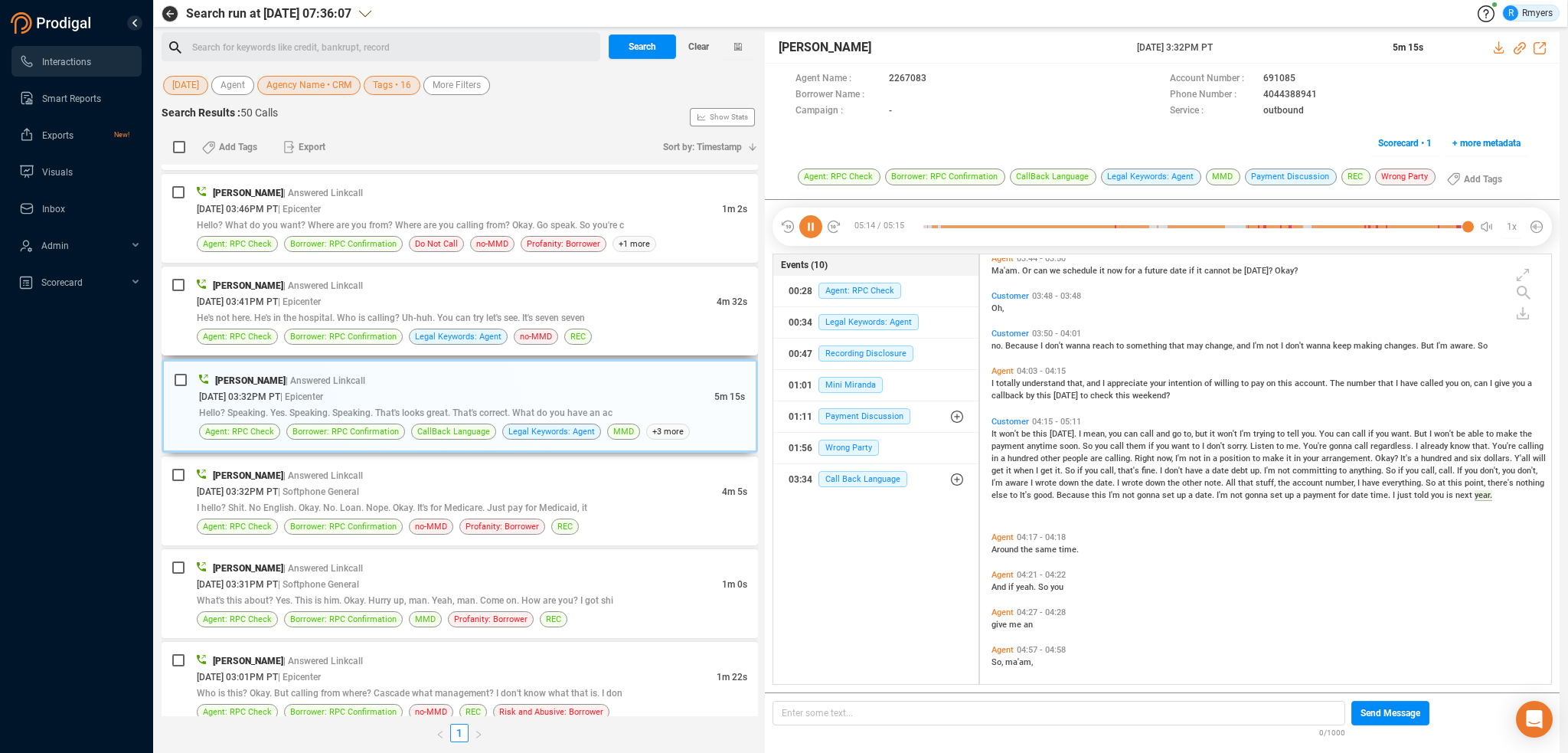
click at [416, 324] on div "[PERSON_NAME] | Answered Linkcall [DATE] 03:41PM PT | Epicenter 4m 32s He's not…" at bounding box center [472, 311] width 550 height 68
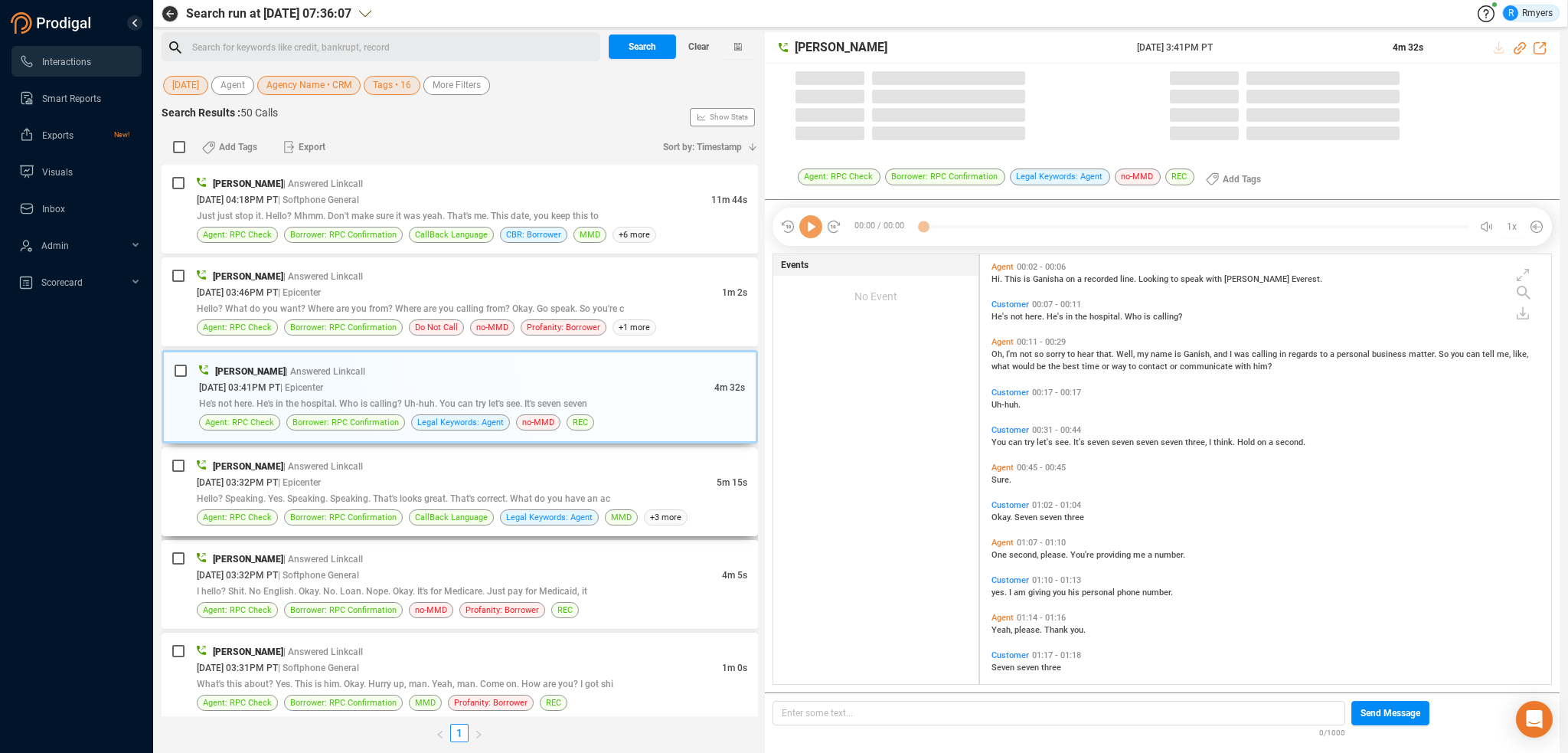
scroll to position [427, 564]
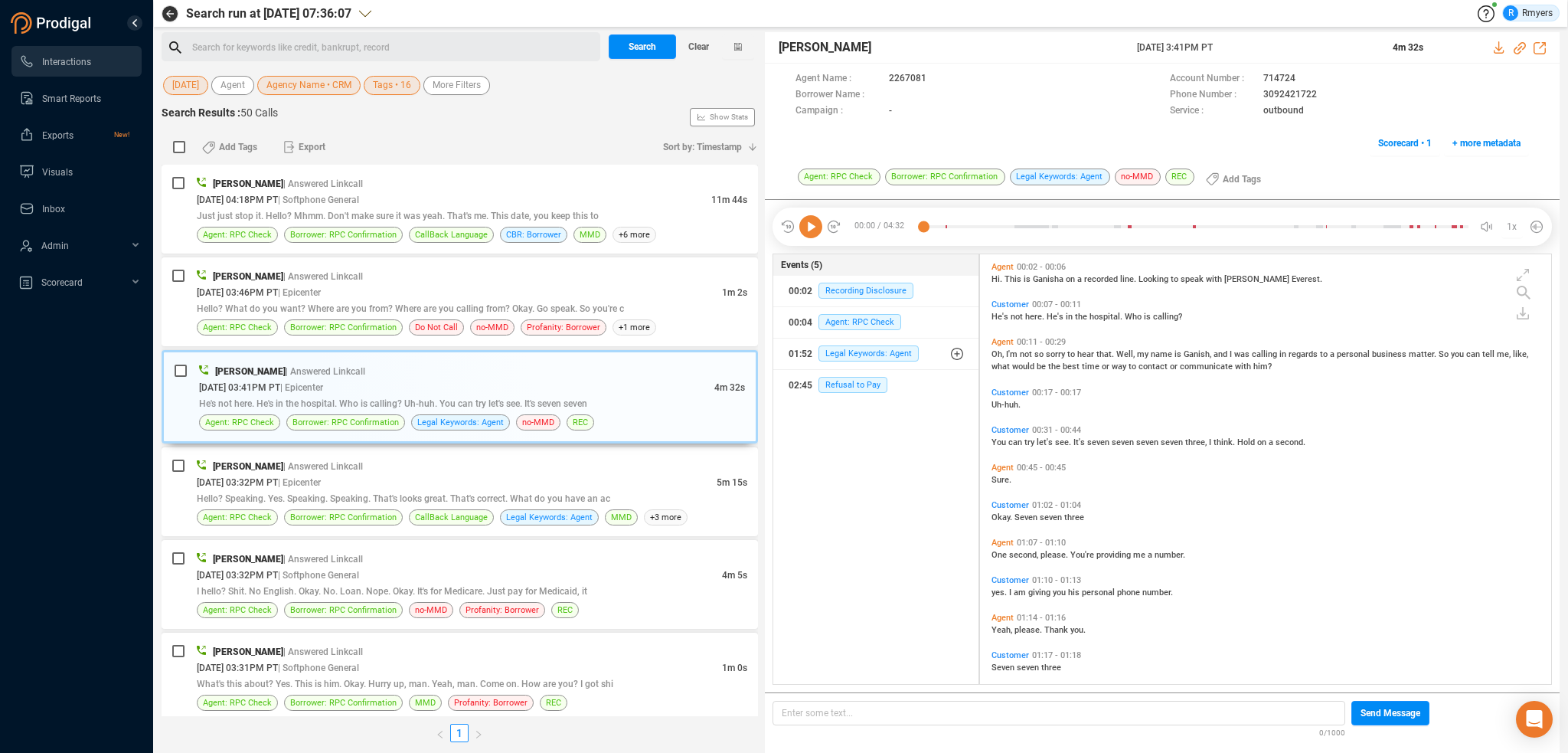
click at [806, 231] on icon at bounding box center [810, 226] width 23 height 23
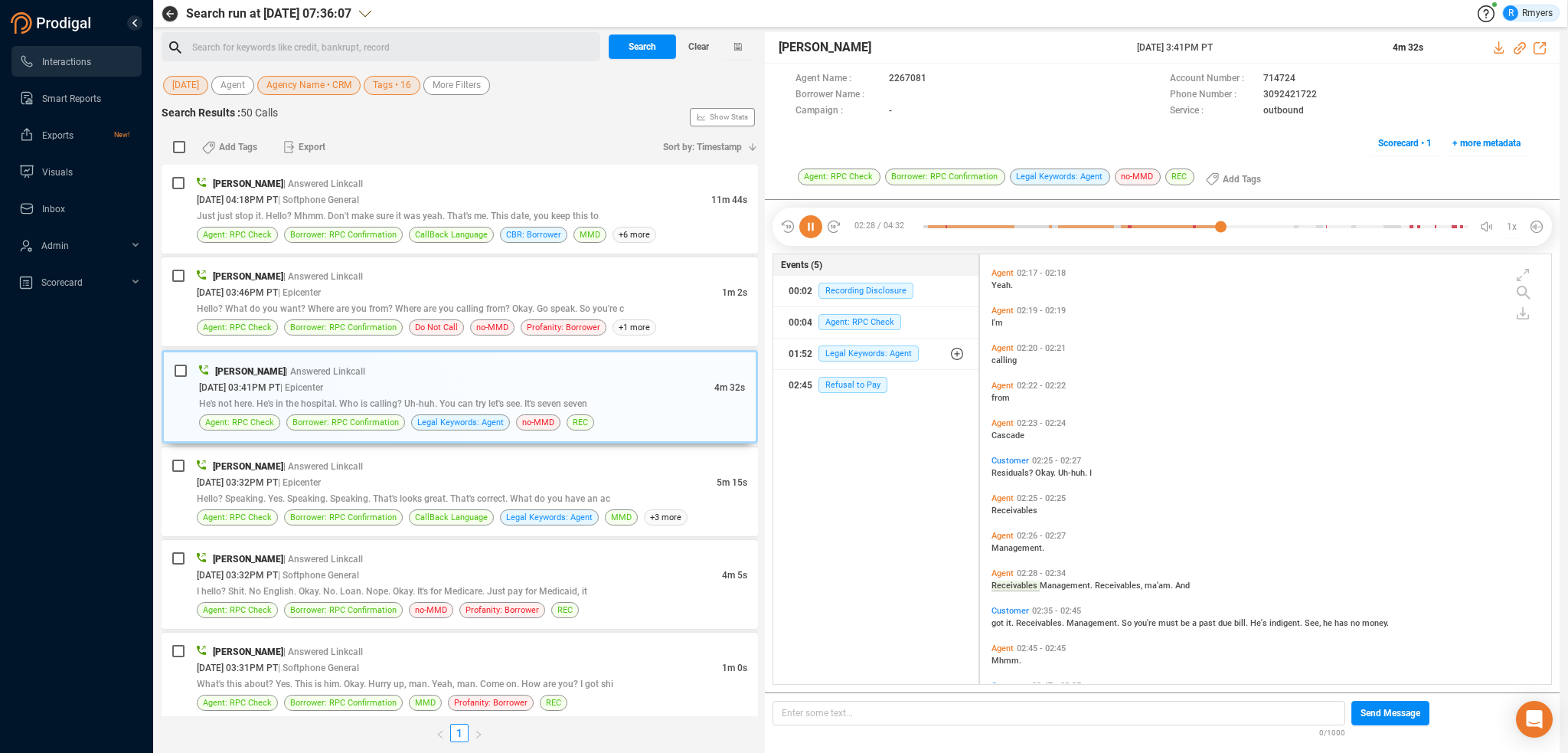
scroll to position [809, 0]
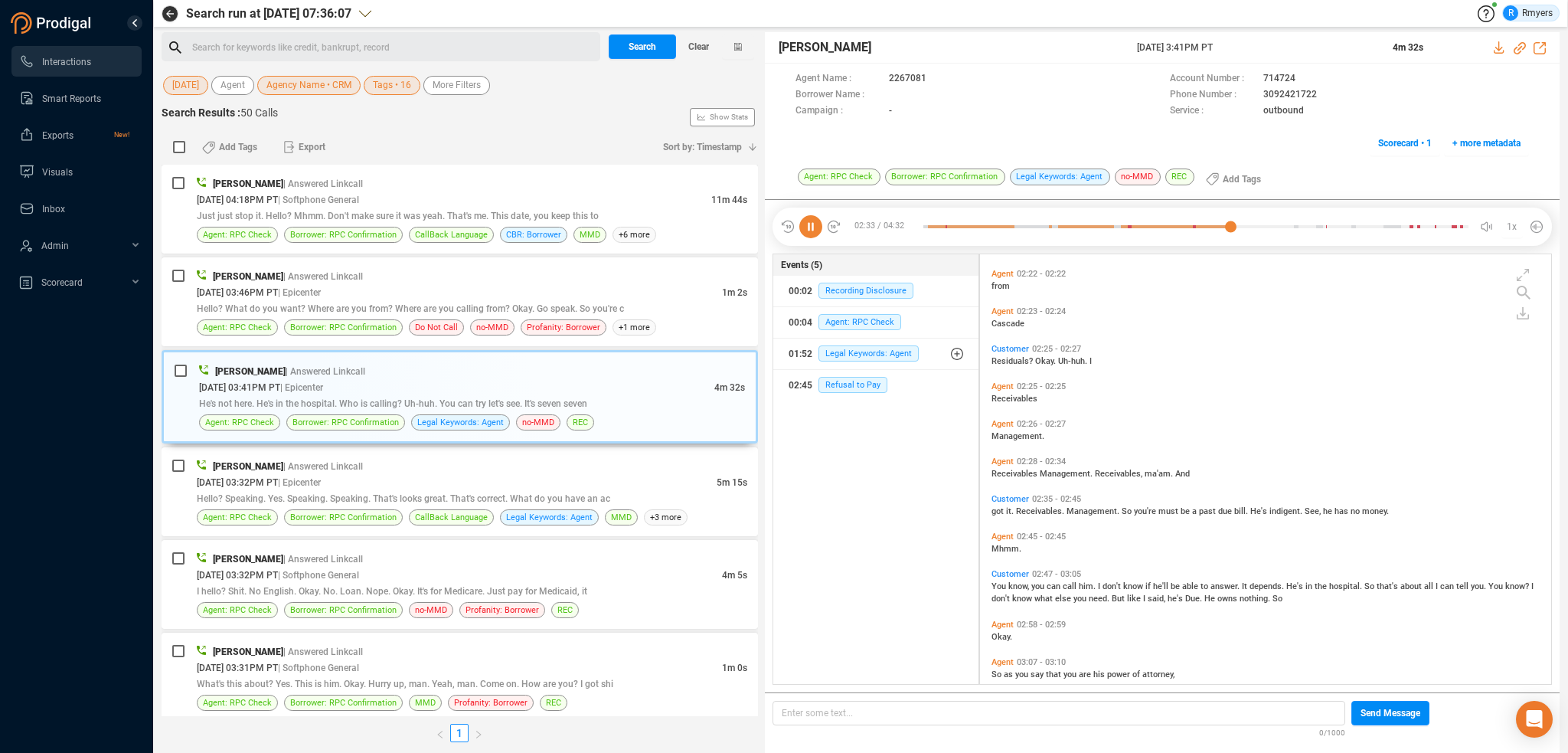
click at [811, 222] on icon at bounding box center [810, 226] width 23 height 23
click at [808, 229] on icon at bounding box center [810, 226] width 23 height 23
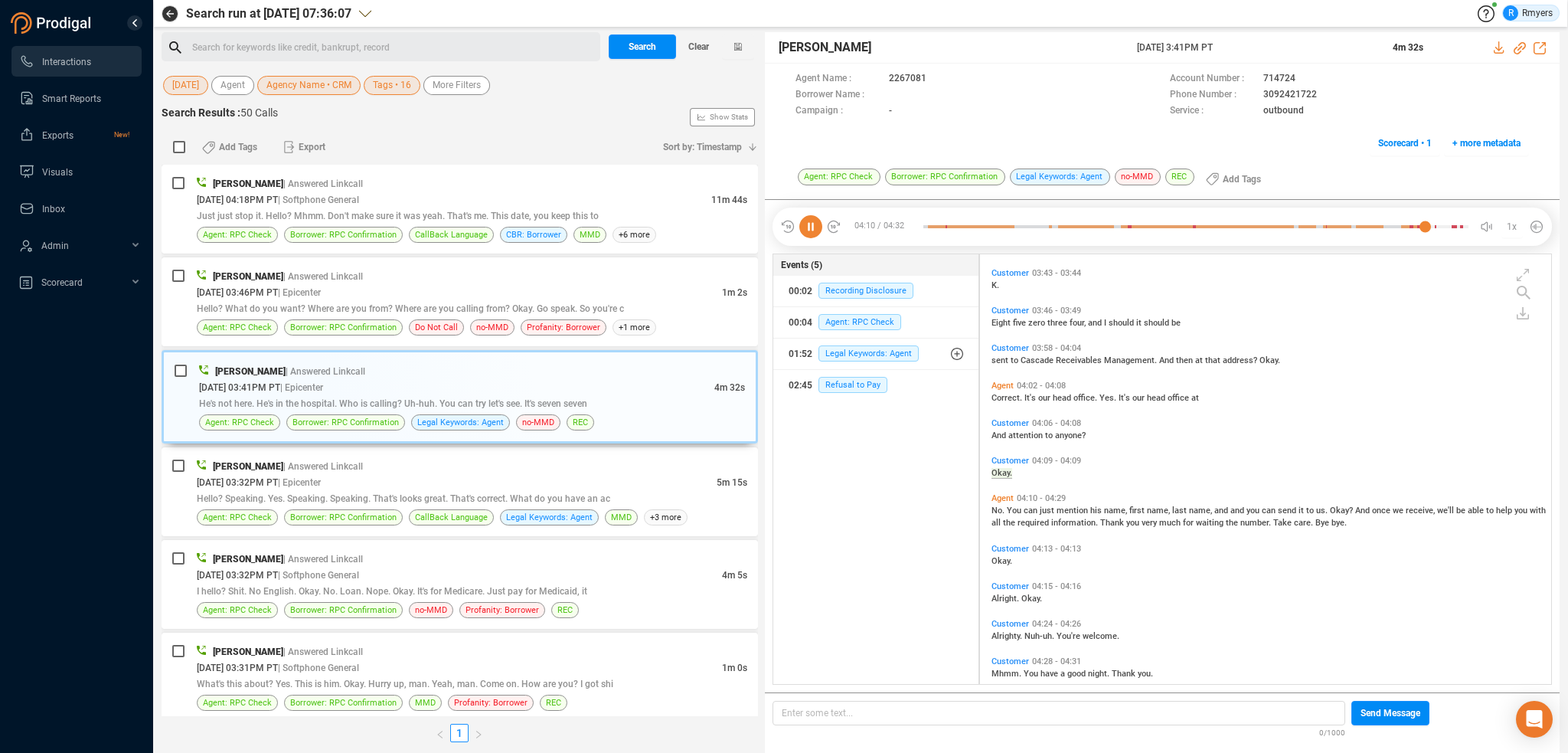
scroll to position [1666, 0]
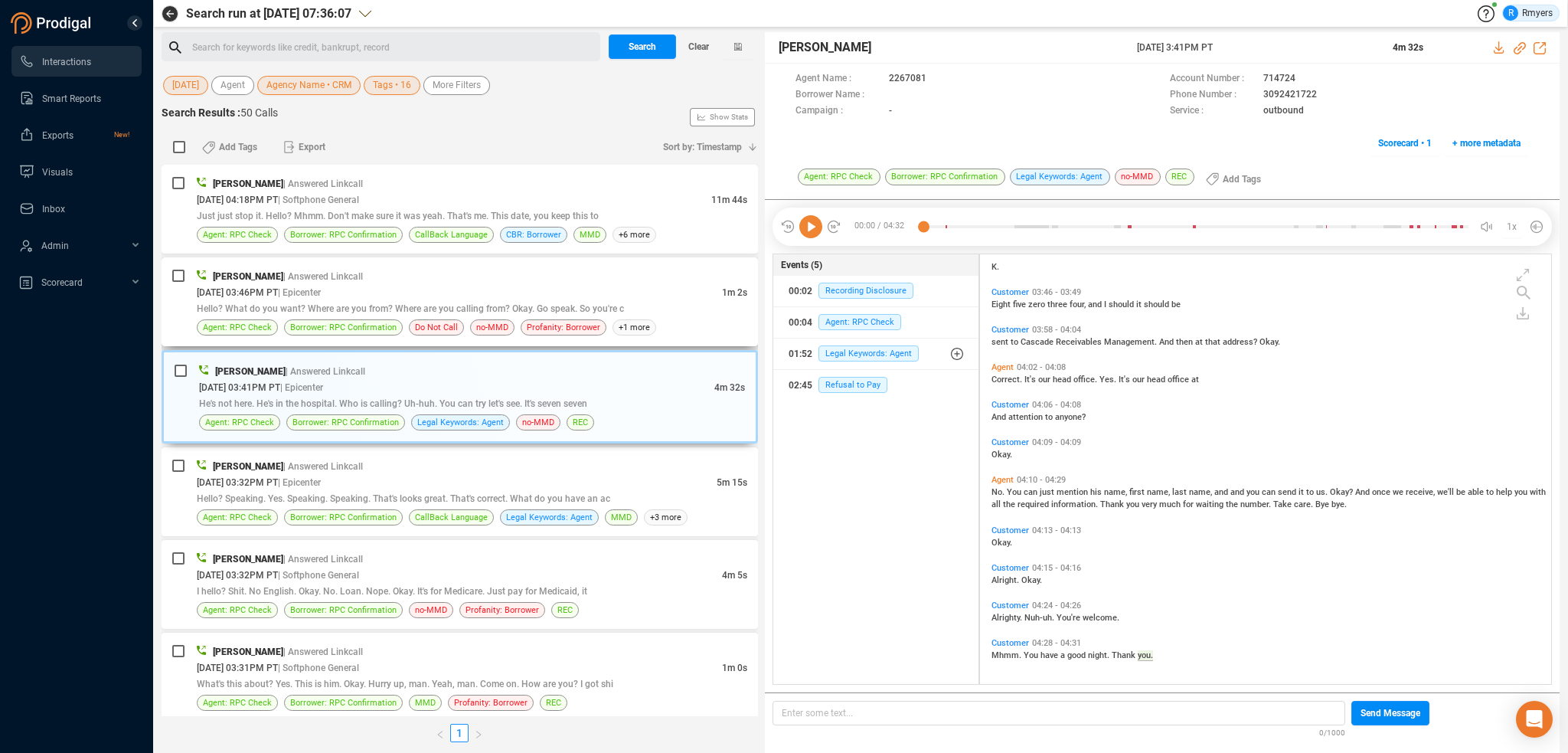
click at [355, 318] on div "[PERSON_NAME] | Answered Linkcall [DATE] 03:46PM PT | Epicenter 1m 2s Hello? Wh…" at bounding box center [472, 302] width 550 height 68
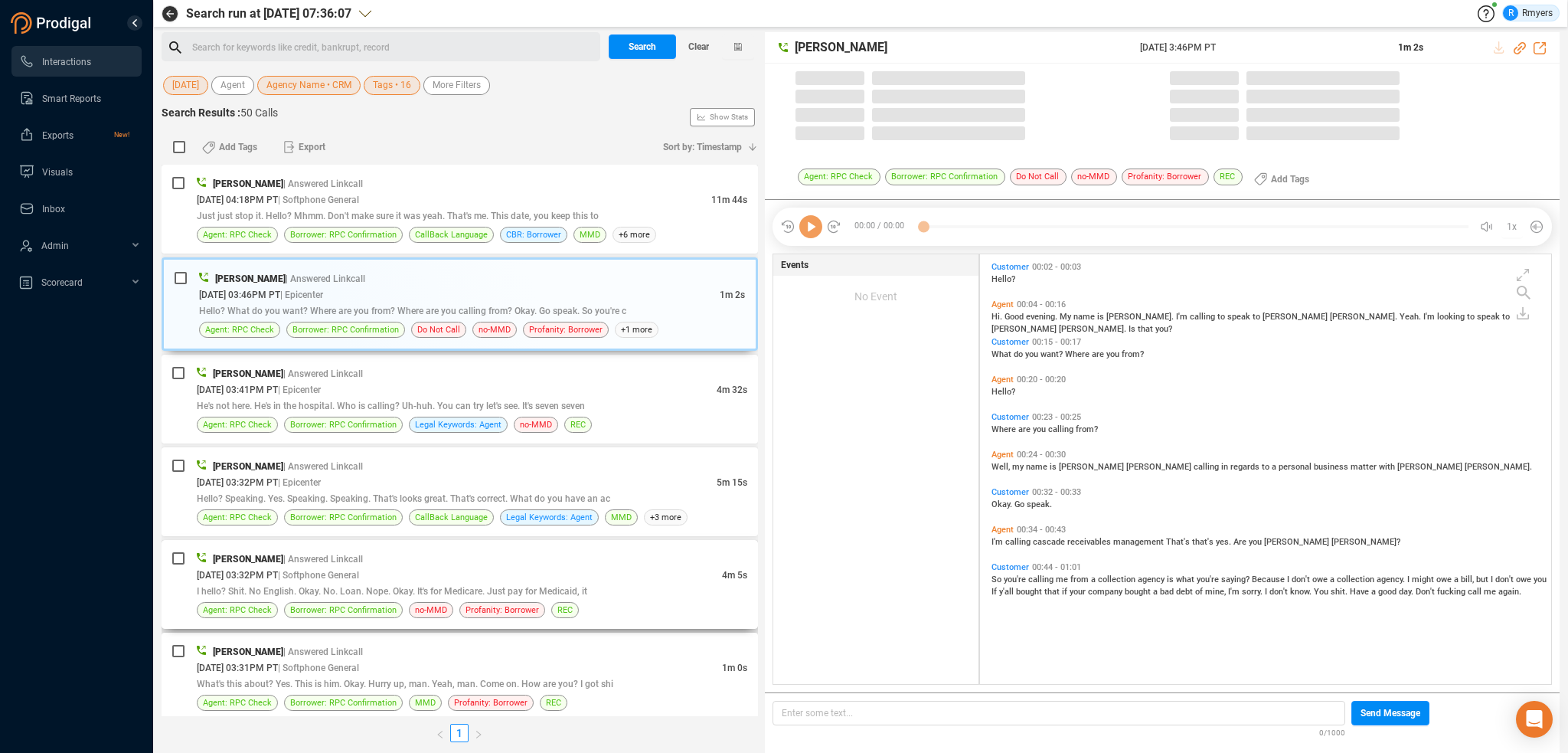
scroll to position [427, 564]
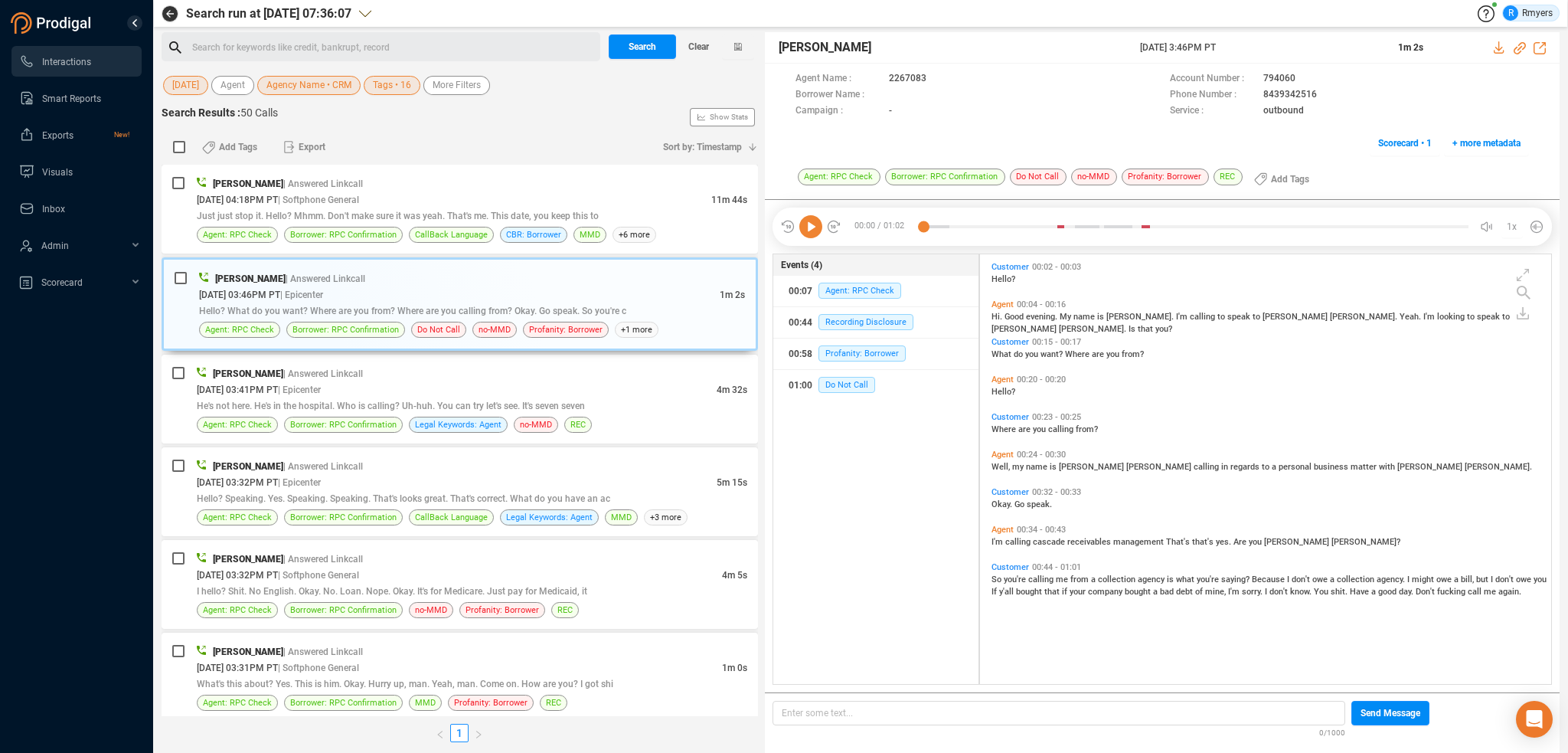
click at [817, 229] on icon at bounding box center [810, 226] width 23 height 23
drag, startPoint x: 1279, startPoint y: 221, endPoint x: 1294, endPoint y: 220, distance: 15.0
click at [1281, 221] on div at bounding box center [1196, 226] width 546 height 23
click at [1376, 225] on div at bounding box center [1196, 226] width 546 height 23
drag, startPoint x: 291, startPoint y: 179, endPoint x: 432, endPoint y: 278, distance: 172.3
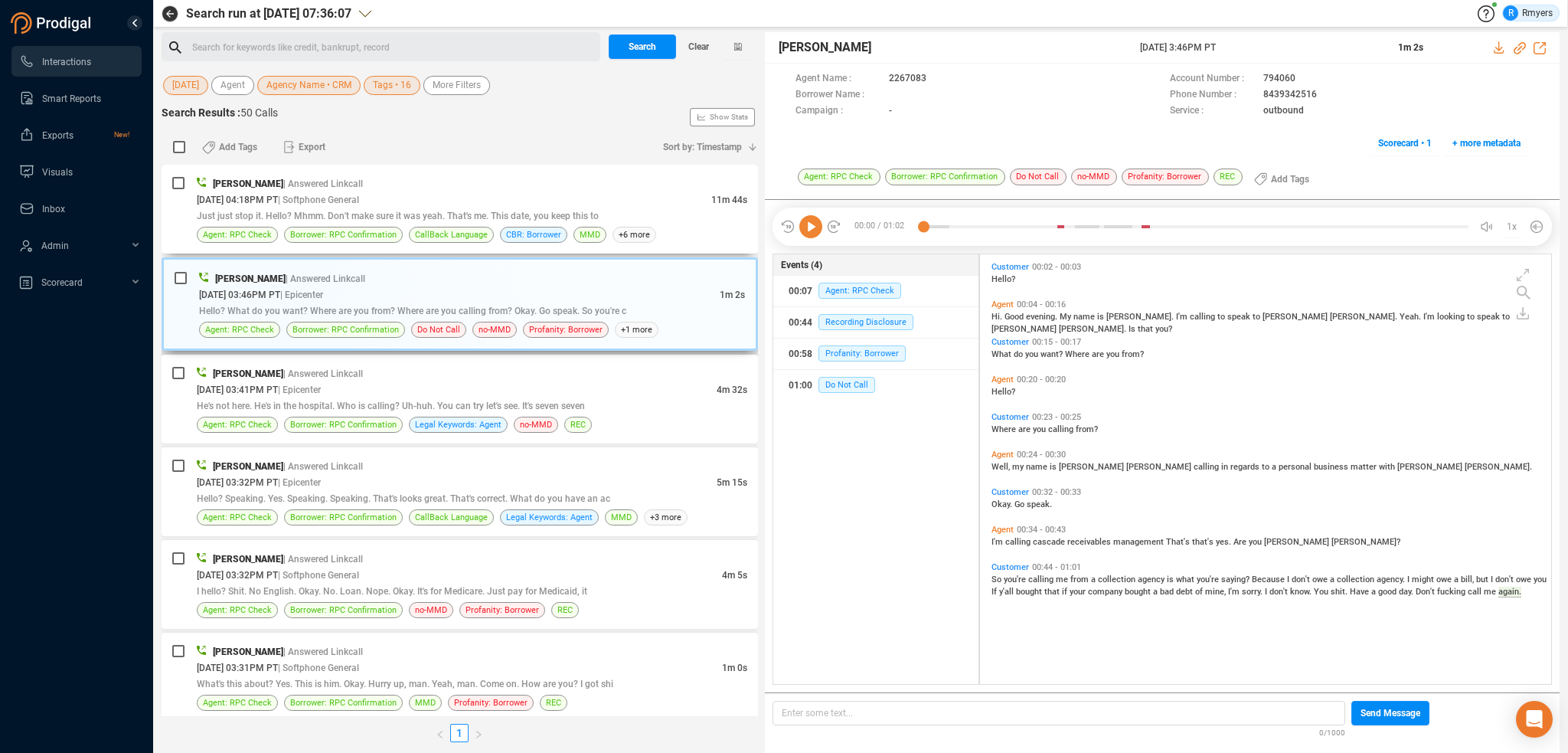
click at [291, 179] on span "| Answered Linkcall" at bounding box center [323, 183] width 80 height 10
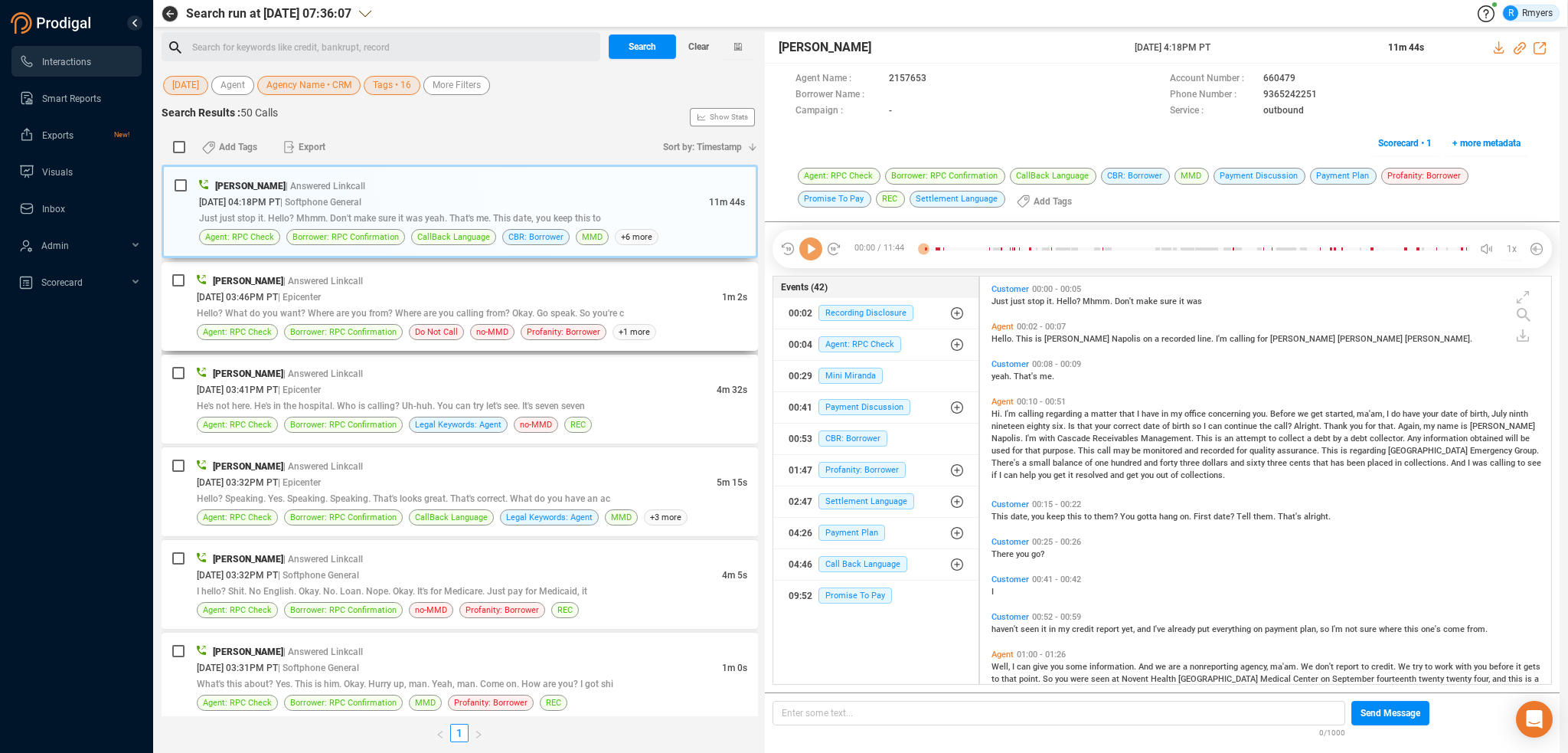
scroll to position [405, 564]
click at [819, 254] on icon at bounding box center [810, 249] width 23 height 23
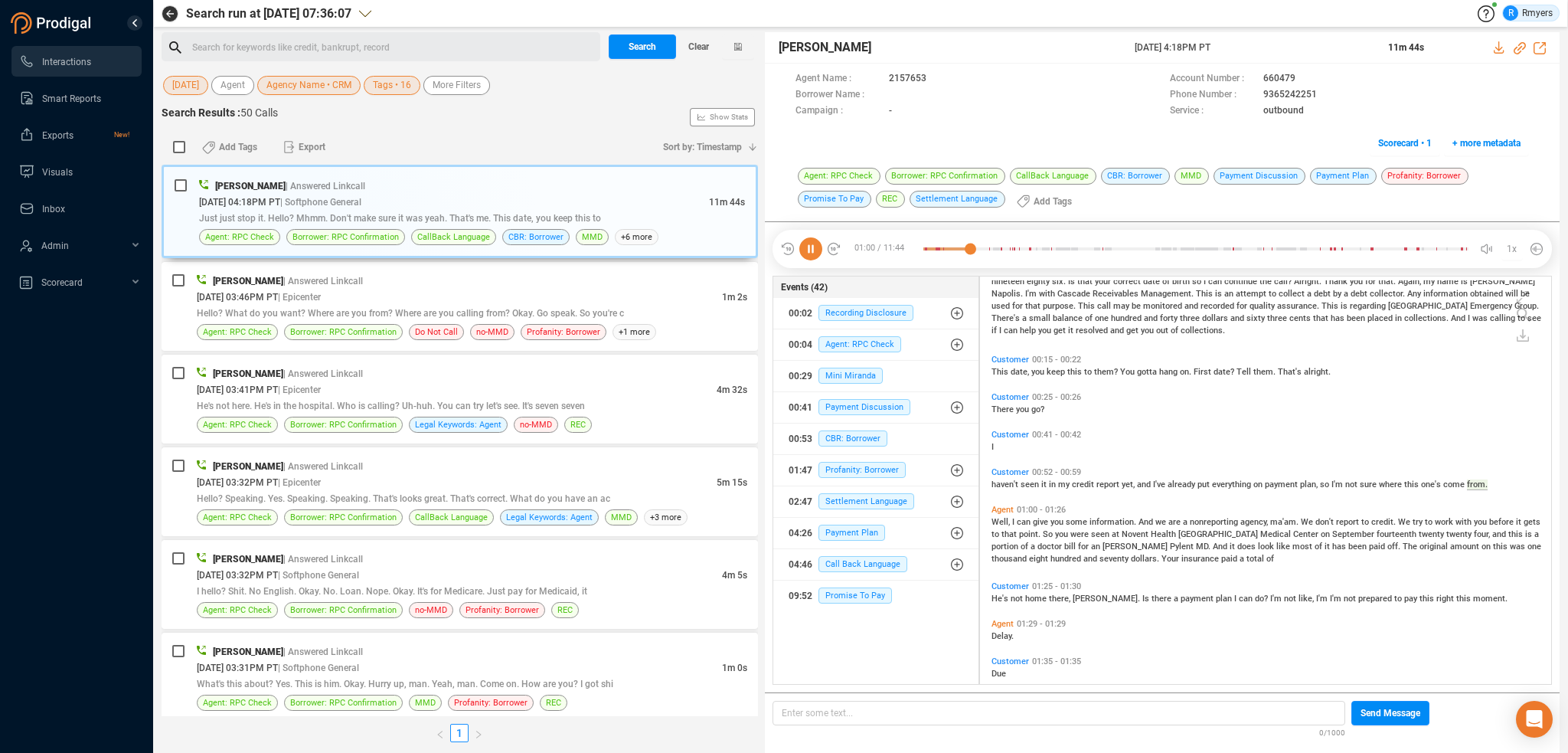
scroll to position [203, 0]
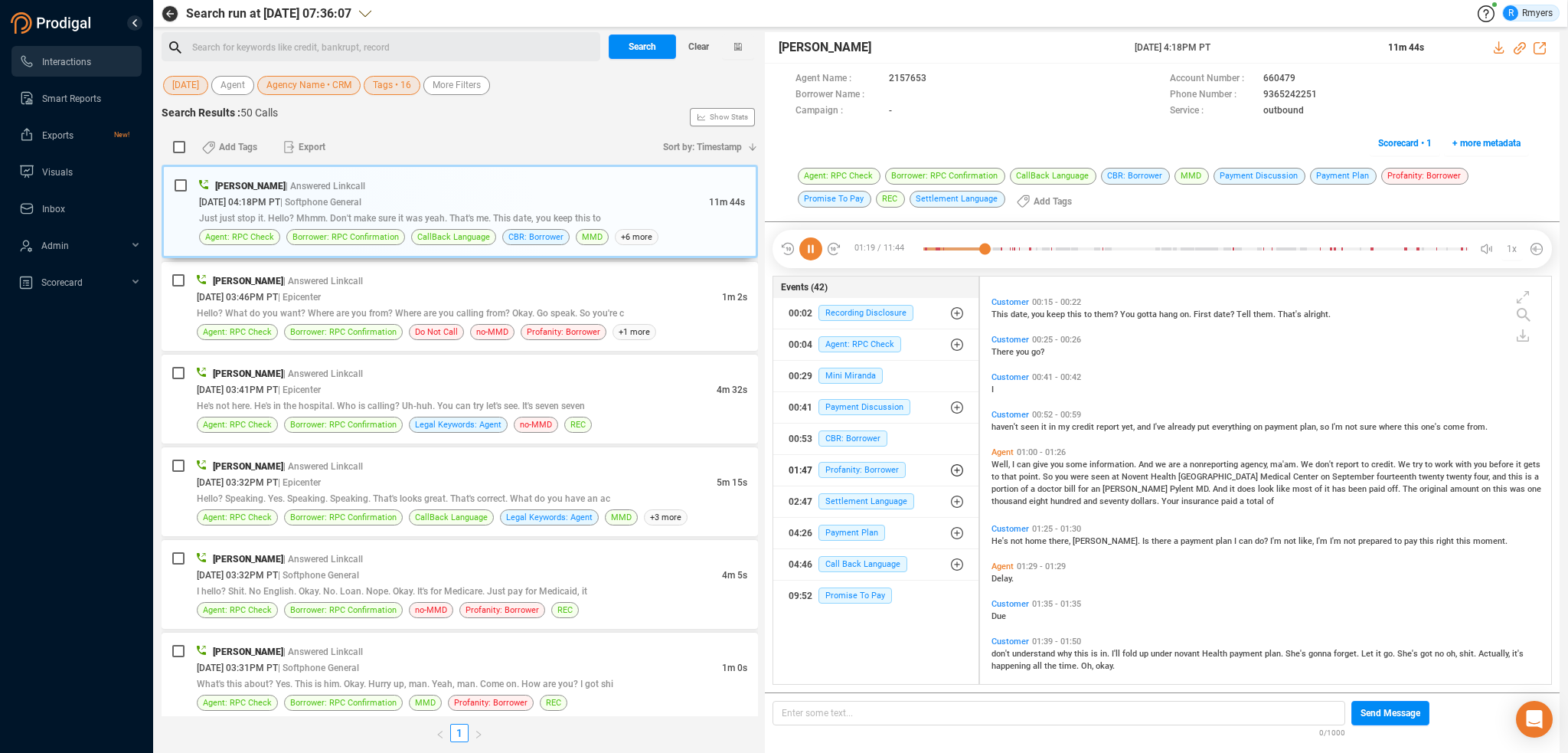
click at [958, 471] on icon "button" at bounding box center [956, 469] width 12 height 12
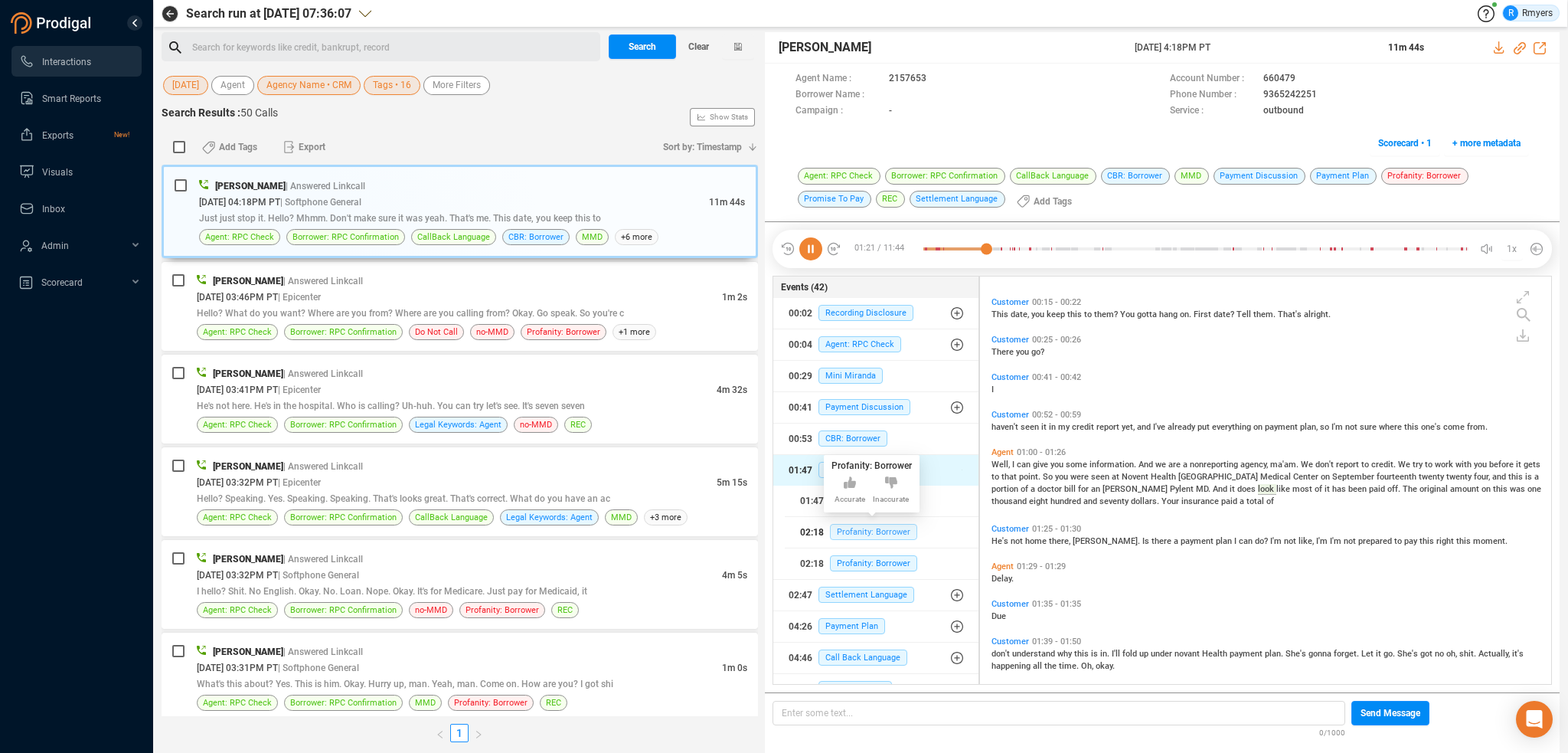
click at [883, 532] on span "Profanity: Borrower" at bounding box center [874, 532] width 88 height 16
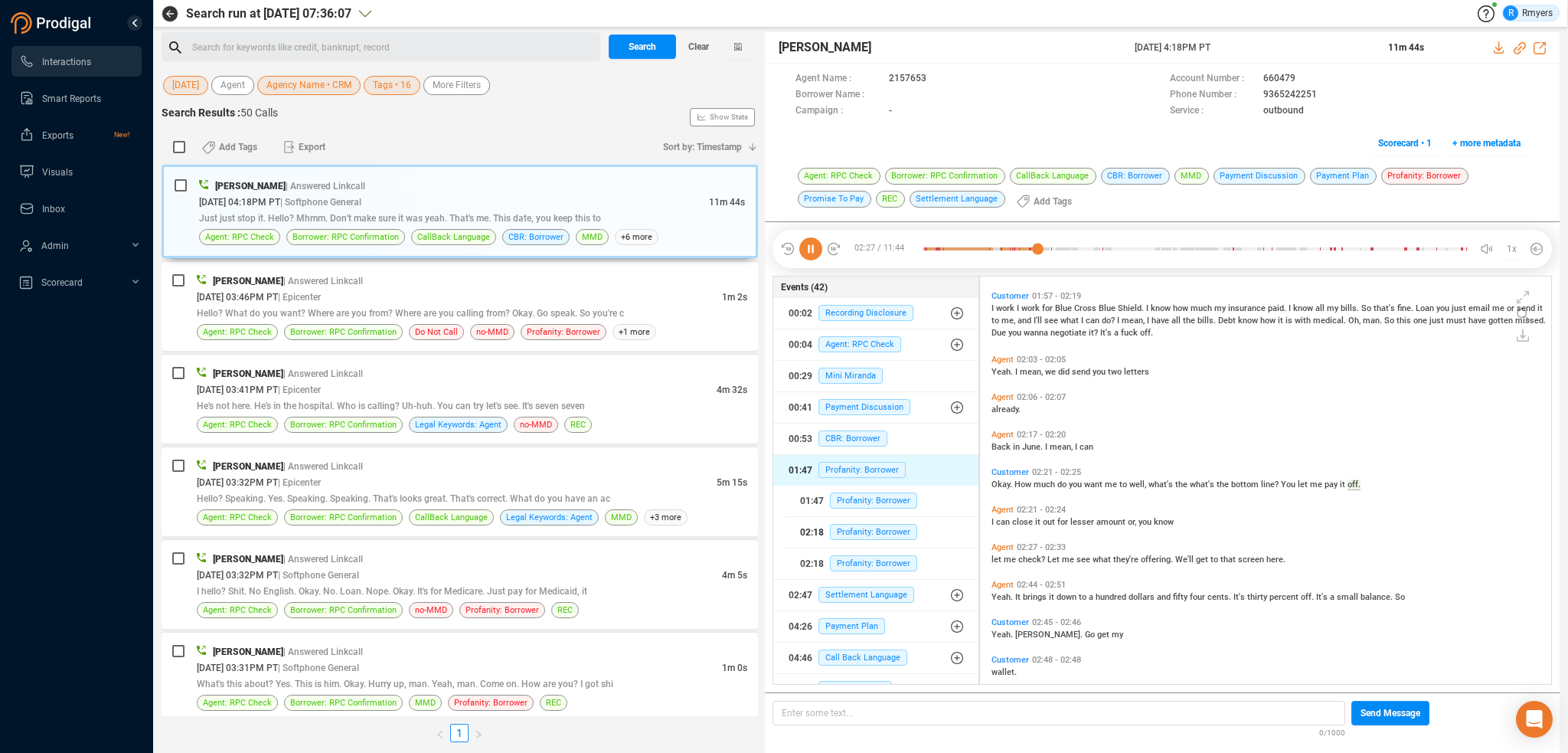
scroll to position [860, 0]
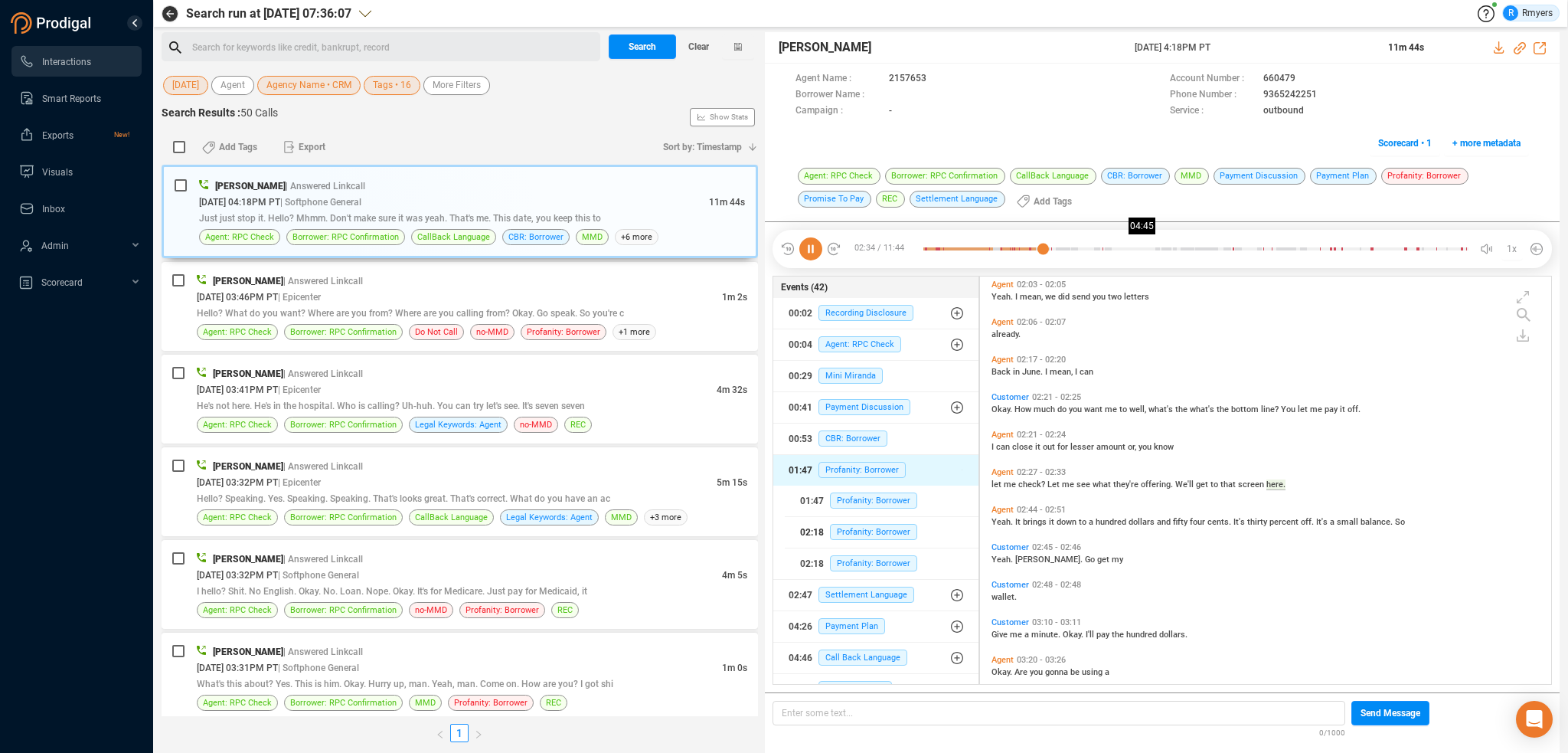
click at [1143, 251] on div at bounding box center [1196, 249] width 546 height 23
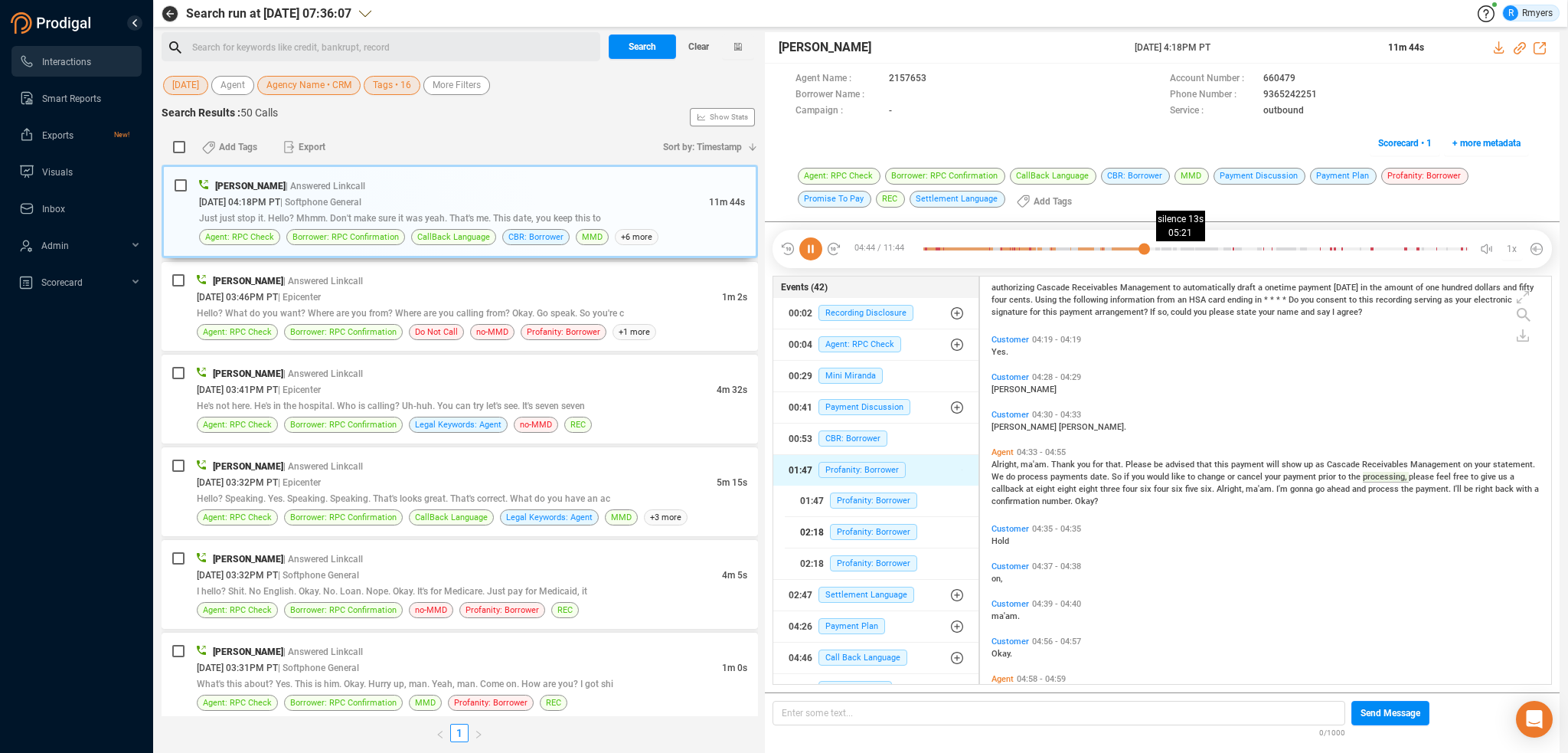
click at [1171, 246] on div at bounding box center [1196, 249] width 546 height 23
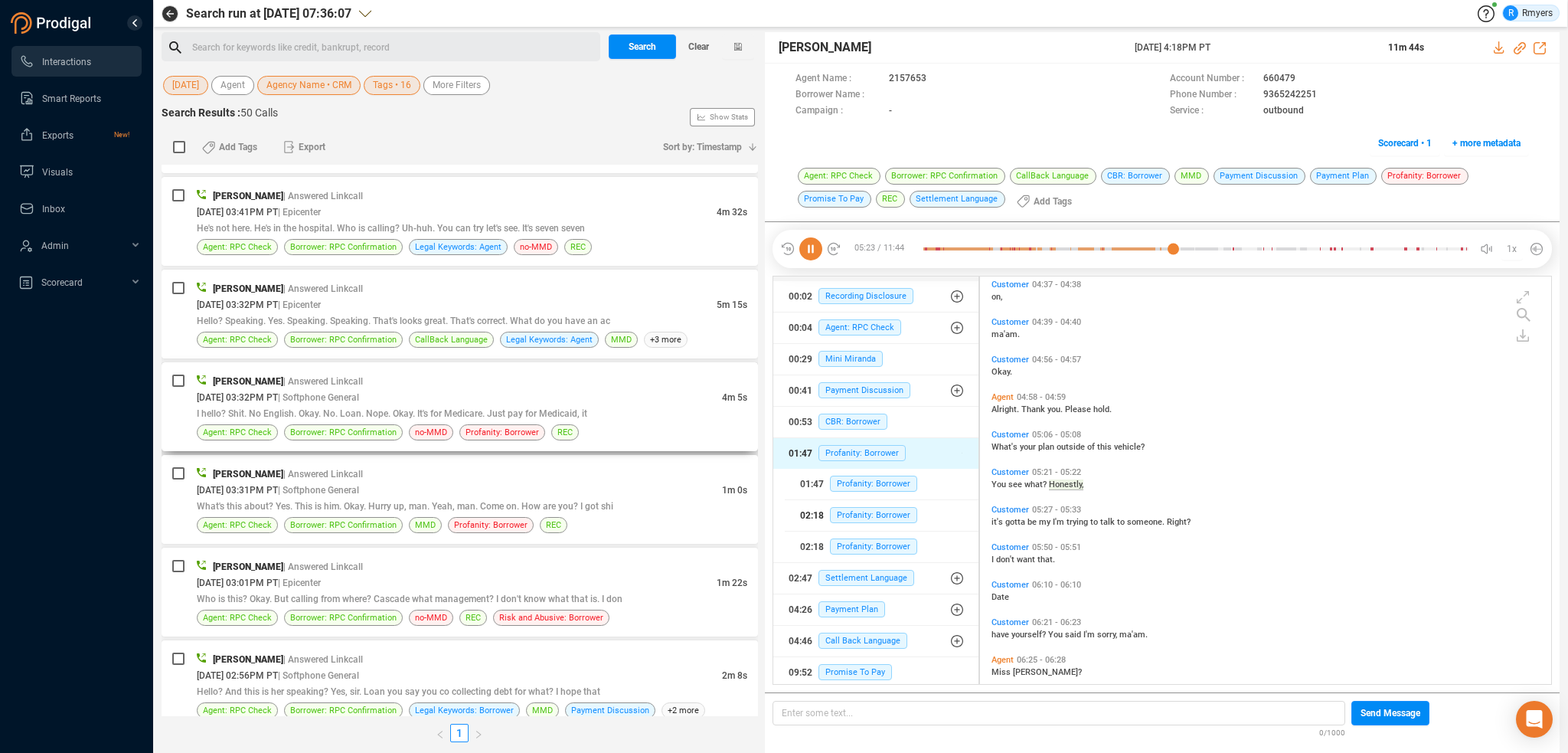
scroll to position [0, 0]
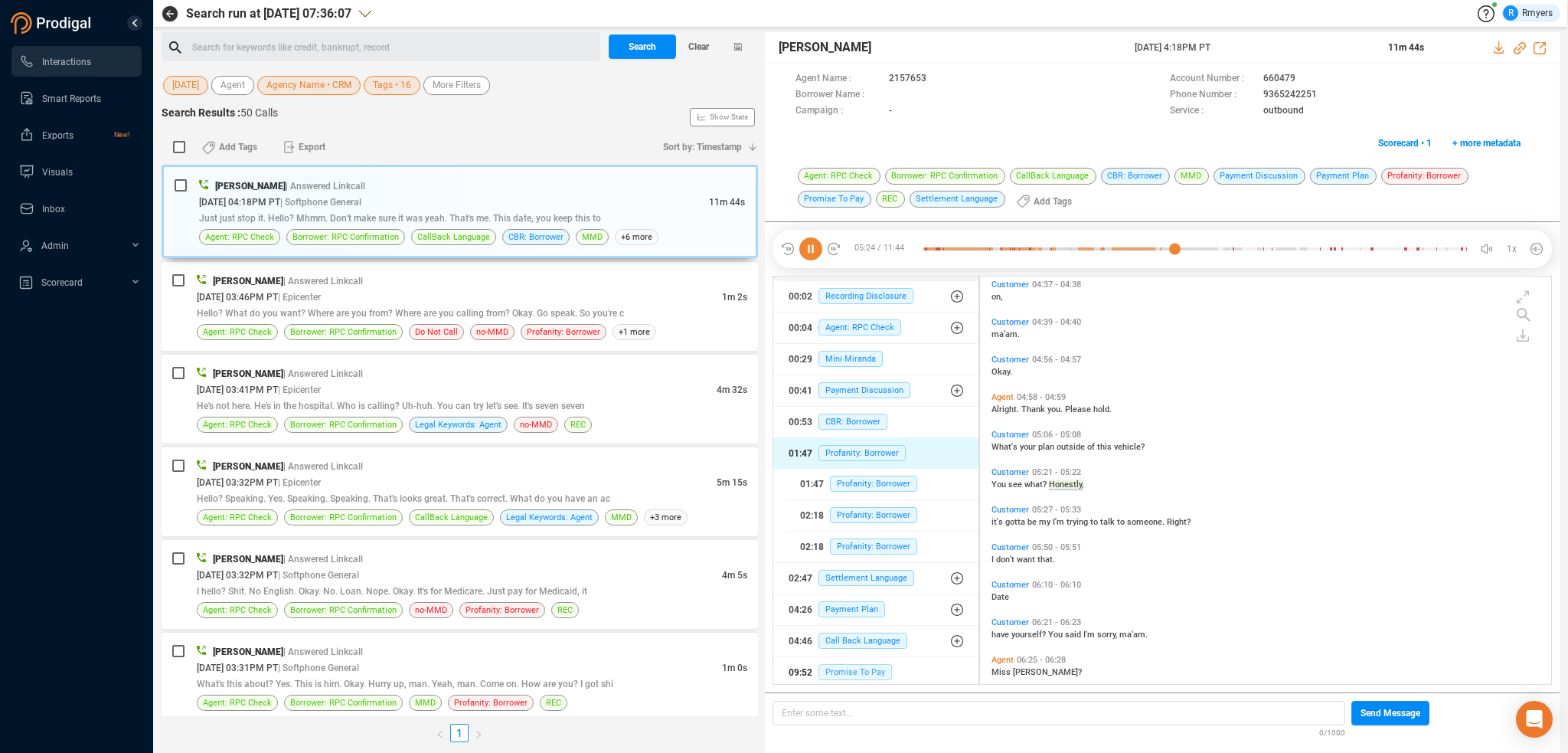
click at [876, 668] on span "Promise To Pay" at bounding box center [856, 672] width 74 height 16
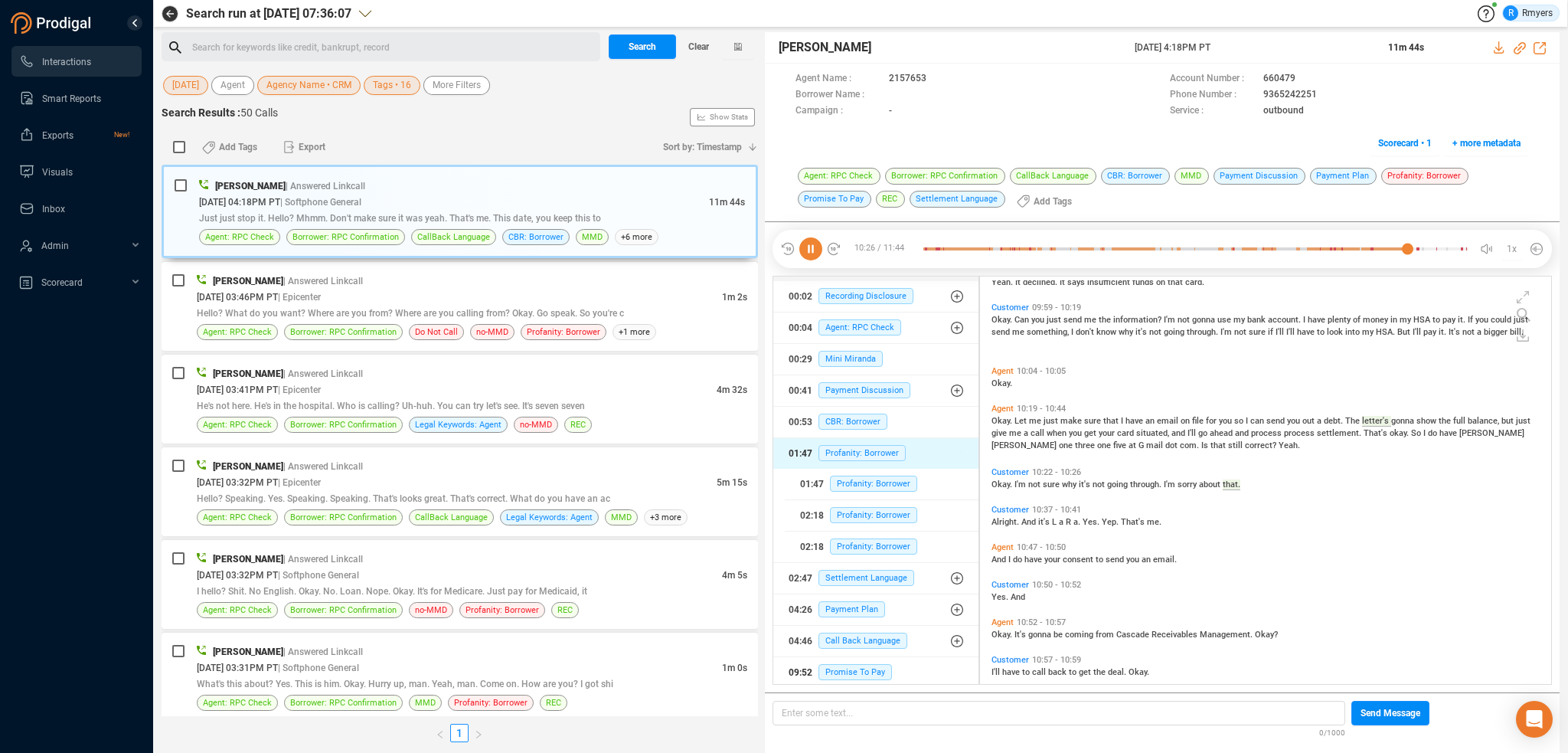
scroll to position [3334, 0]
